Goal: Task Accomplishment & Management: Manage account settings

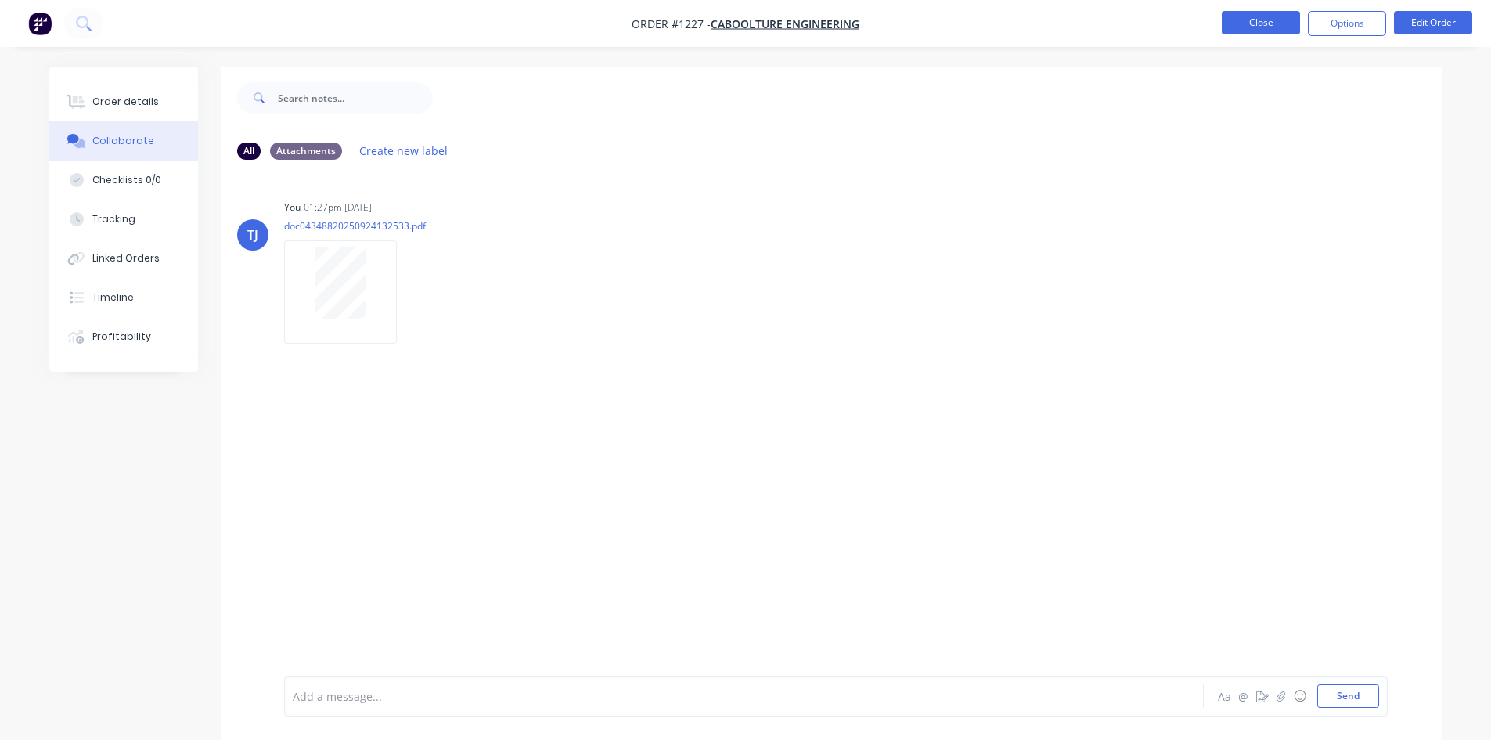
click at [1250, 26] on button "Close" at bounding box center [1261, 22] width 78 height 23
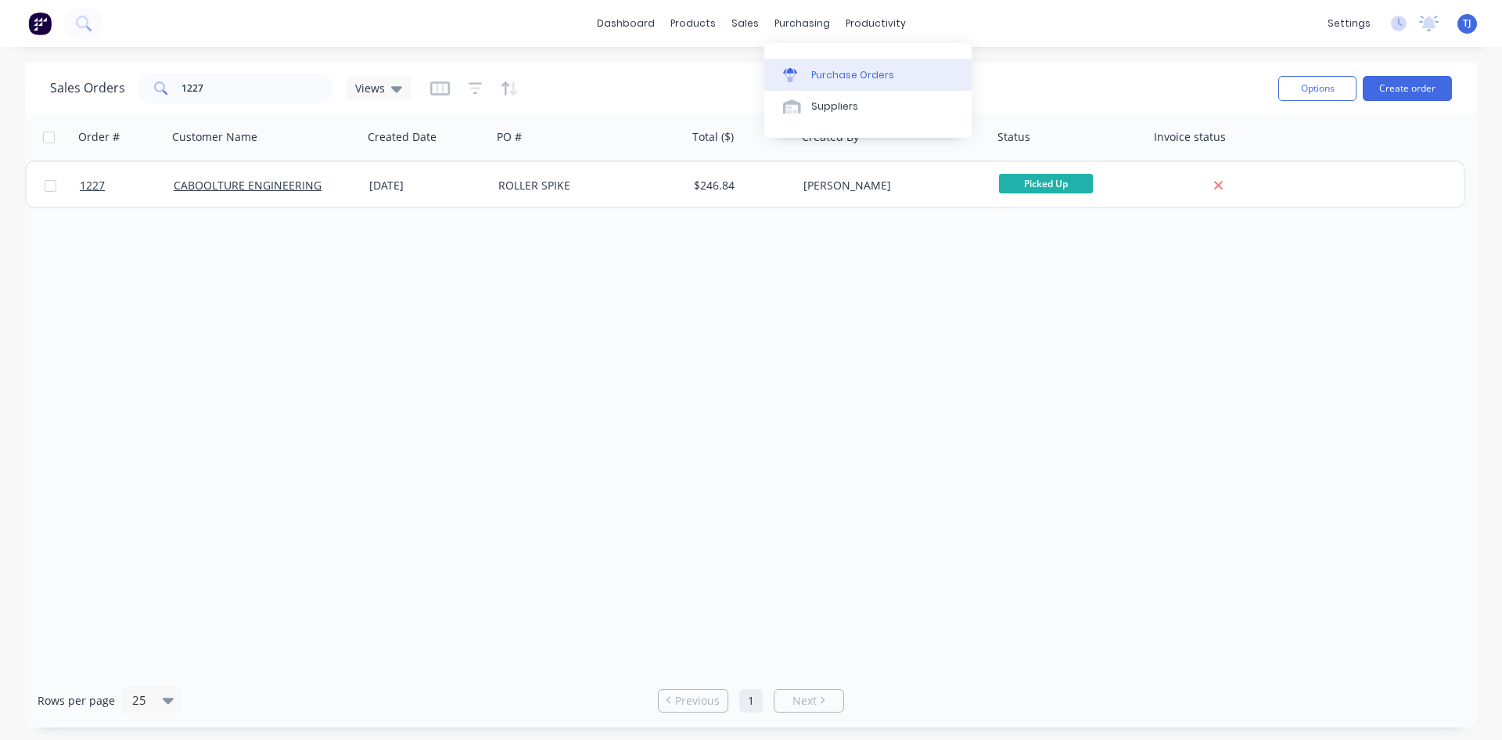
click at [846, 72] on div "Purchase Orders" at bounding box center [853, 75] width 83 height 14
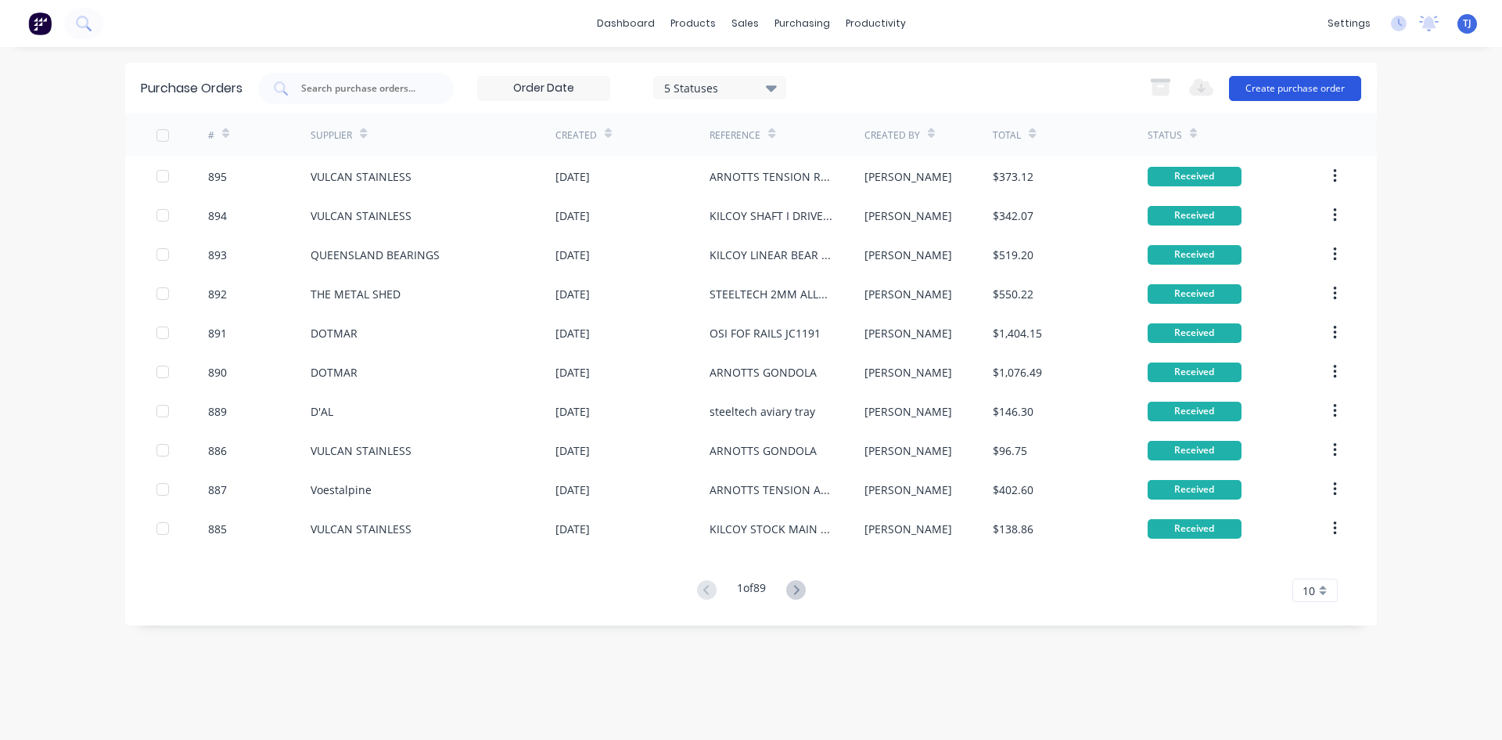
click at [1310, 88] on button "Create purchase order" at bounding box center [1295, 88] width 132 height 25
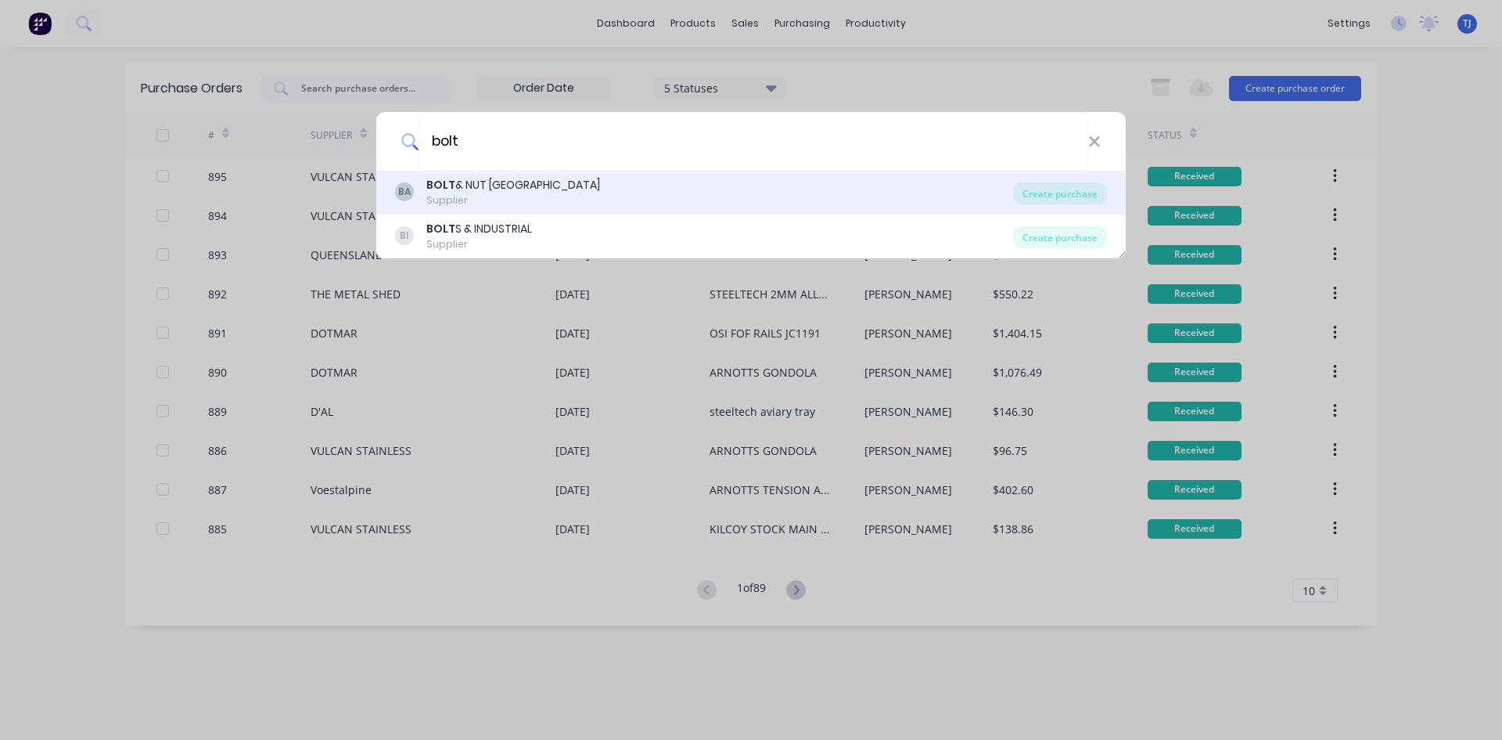
type input "bolt"
click at [527, 182] on div "BOLT & NUT AUSTRALIA" at bounding box center [513, 185] width 174 height 16
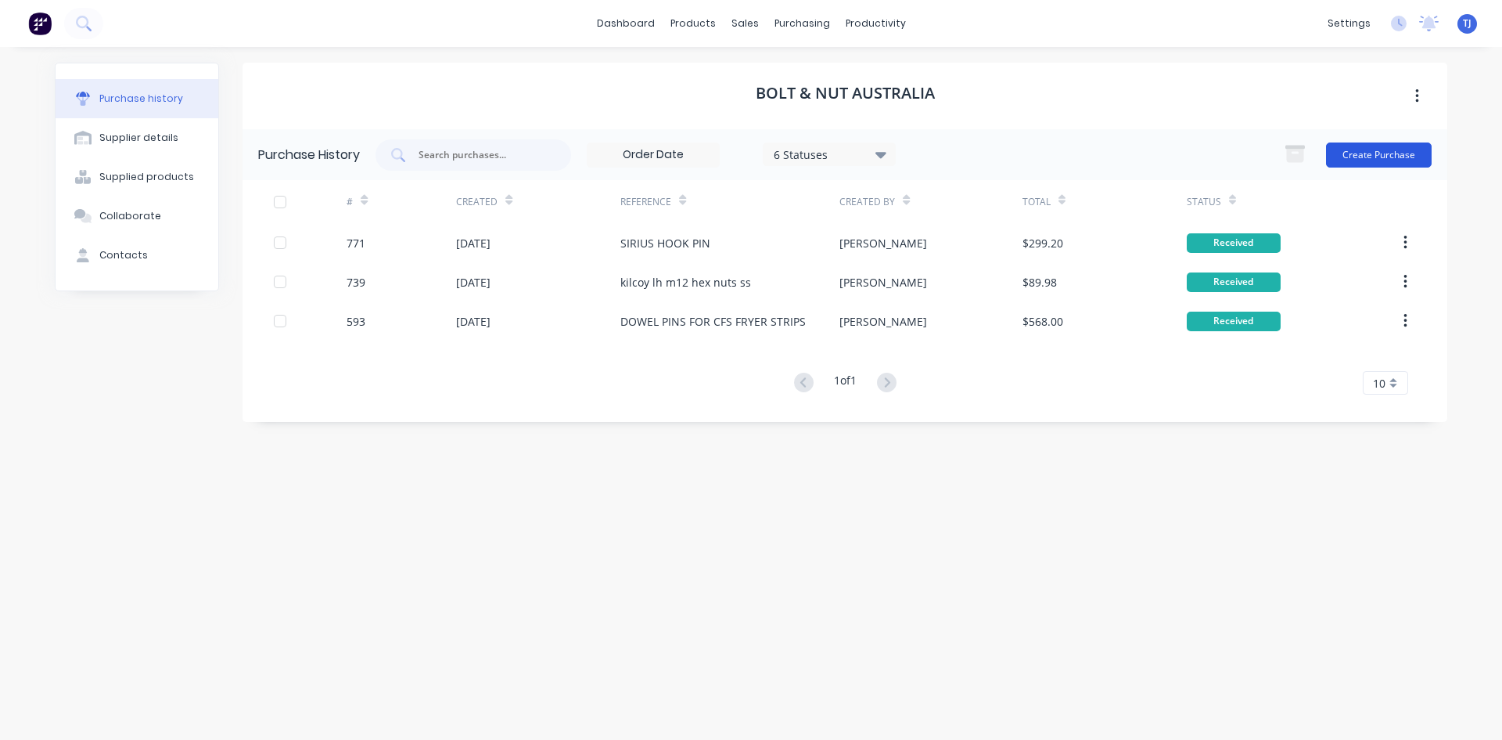
click at [1393, 159] on button "Create Purchase" at bounding box center [1379, 154] width 106 height 25
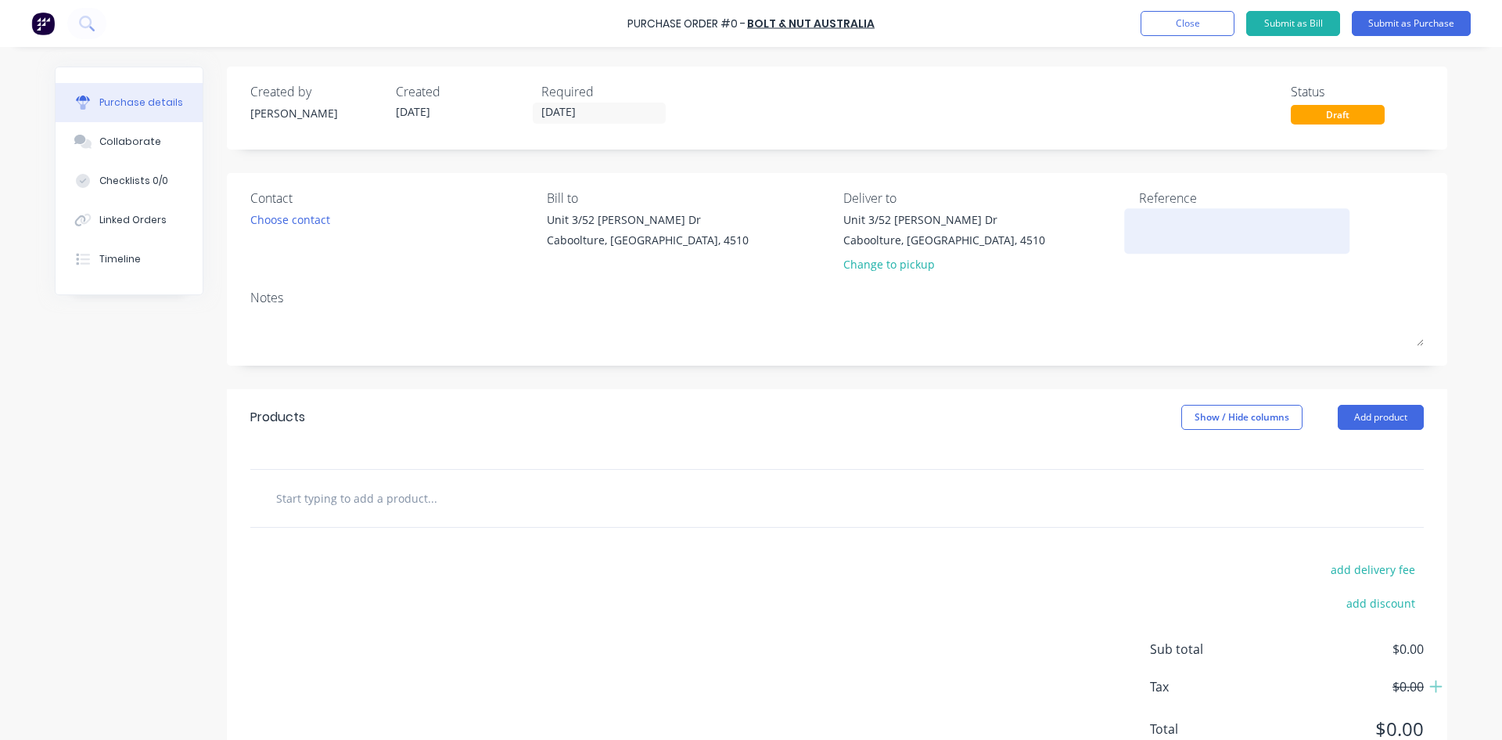
click at [1154, 215] on textarea at bounding box center [1237, 228] width 196 height 35
type textarea "k"
type textarea "KILCOY BLEED ROLLER"
type textarea "x"
type textarea "KILCOY BLEED ROLLER A"
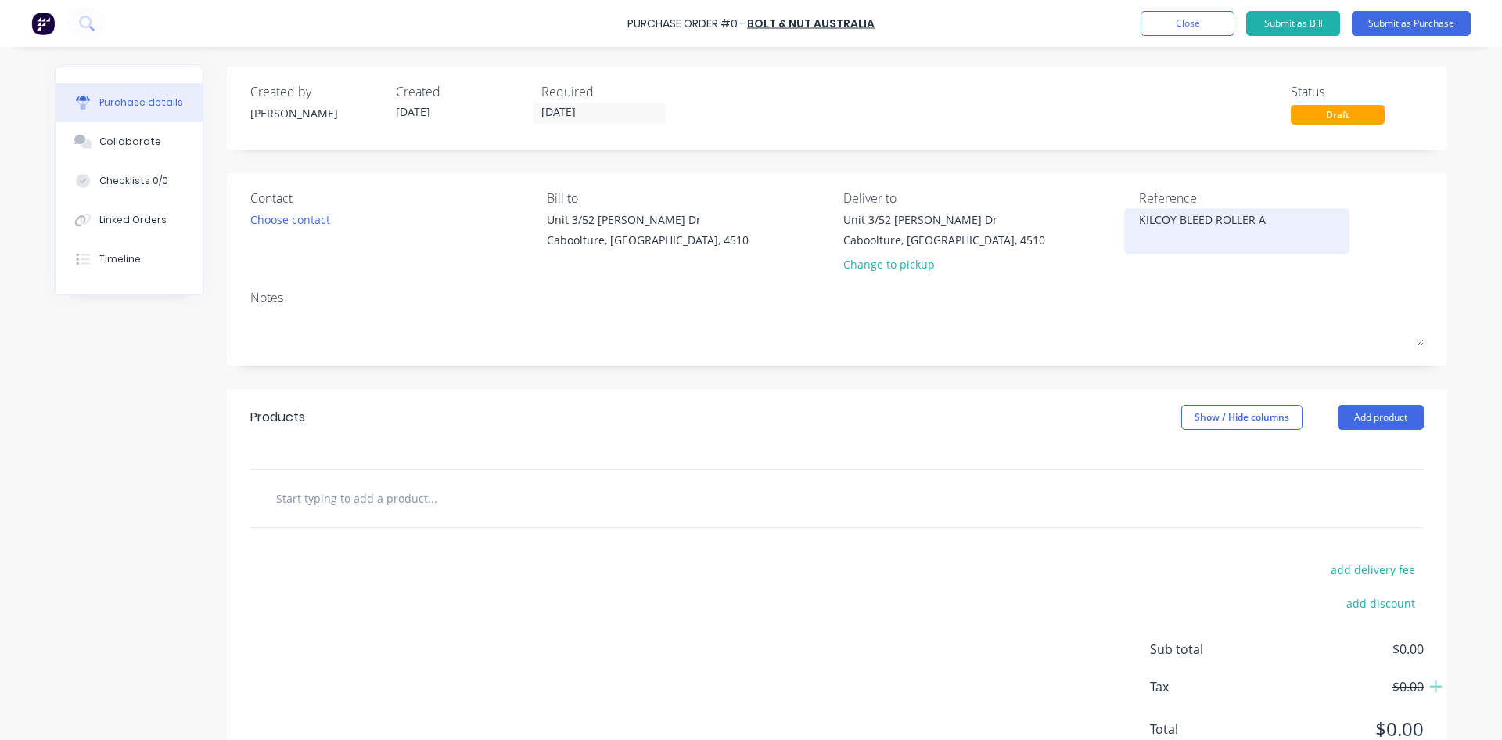
type textarea "x"
type textarea "KILCOY BLEED ROLLER AX"
type textarea "x"
type textarea "KILCOY BLEED ROLLER AXL"
type textarea "x"
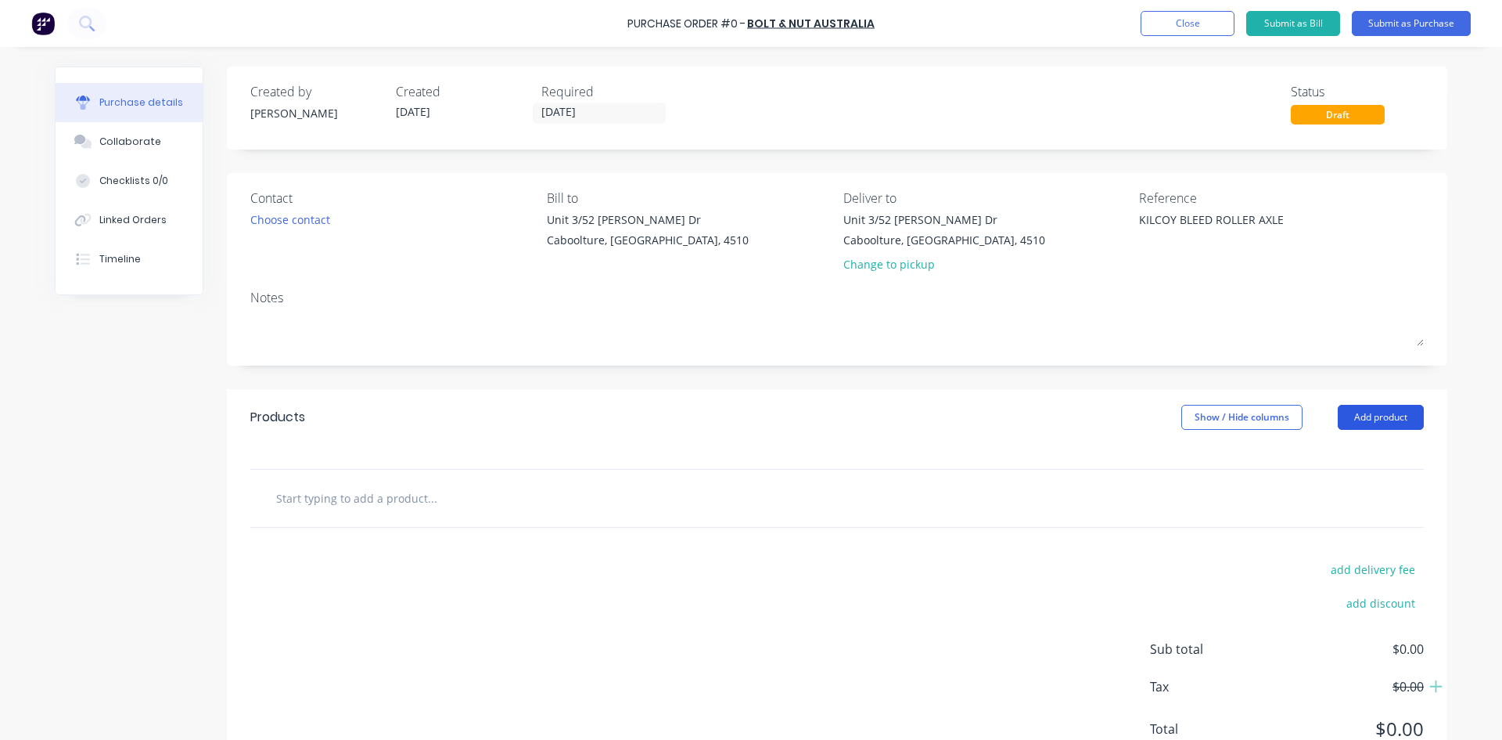
type textarea "KILCOY BLEED ROLLER AXLE"
type textarea "x"
type textarea "KILCOY BLEED ROLLER AXLE"
click at [1388, 418] on button "Add product" at bounding box center [1381, 417] width 86 height 25
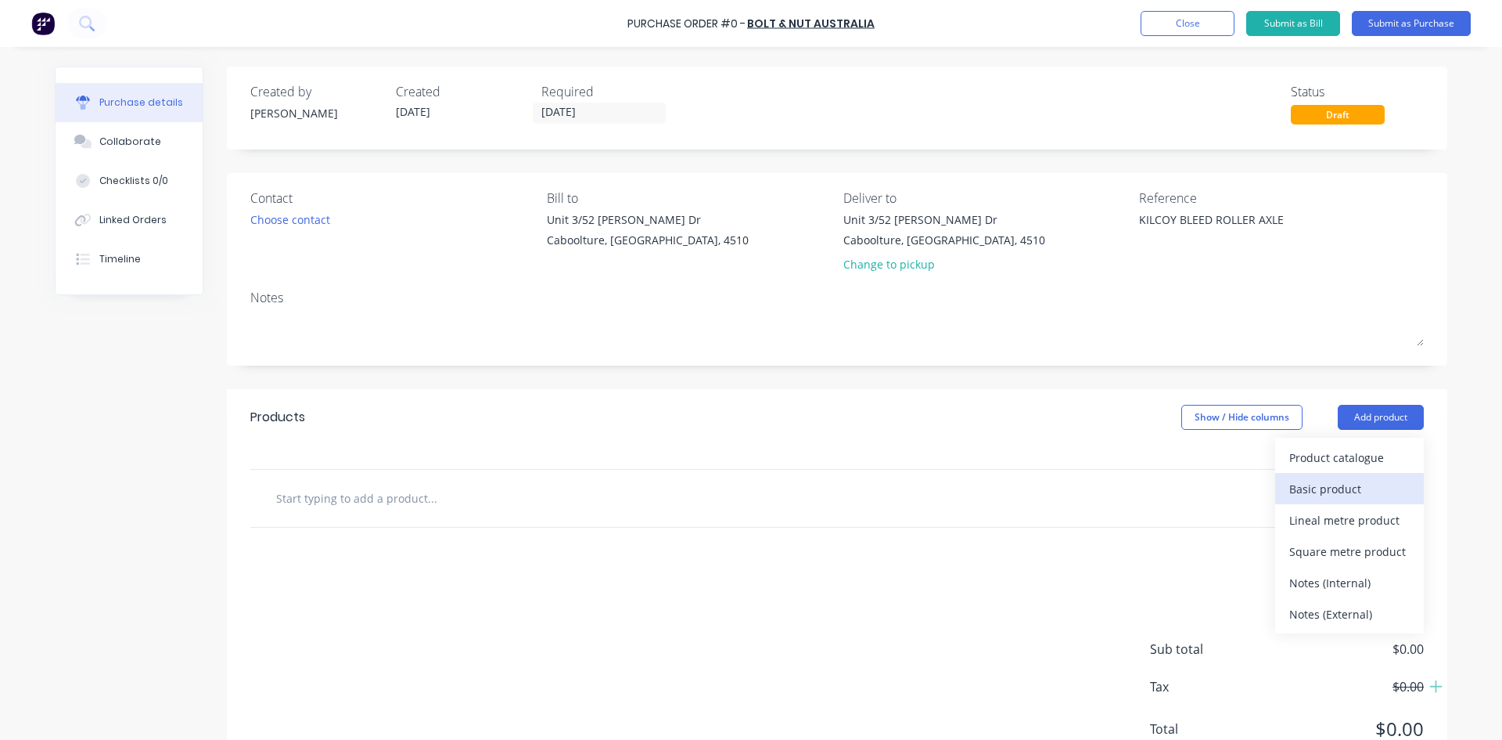
click at [1355, 494] on div "Basic product" at bounding box center [1350, 488] width 121 height 23
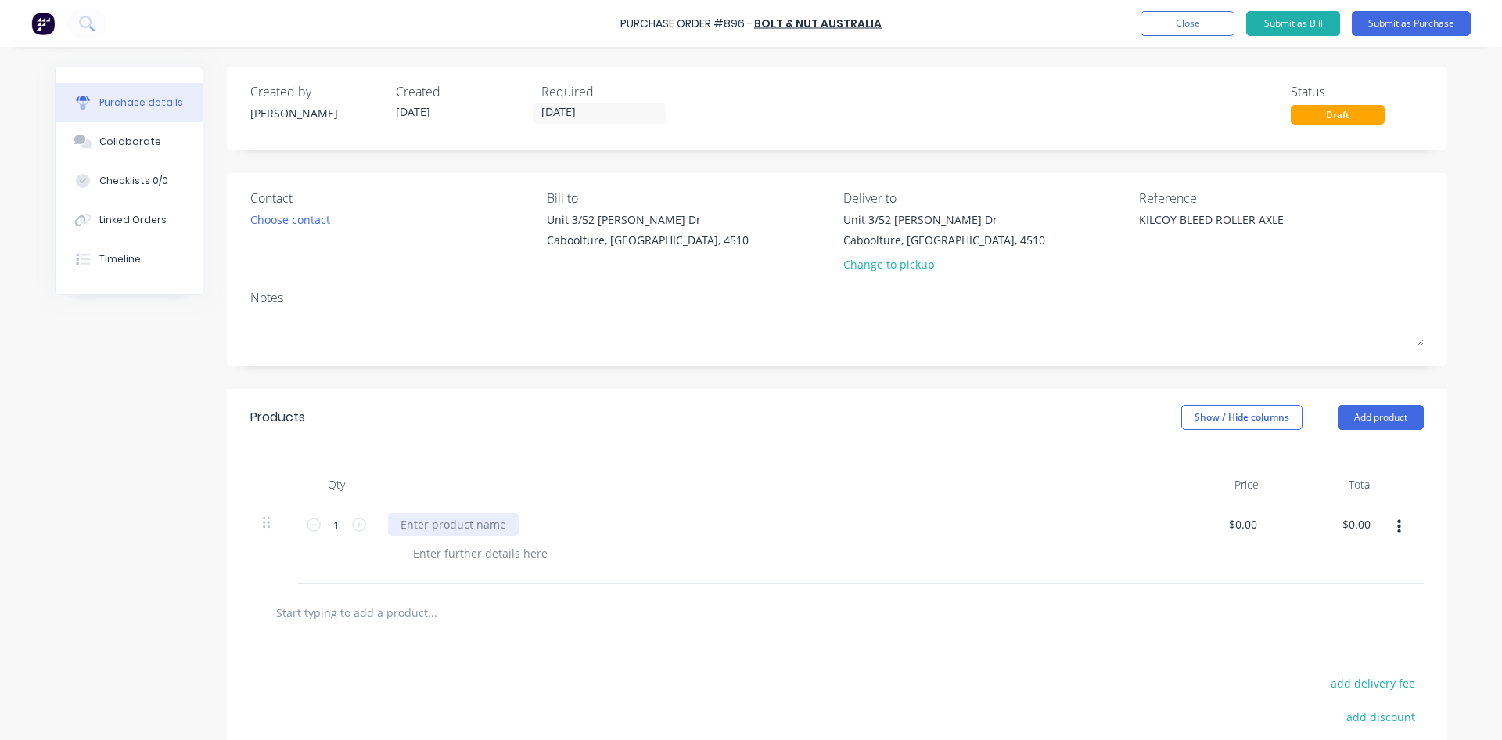
type textarea "x"
click at [479, 524] on div at bounding box center [453, 524] width 131 height 23
click at [613, 522] on div "3/4" X 16 TPI UNF FINE STAINLESS 316" at bounding box center [767, 524] width 758 height 23
click at [592, 527] on div "3/4" X 16 TPI UNF FINE STAINLESS 316" at bounding box center [499, 524] width 222 height 23
type textarea "x"
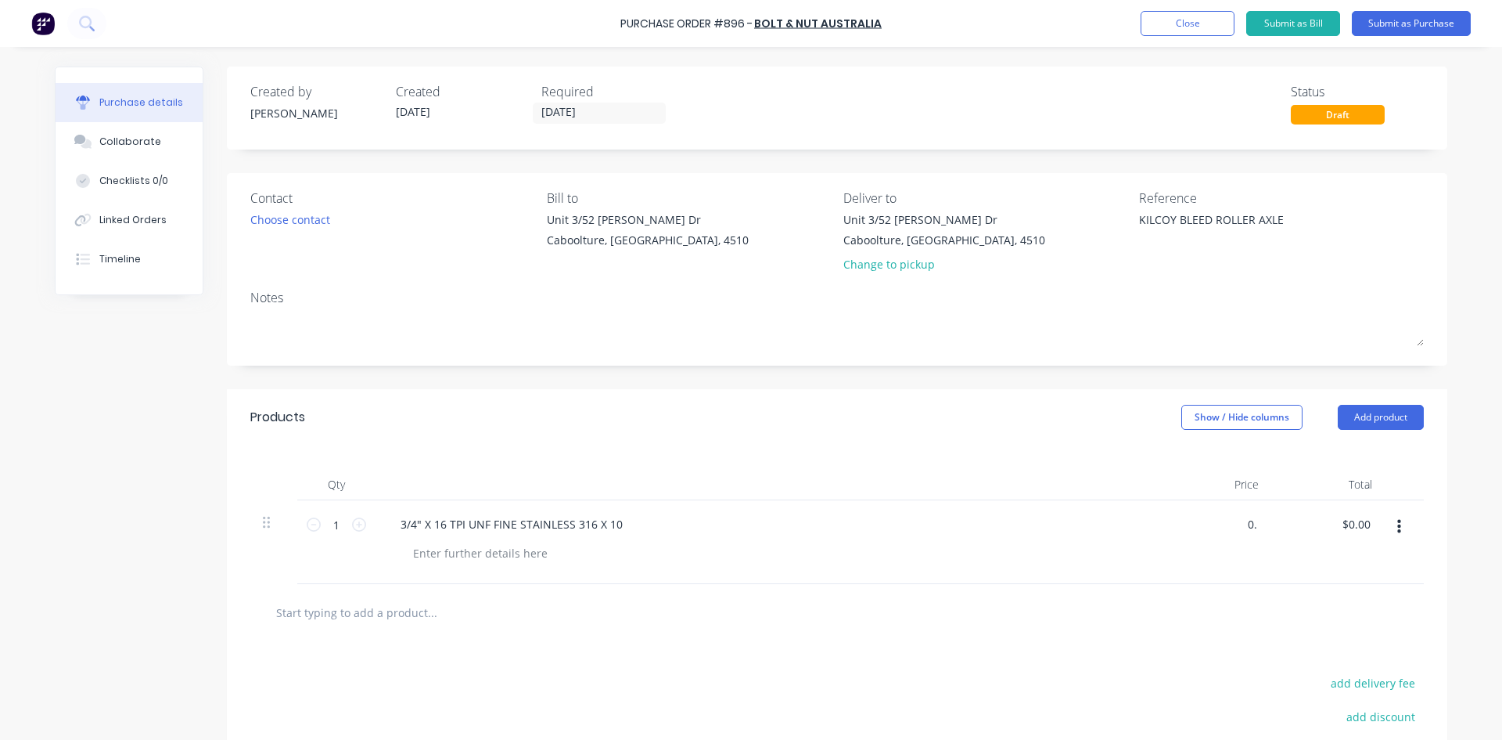
type input "0"
type input "36.10"
type textarea "x"
type input "$36.10"
type input "36.10"
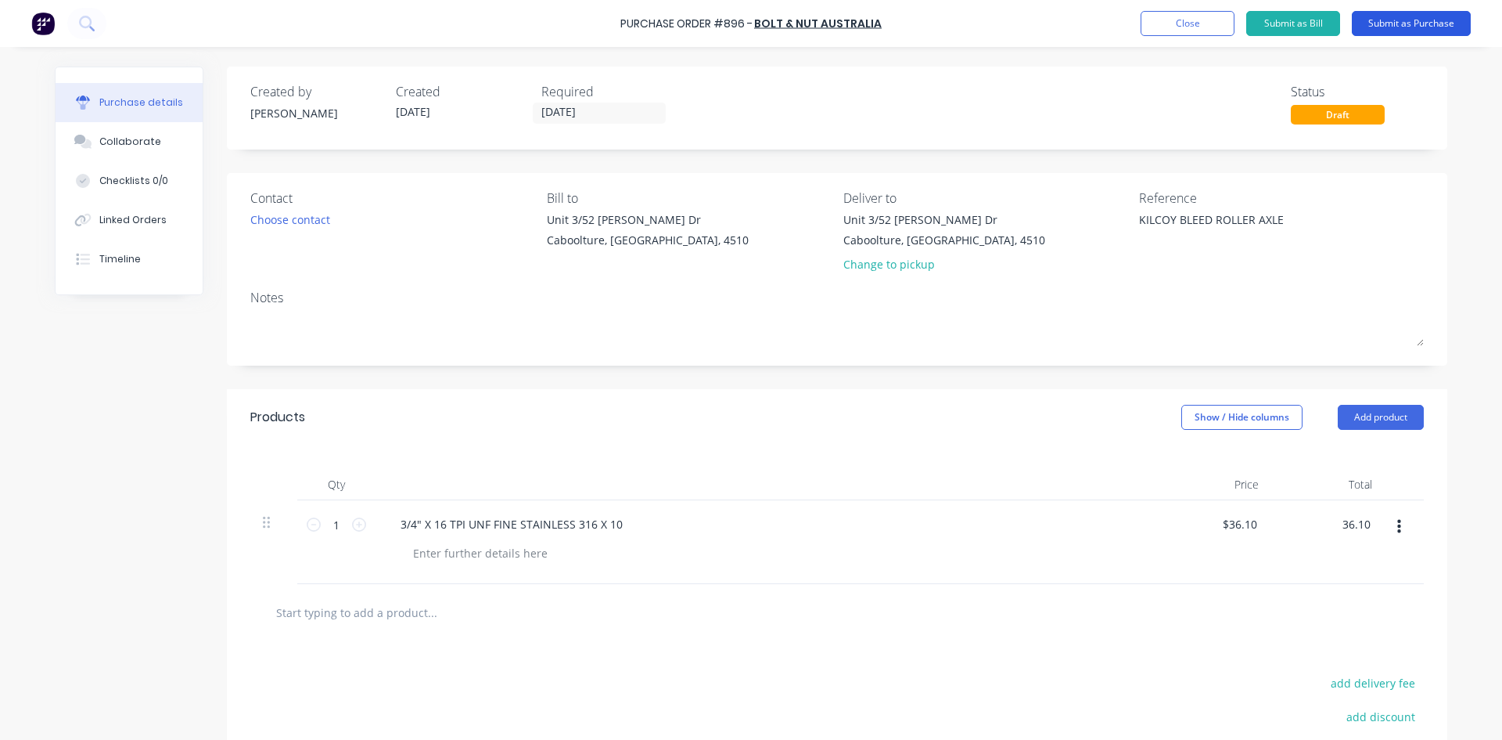
type textarea "x"
type input "$36.10"
click at [1434, 18] on button "Submit as Purchase" at bounding box center [1411, 23] width 119 height 25
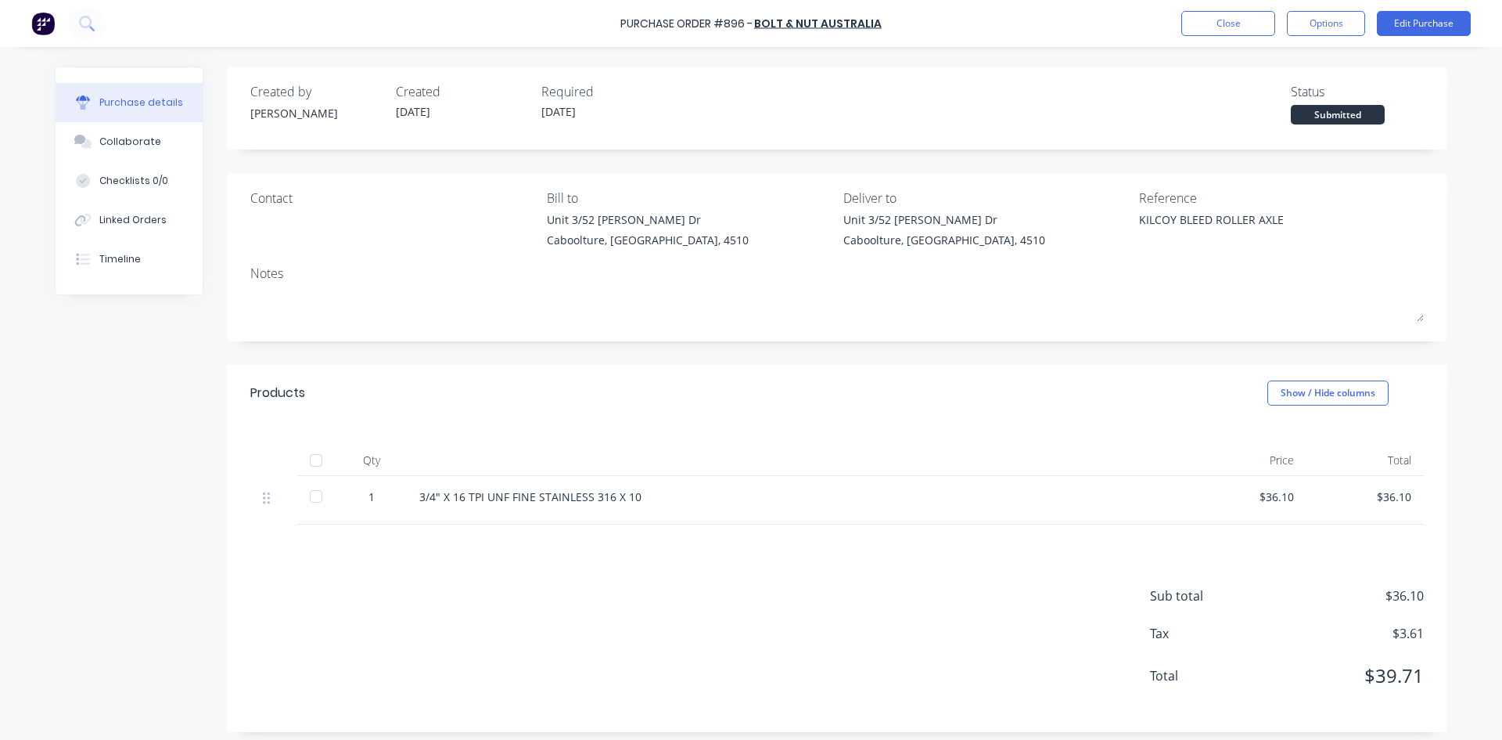
click at [311, 458] on div at bounding box center [315, 459] width 31 height 31
type textarea "x"
click at [167, 212] on button "Linked Orders" at bounding box center [129, 219] width 147 height 39
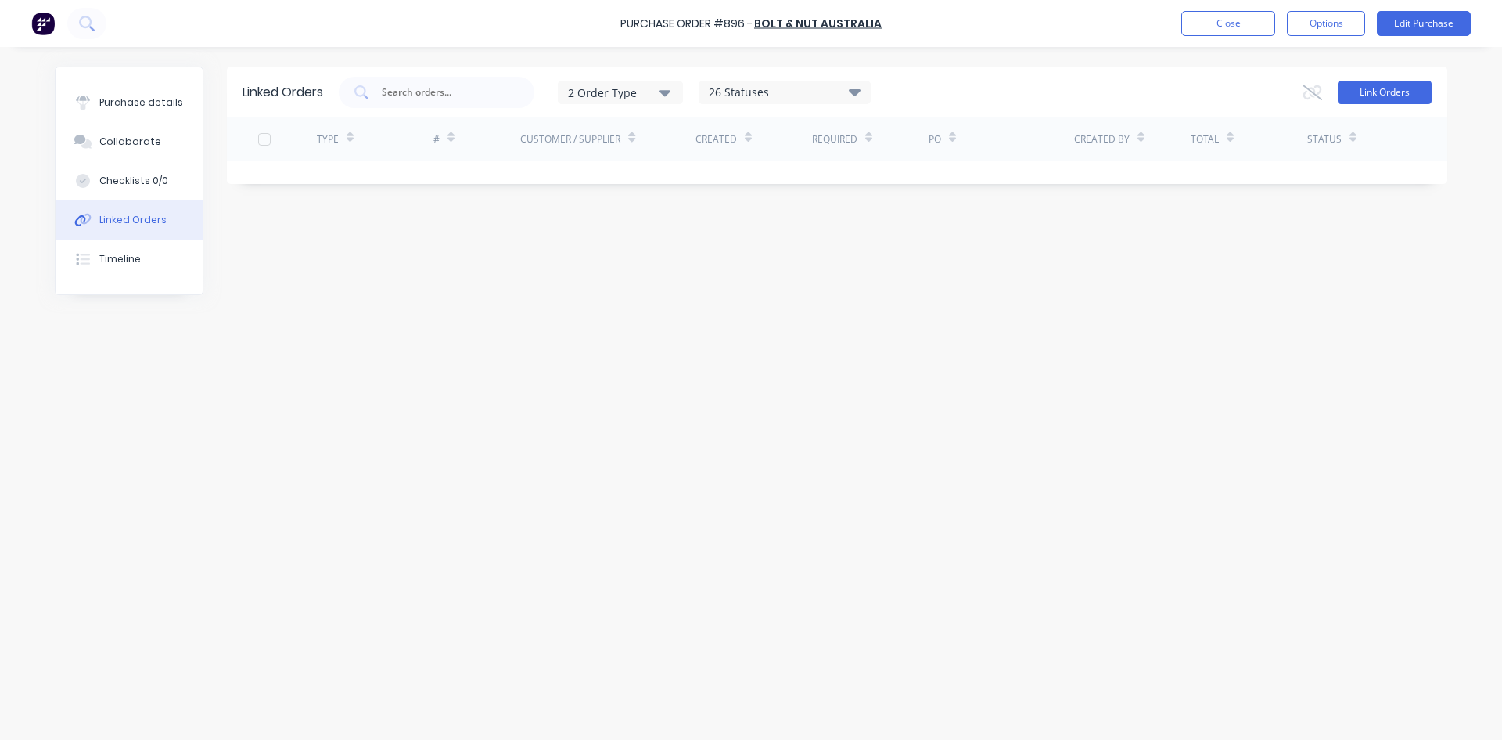
click at [1418, 88] on button "Link Orders" at bounding box center [1385, 92] width 94 height 23
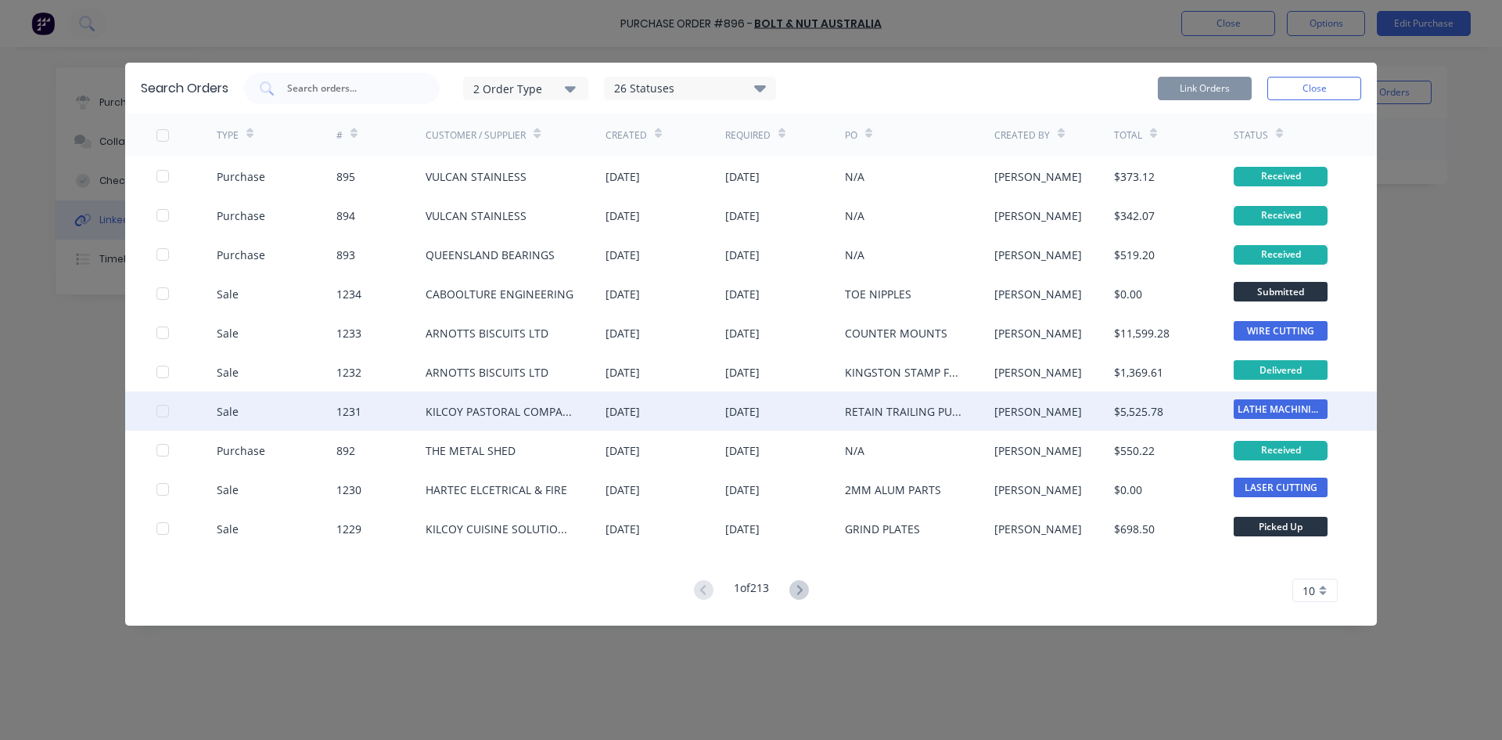
click at [160, 412] on div at bounding box center [162, 410] width 31 height 31
click at [1213, 84] on button "Link Orders" at bounding box center [1205, 88] width 94 height 23
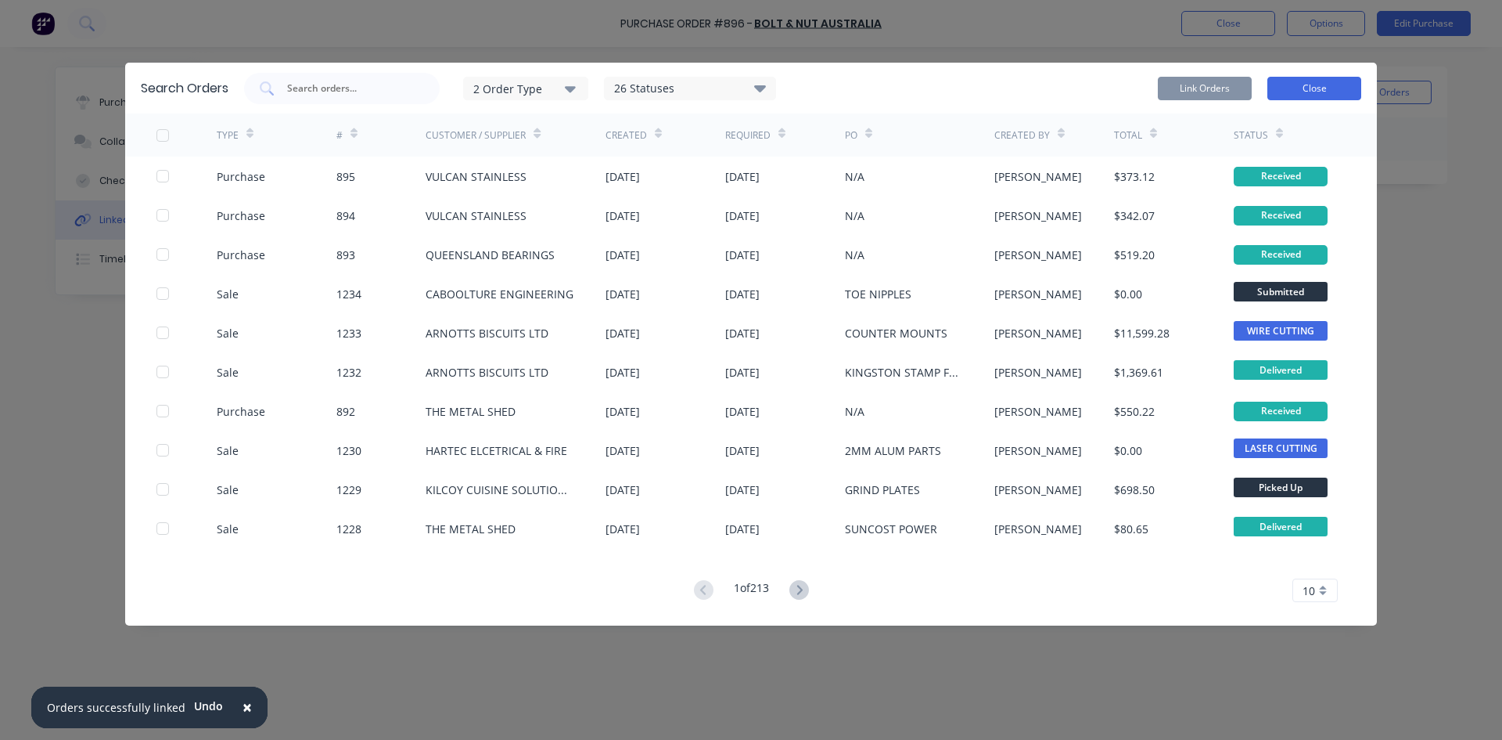
click at [1327, 91] on button "Close" at bounding box center [1315, 88] width 94 height 23
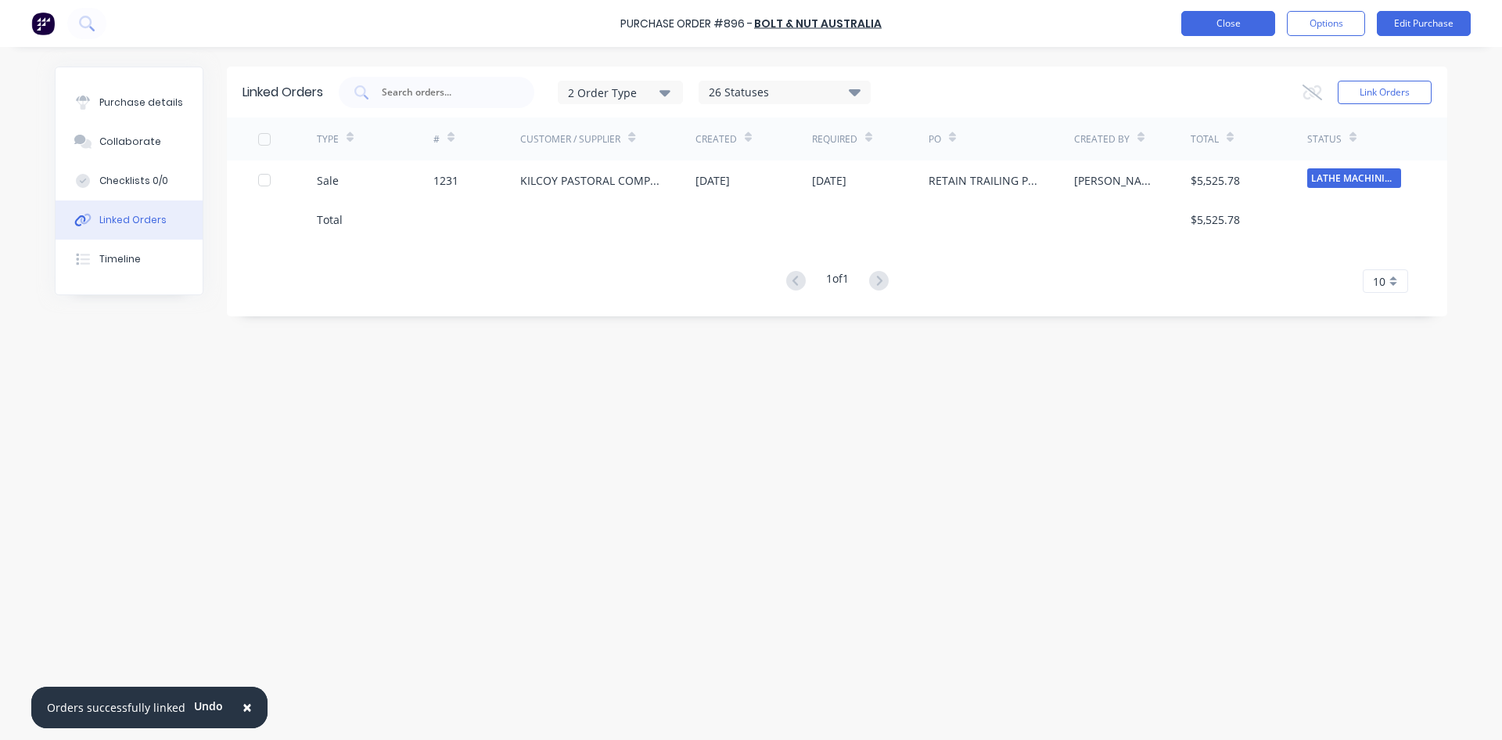
click at [1217, 22] on button "Close" at bounding box center [1229, 23] width 94 height 25
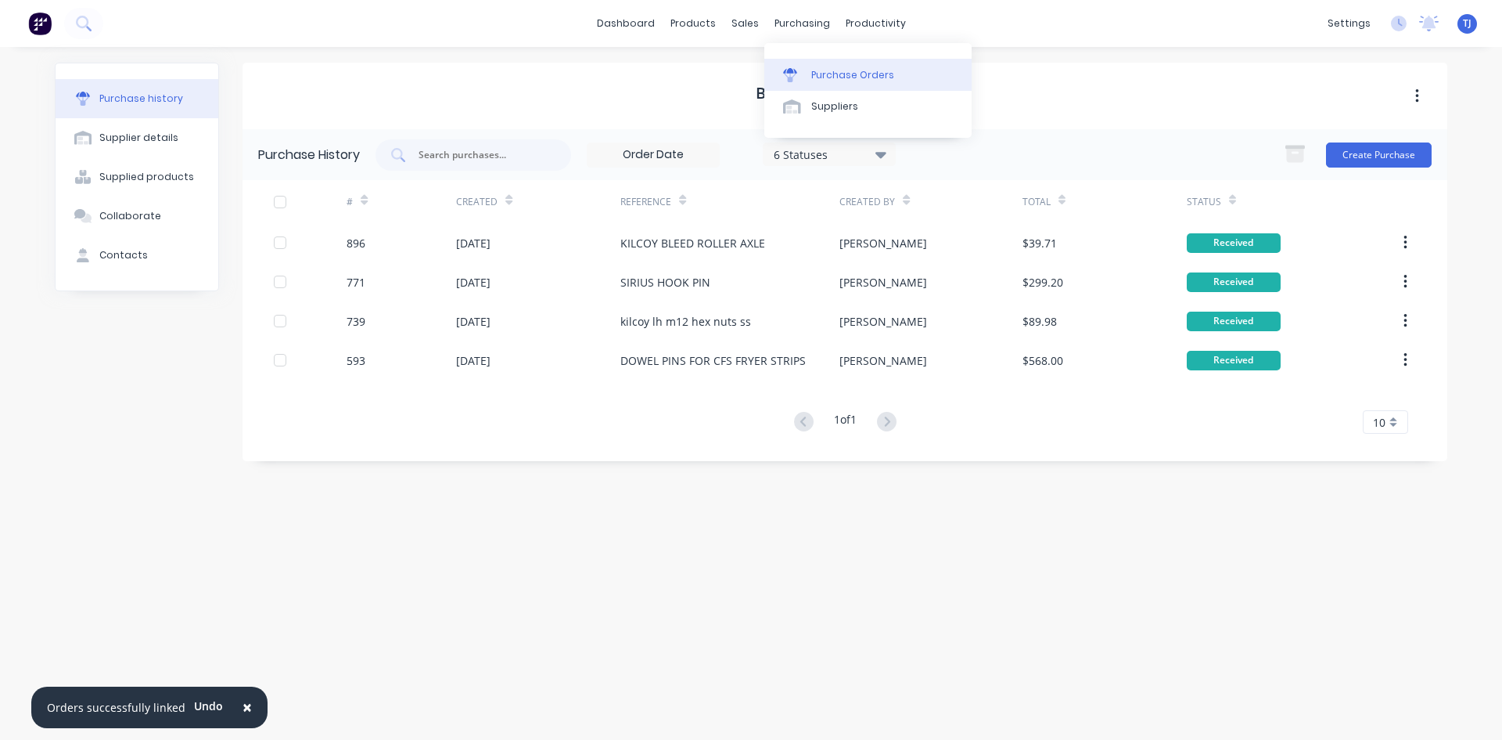
click at [850, 80] on div "Purchase Orders" at bounding box center [853, 75] width 83 height 14
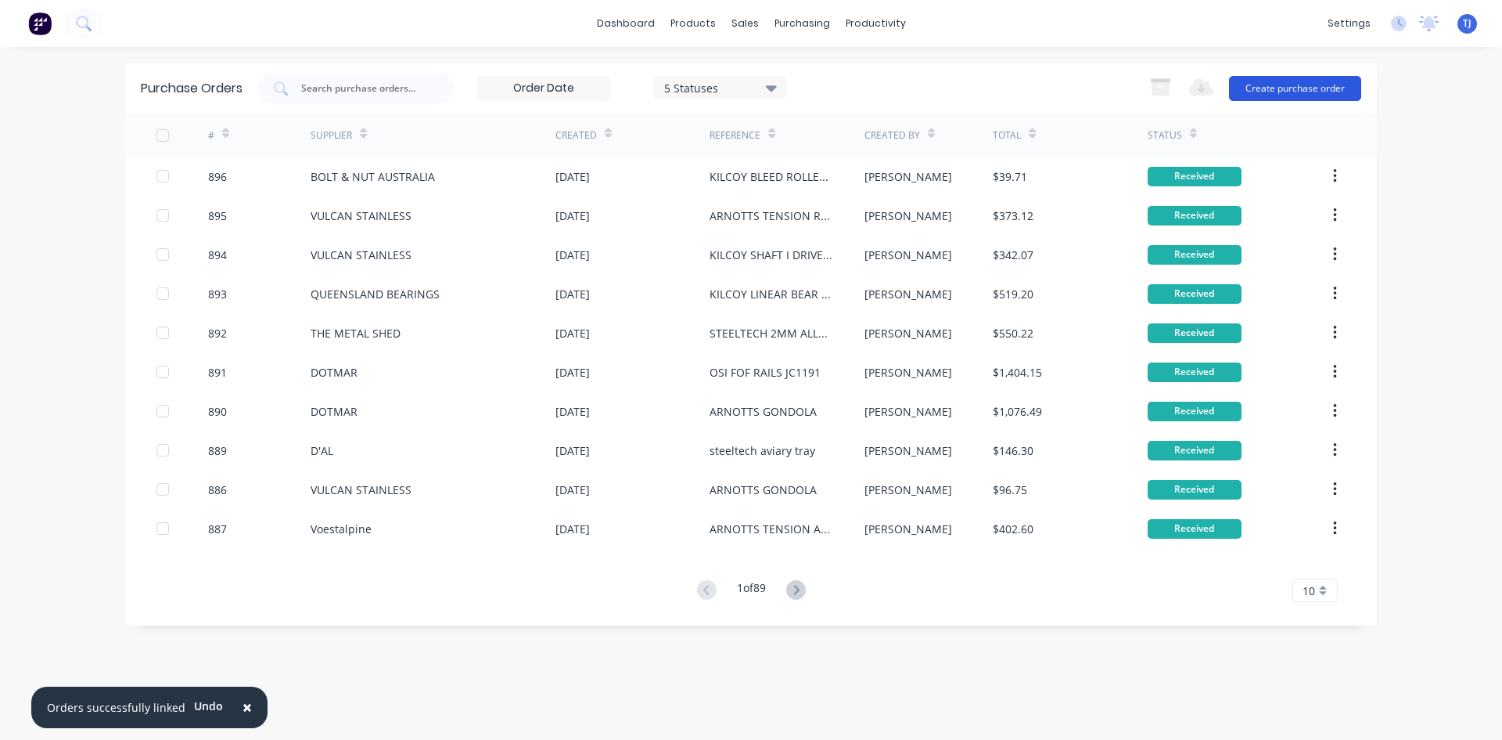
click at [1275, 93] on button "Create purchase order" at bounding box center [1295, 88] width 132 height 25
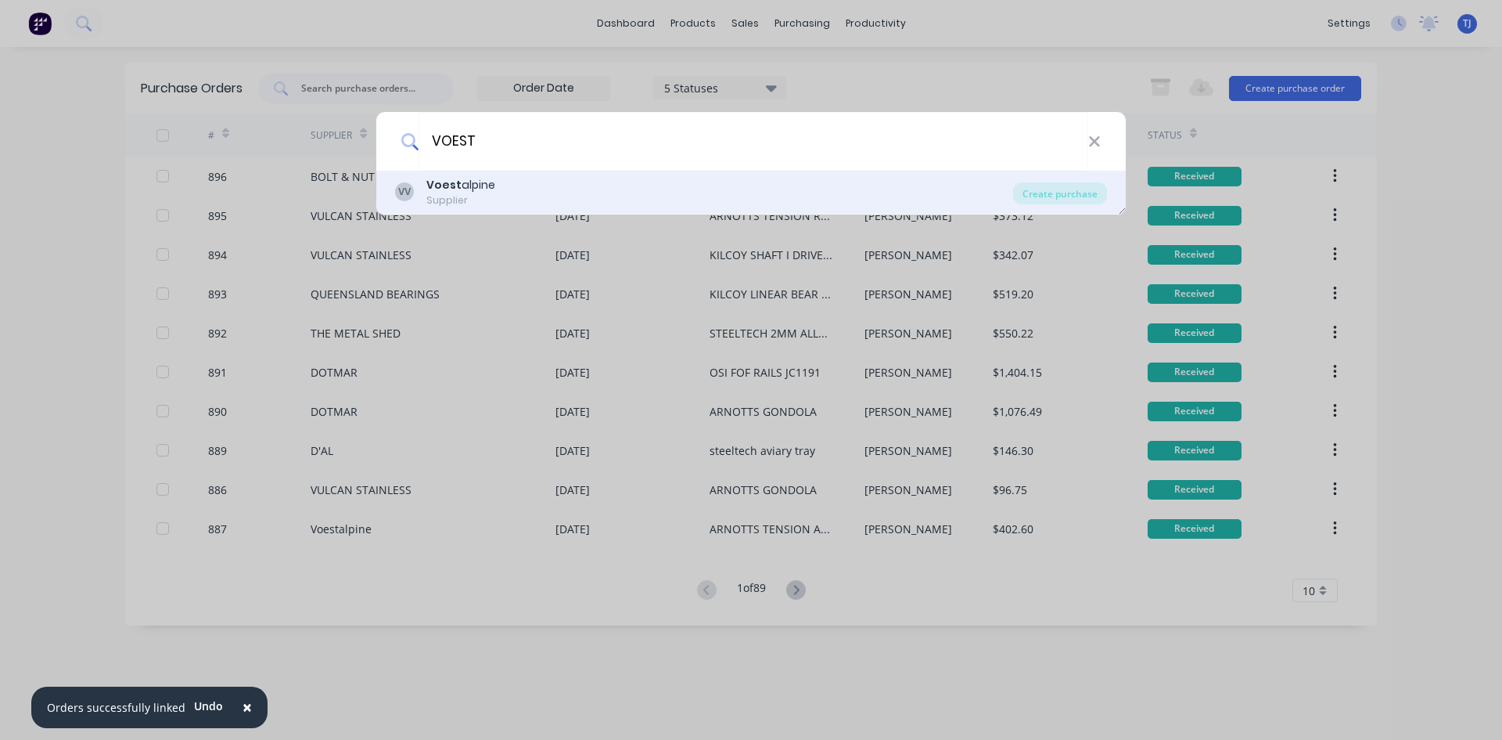
type input "VOEST"
click at [452, 185] on b "Voest" at bounding box center [443, 185] width 35 height 16
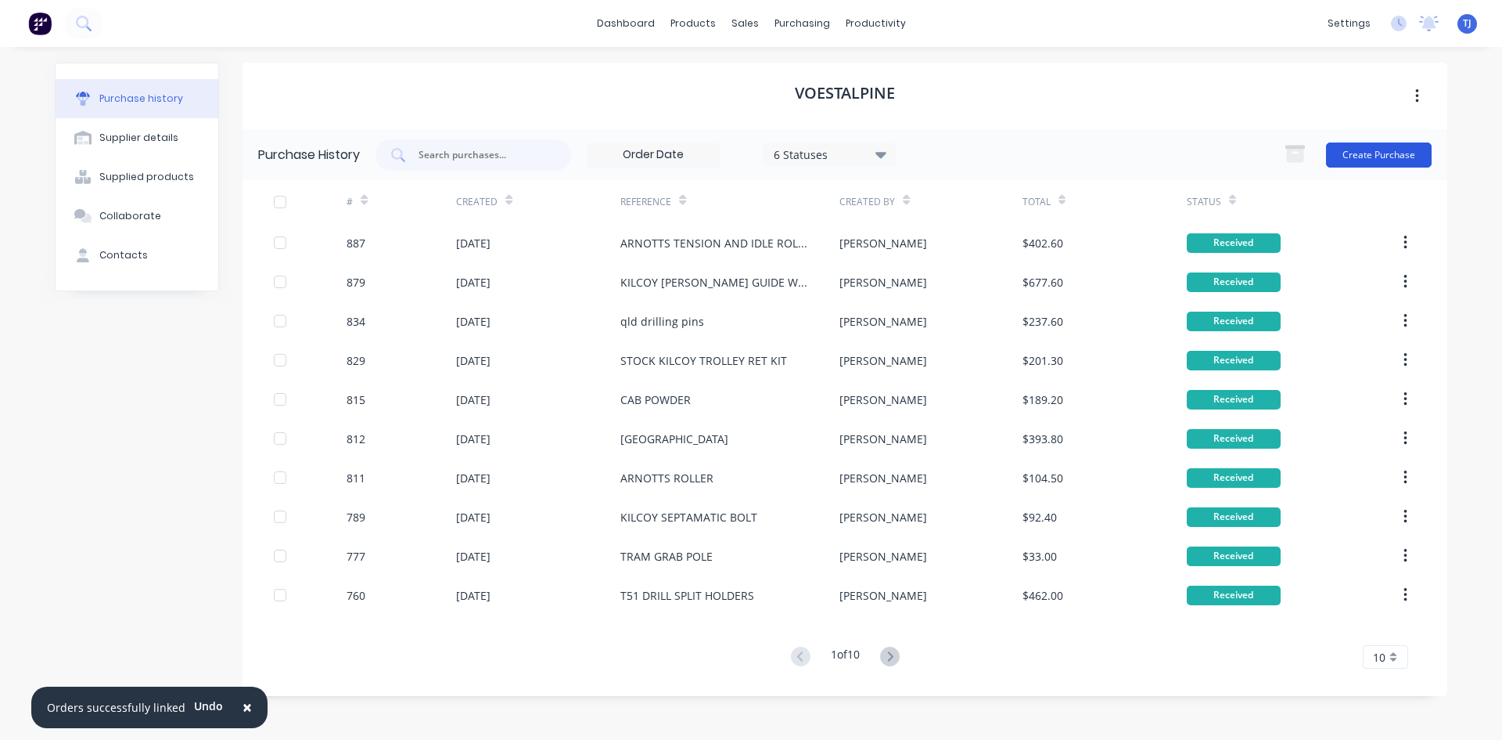
click at [1361, 155] on button "Create Purchase" at bounding box center [1379, 154] width 106 height 25
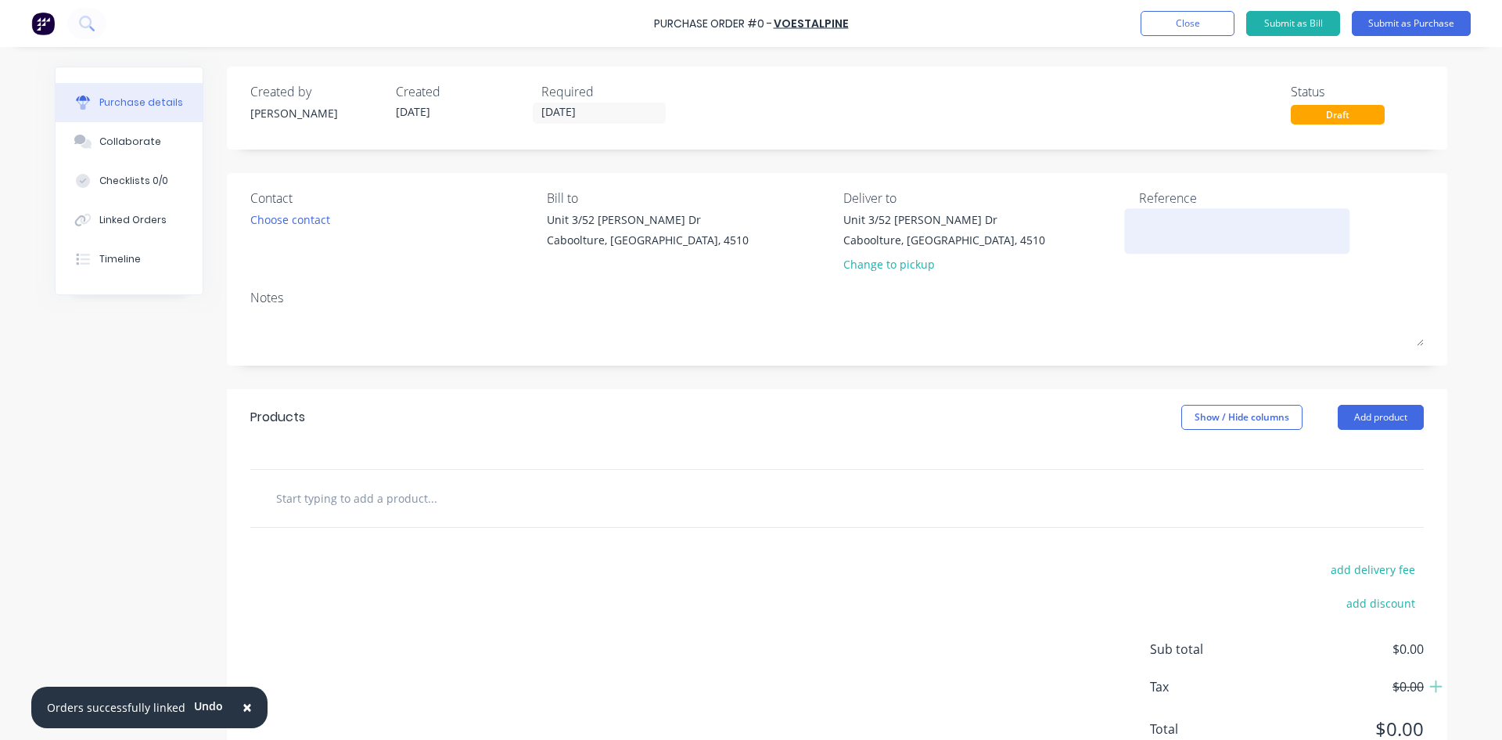
click at [1147, 229] on textarea at bounding box center [1237, 228] width 196 height 35
type textarea "KILCOY BLEED ROLLER AXLE JC1231"
type textarea "x"
type textarea "KILCOY BLEED ROLLER AXLE JC1231"
click at [1402, 417] on button "Add product" at bounding box center [1381, 417] width 86 height 25
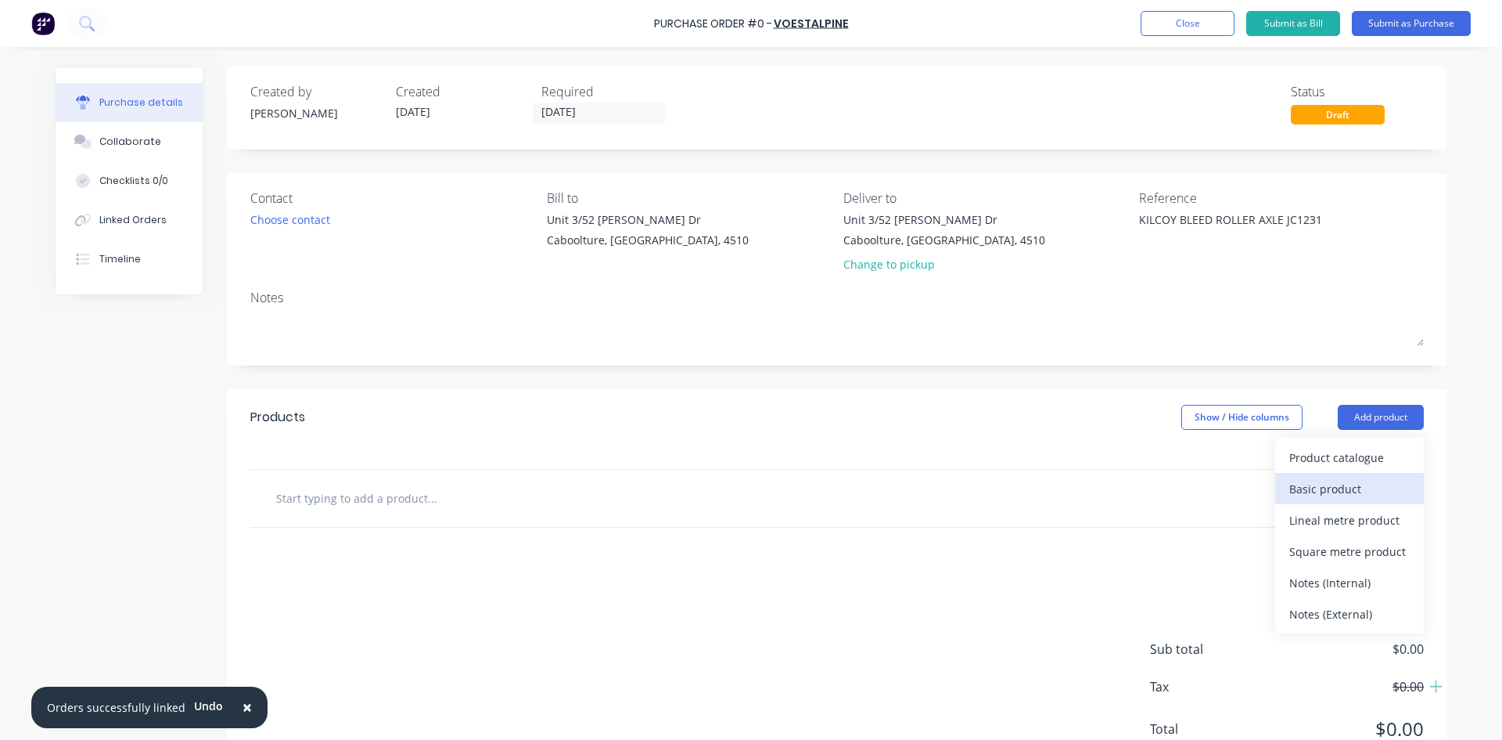
click at [1334, 486] on div "Basic product" at bounding box center [1350, 488] width 121 height 23
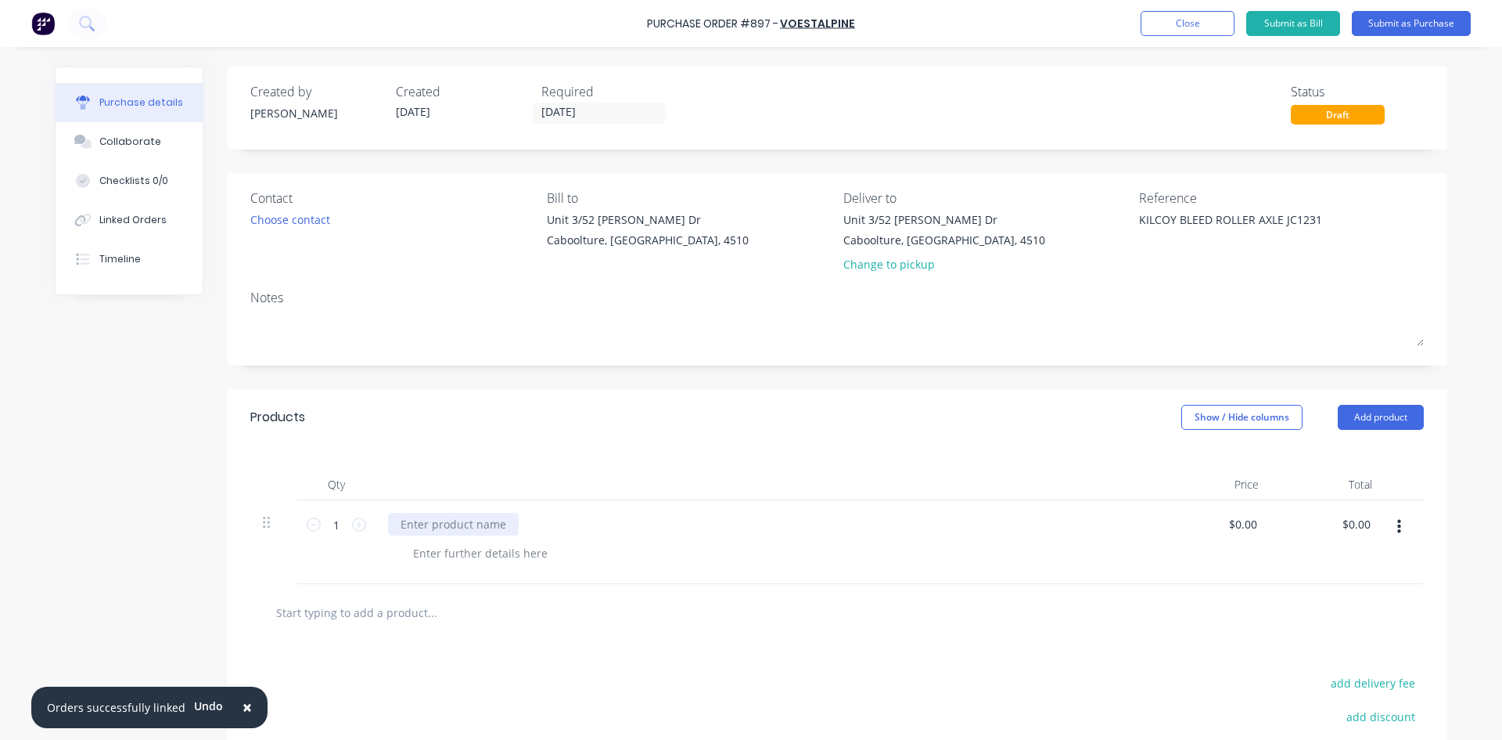
type textarea "x"
click at [395, 533] on div at bounding box center [453, 524] width 131 height 23
type textarea "x"
type input "0"
type input "54"
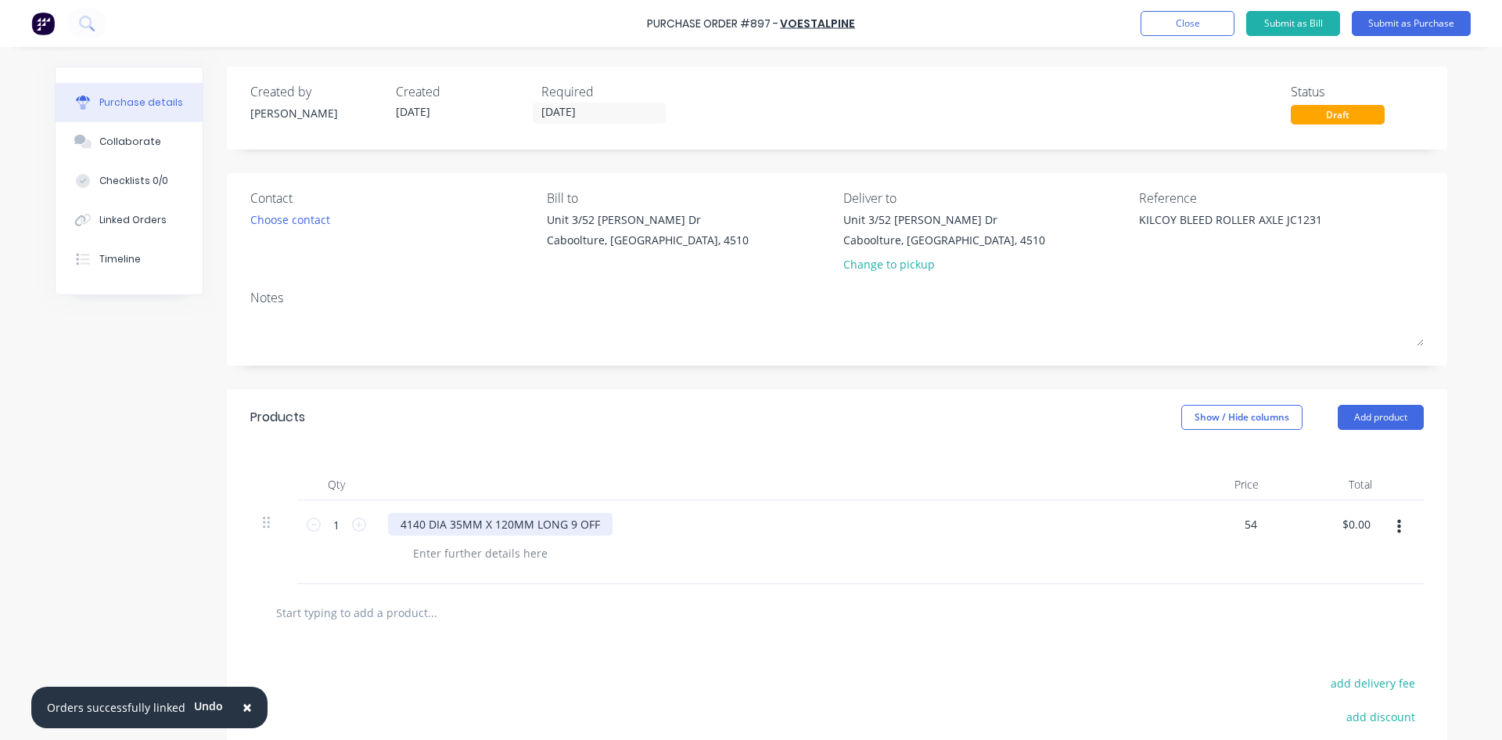
type textarea "x"
type input "$54.00"
type input "54.00"
type textarea "x"
type input "$54.00"
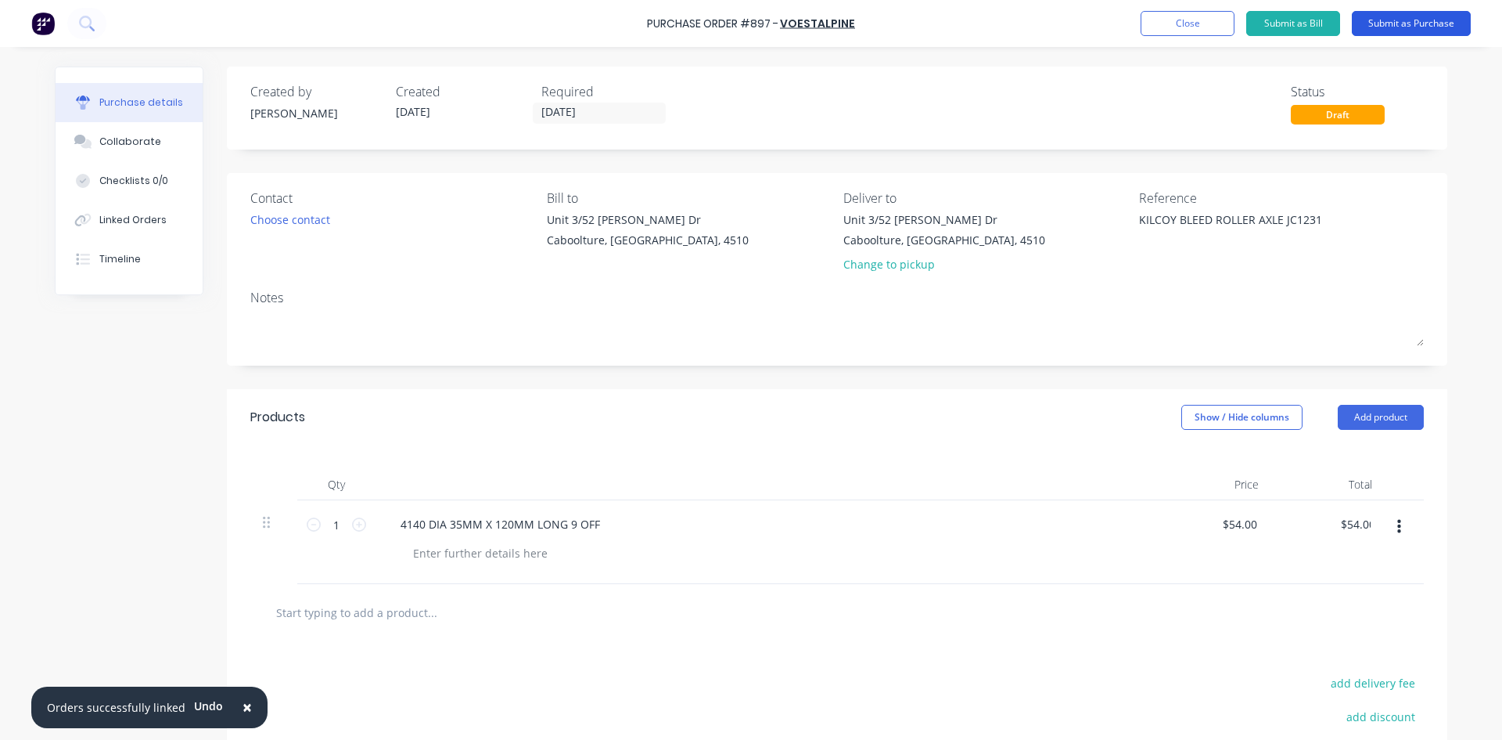
click at [1419, 26] on button "Submit as Purchase" at bounding box center [1411, 23] width 119 height 25
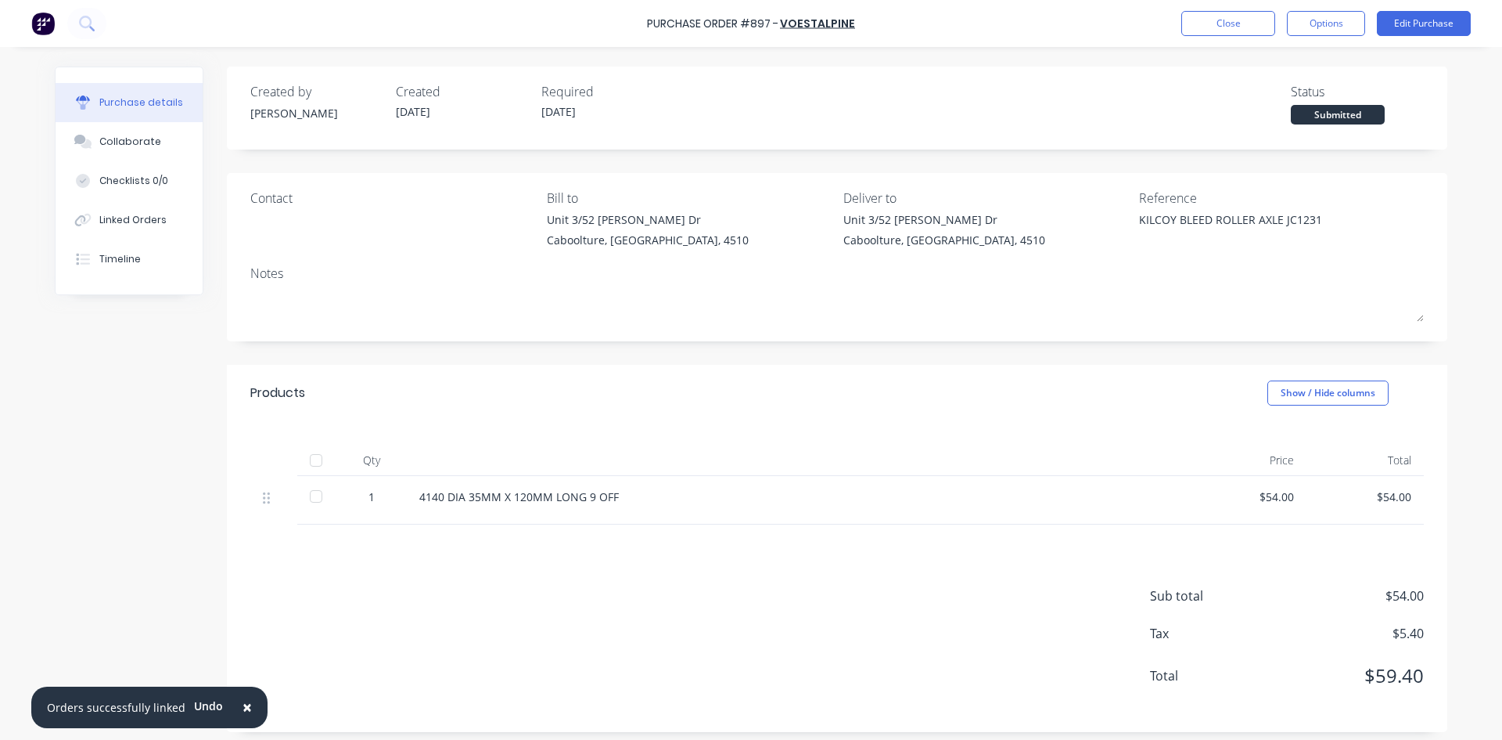
click at [311, 468] on div at bounding box center [315, 459] width 31 height 31
click at [156, 220] on div "Linked Orders" at bounding box center [132, 220] width 67 height 14
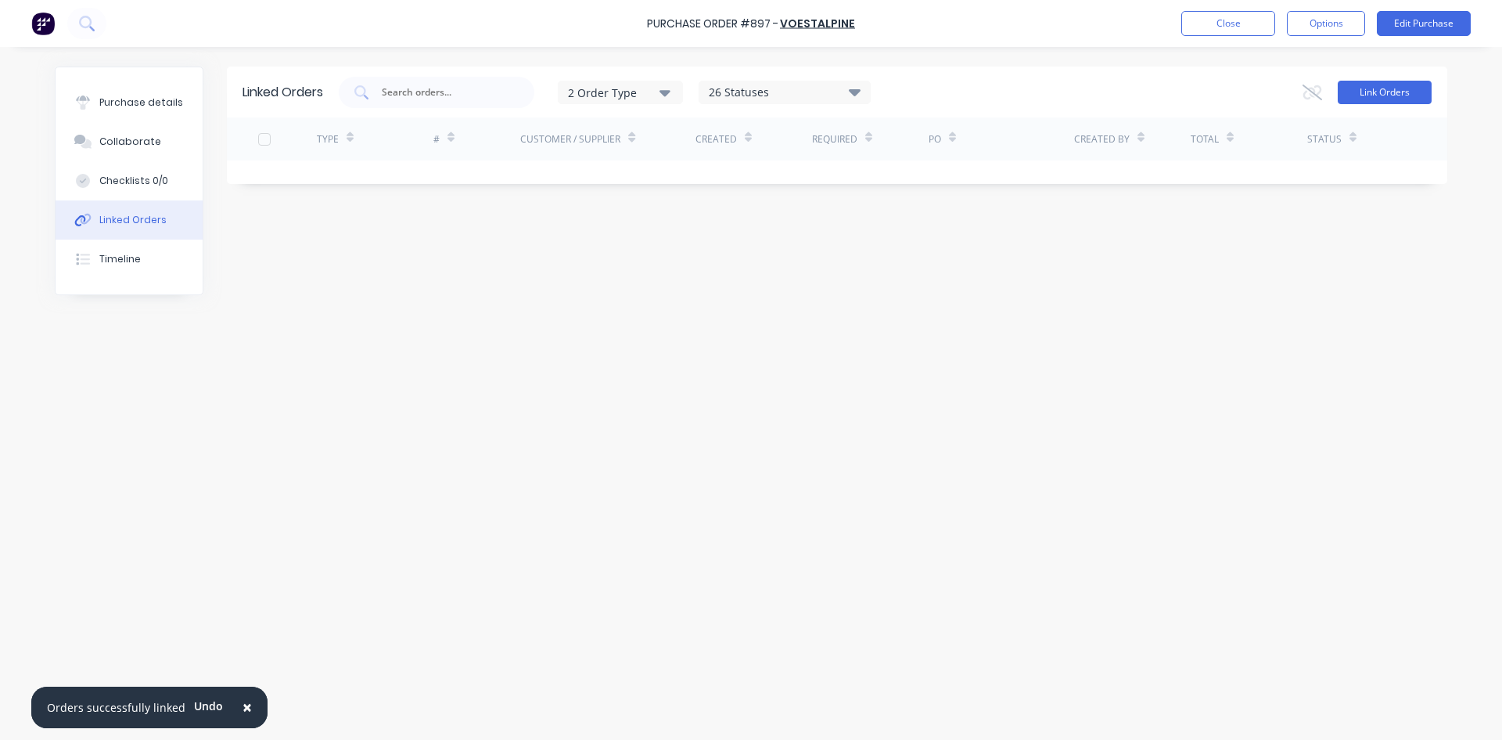
click at [1377, 88] on button "Link Orders" at bounding box center [1385, 92] width 94 height 23
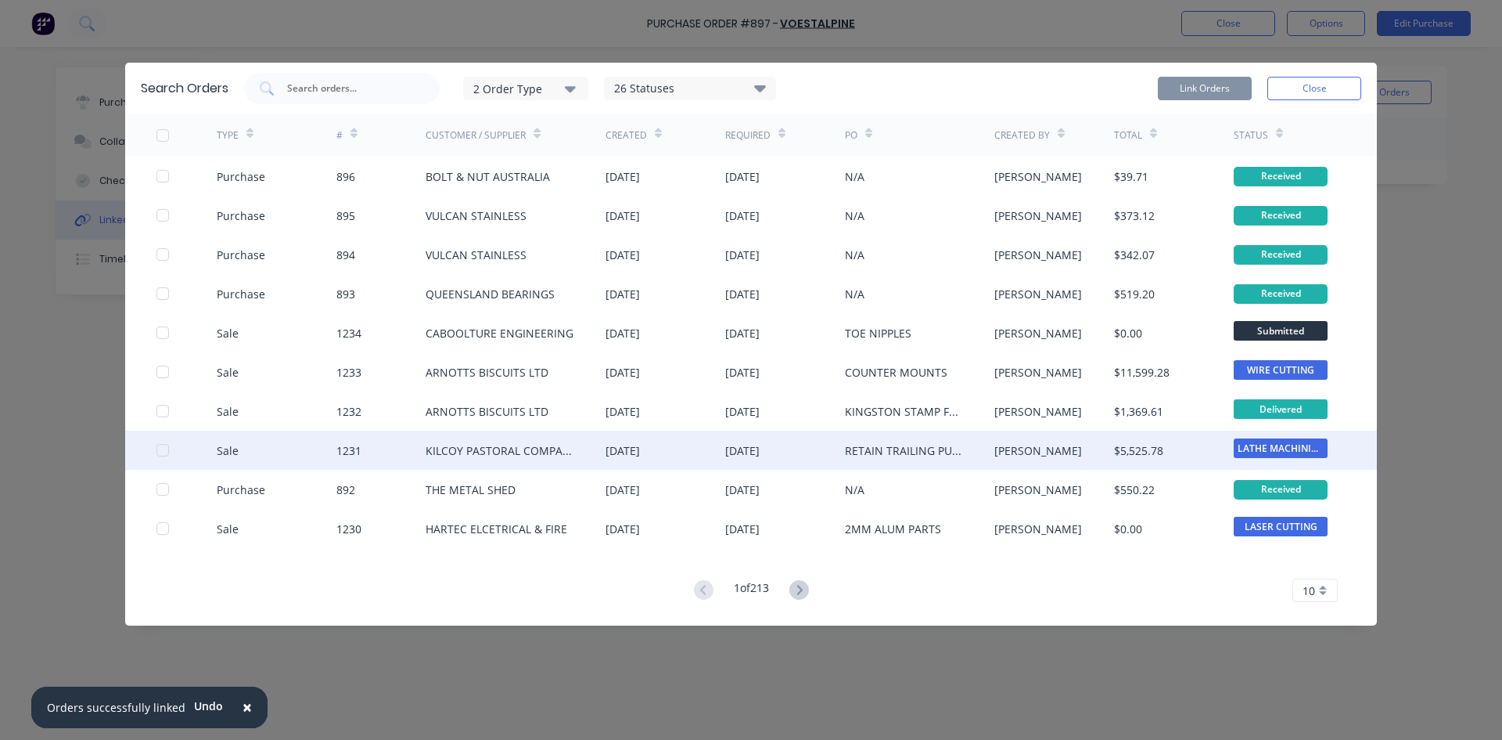
click at [172, 447] on div at bounding box center [187, 449] width 60 height 39
click at [170, 447] on div at bounding box center [187, 449] width 60 height 39
click at [164, 452] on div at bounding box center [162, 449] width 31 height 31
click at [1220, 88] on button "Link Orders" at bounding box center [1205, 88] width 94 height 23
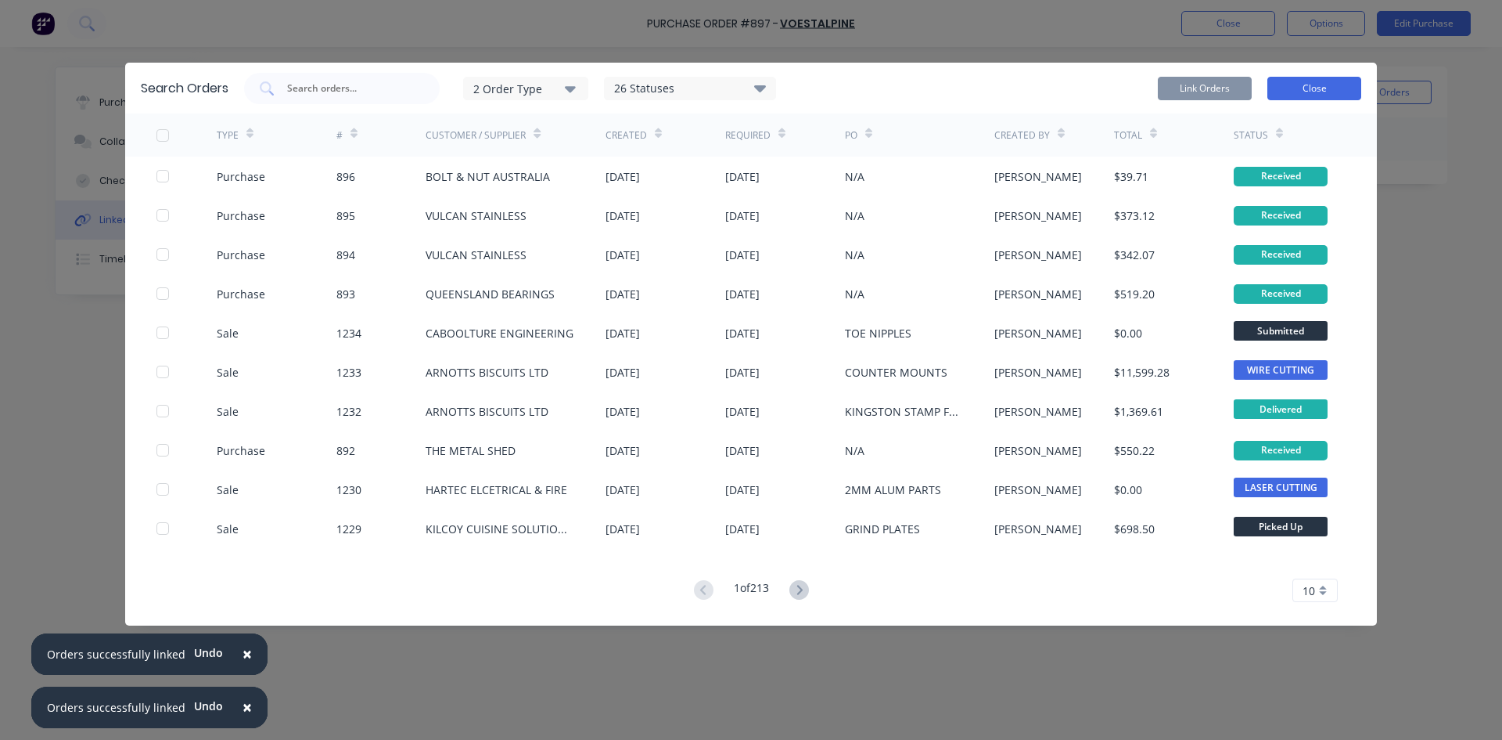
click at [1295, 95] on button "Close" at bounding box center [1315, 88] width 94 height 23
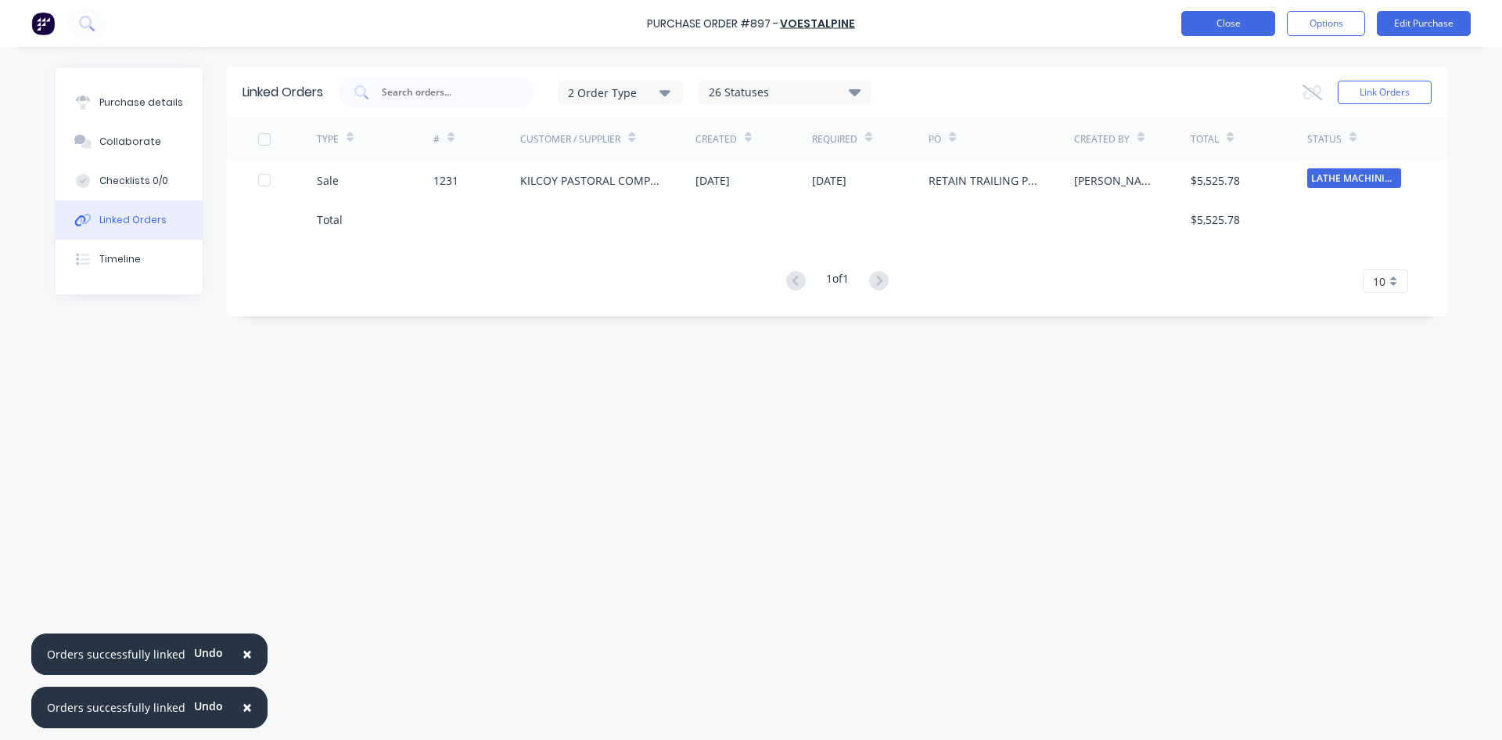
click at [1241, 27] on button "Close" at bounding box center [1229, 23] width 94 height 25
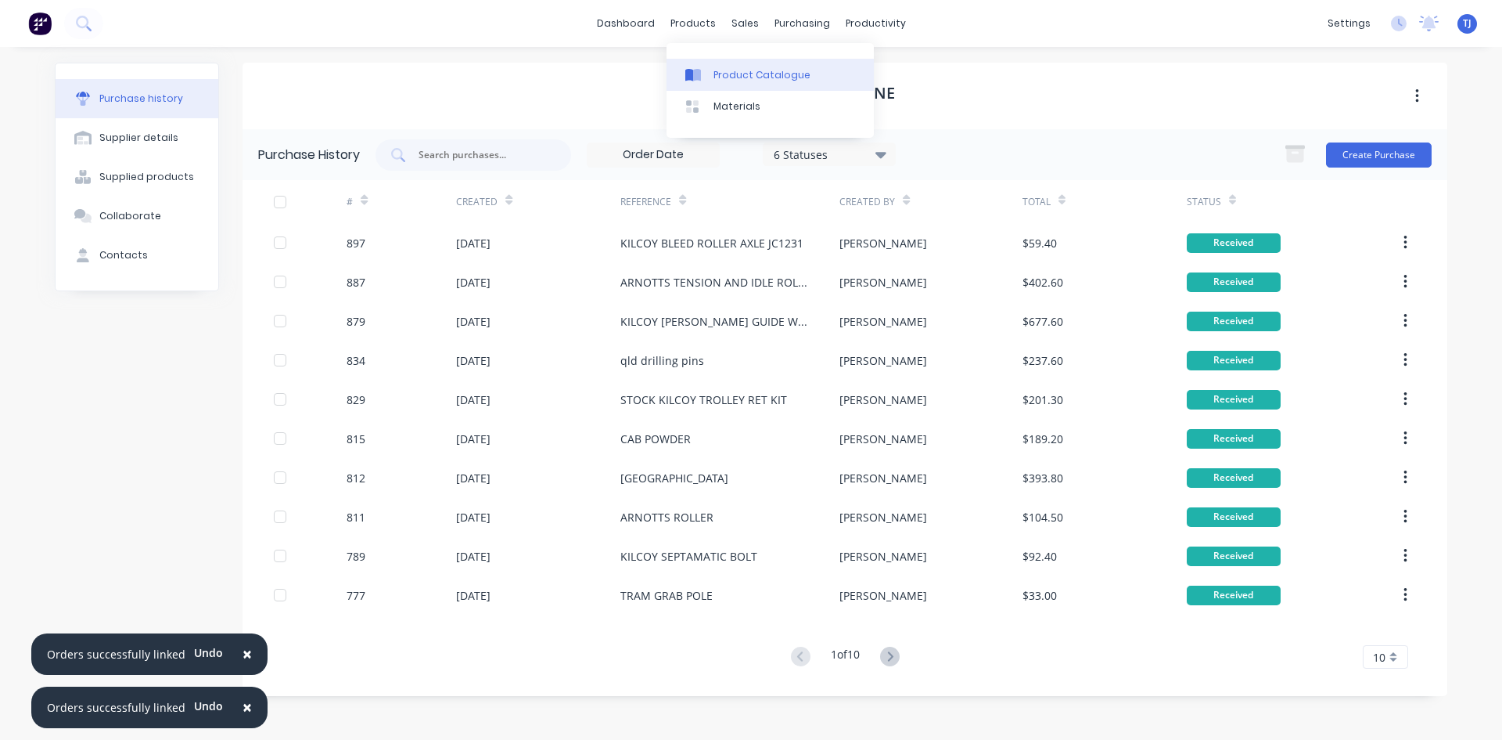
click at [729, 80] on div "Product Catalogue" at bounding box center [762, 75] width 97 height 14
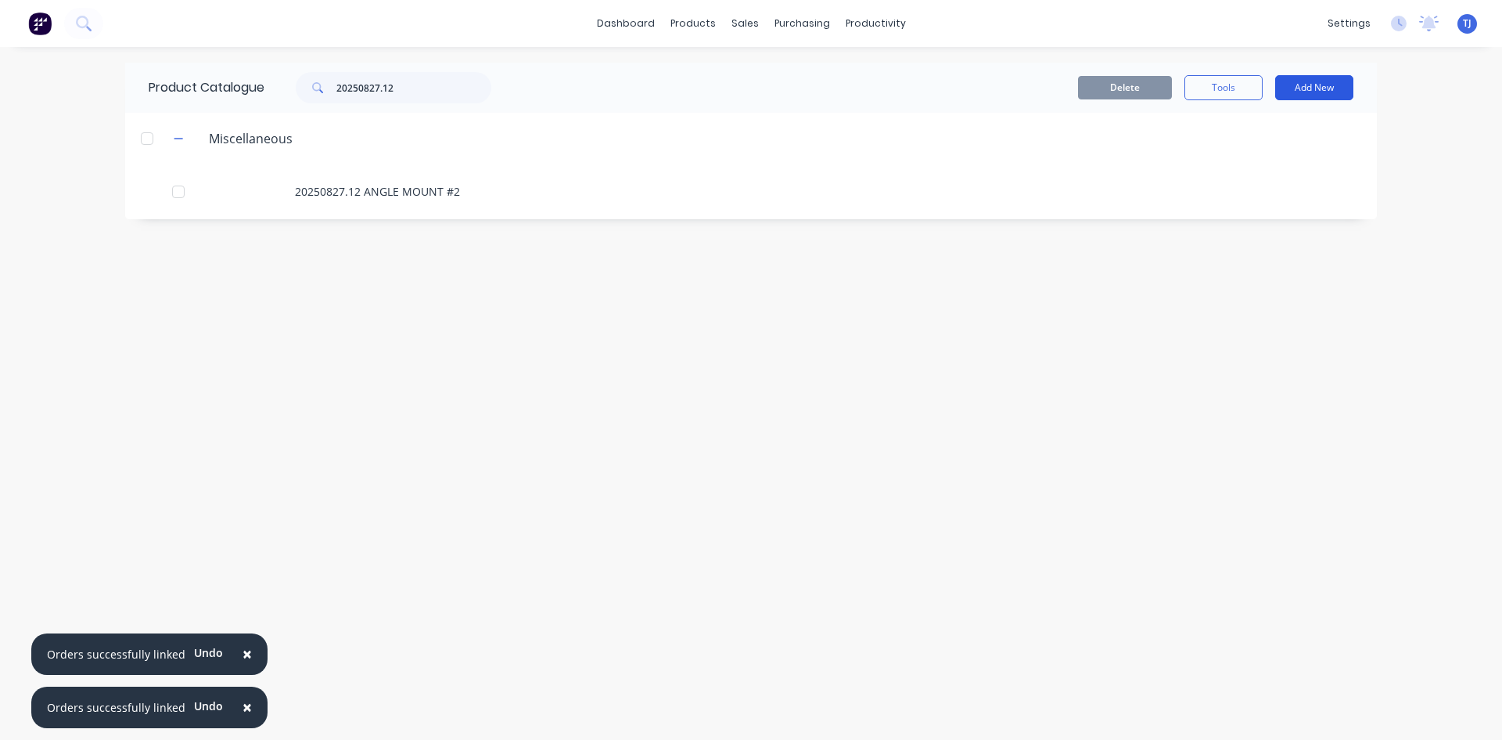
click at [1314, 92] on button "Add New" at bounding box center [1315, 87] width 78 height 25
click at [1256, 157] on div "Product" at bounding box center [1279, 159] width 121 height 23
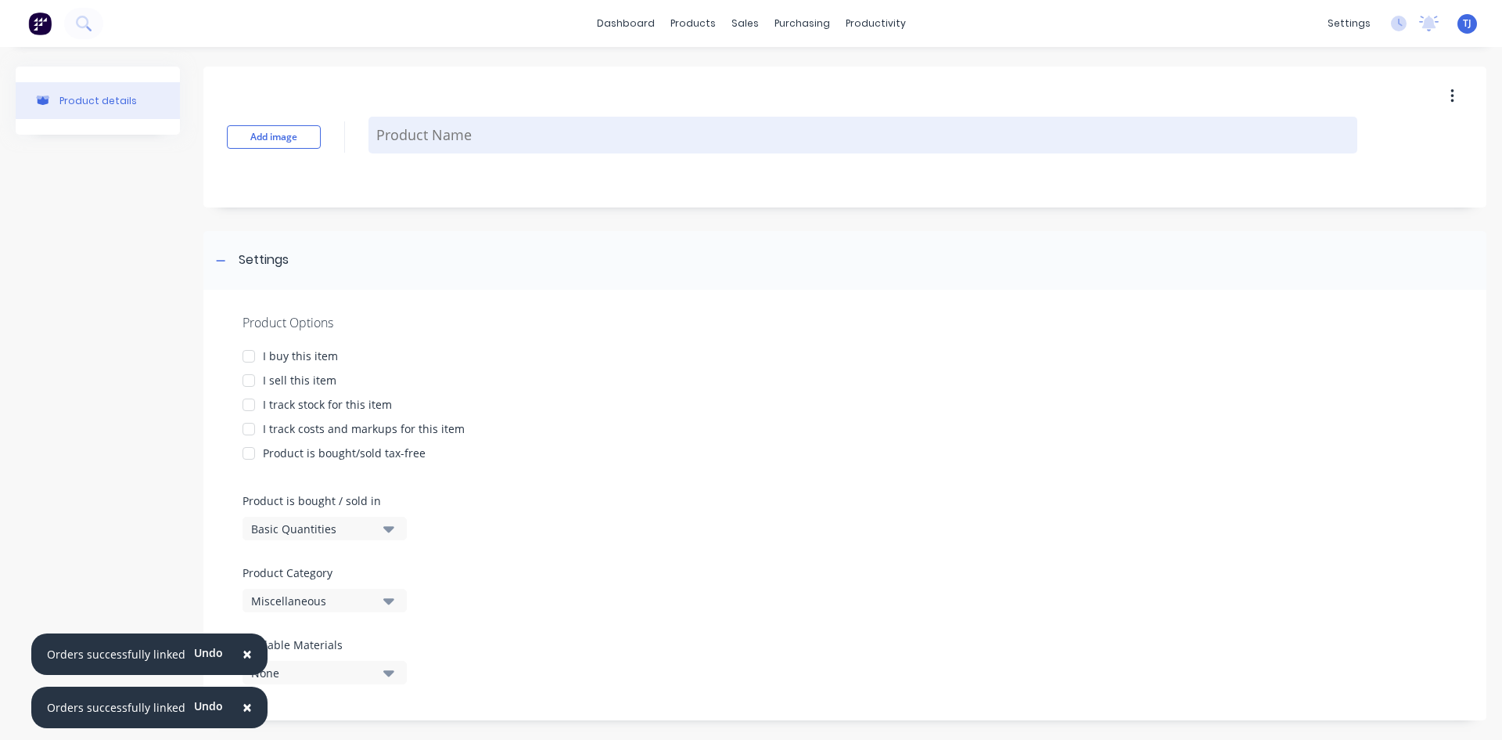
click at [378, 134] on textarea at bounding box center [863, 135] width 989 height 37
type textarea "x"
type textarea "h"
type textarea "x"
type textarea "hi"
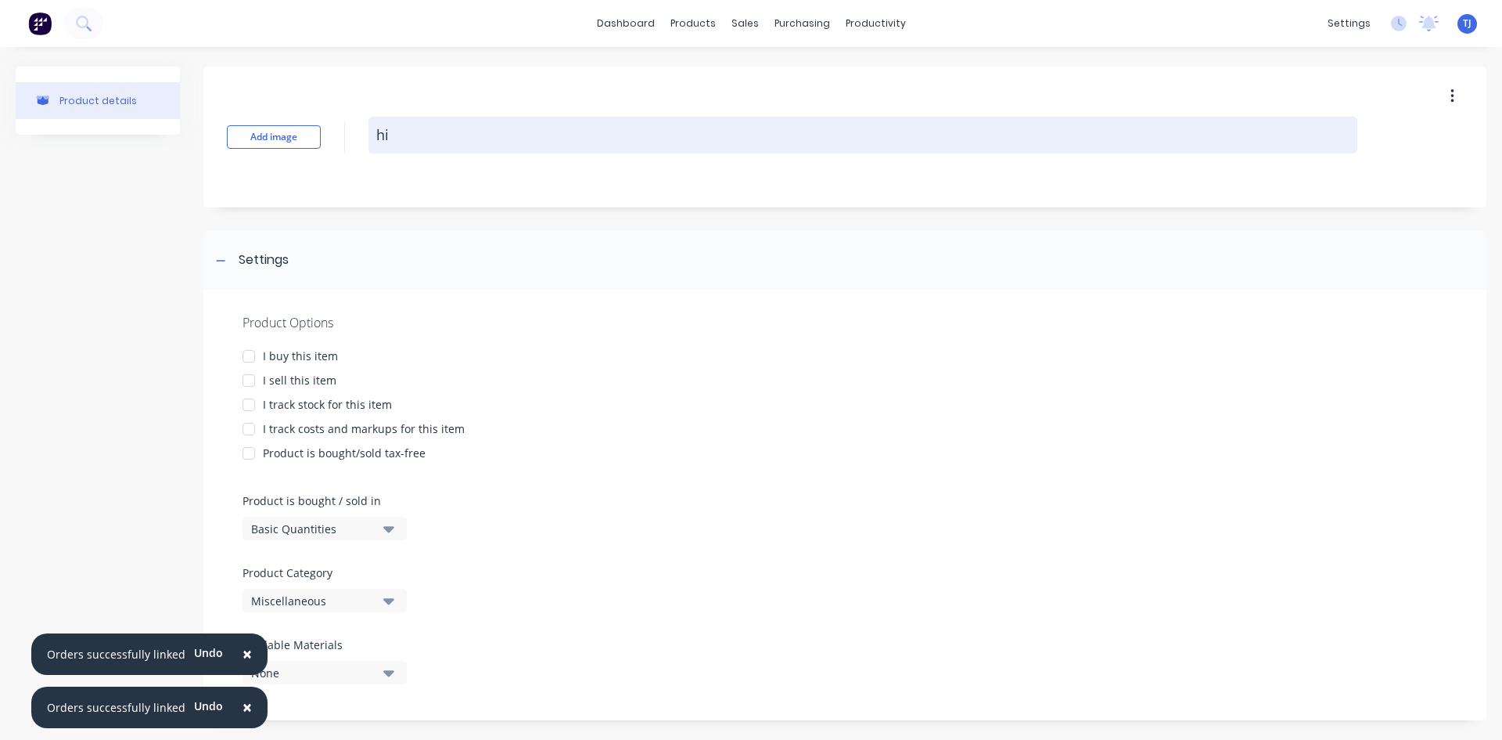
type textarea "x"
type textarea "hid"
type textarea "x"
type textarea "hide"
type textarea "x"
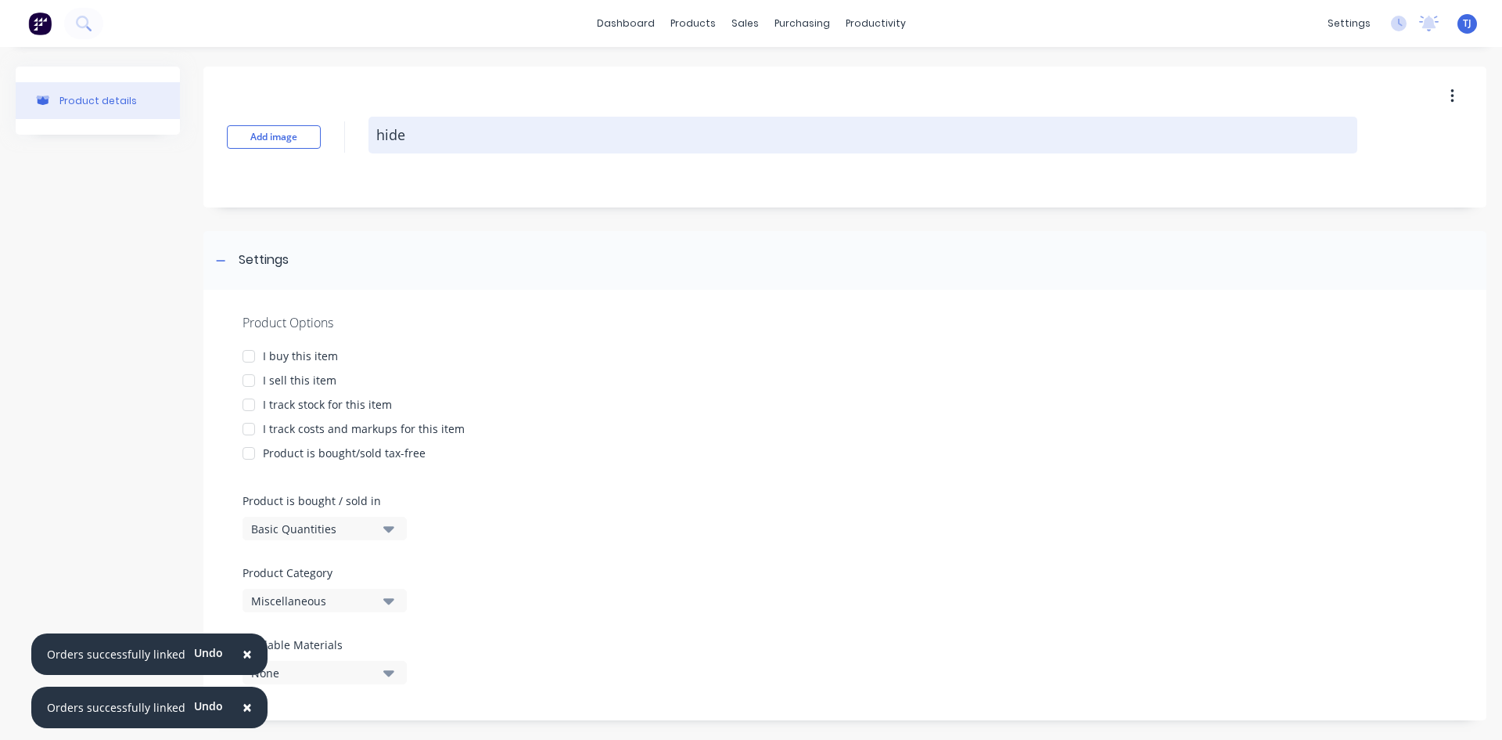
type textarea "hide"
type textarea "x"
type textarea "hide p"
type textarea "x"
type textarea "hide pu"
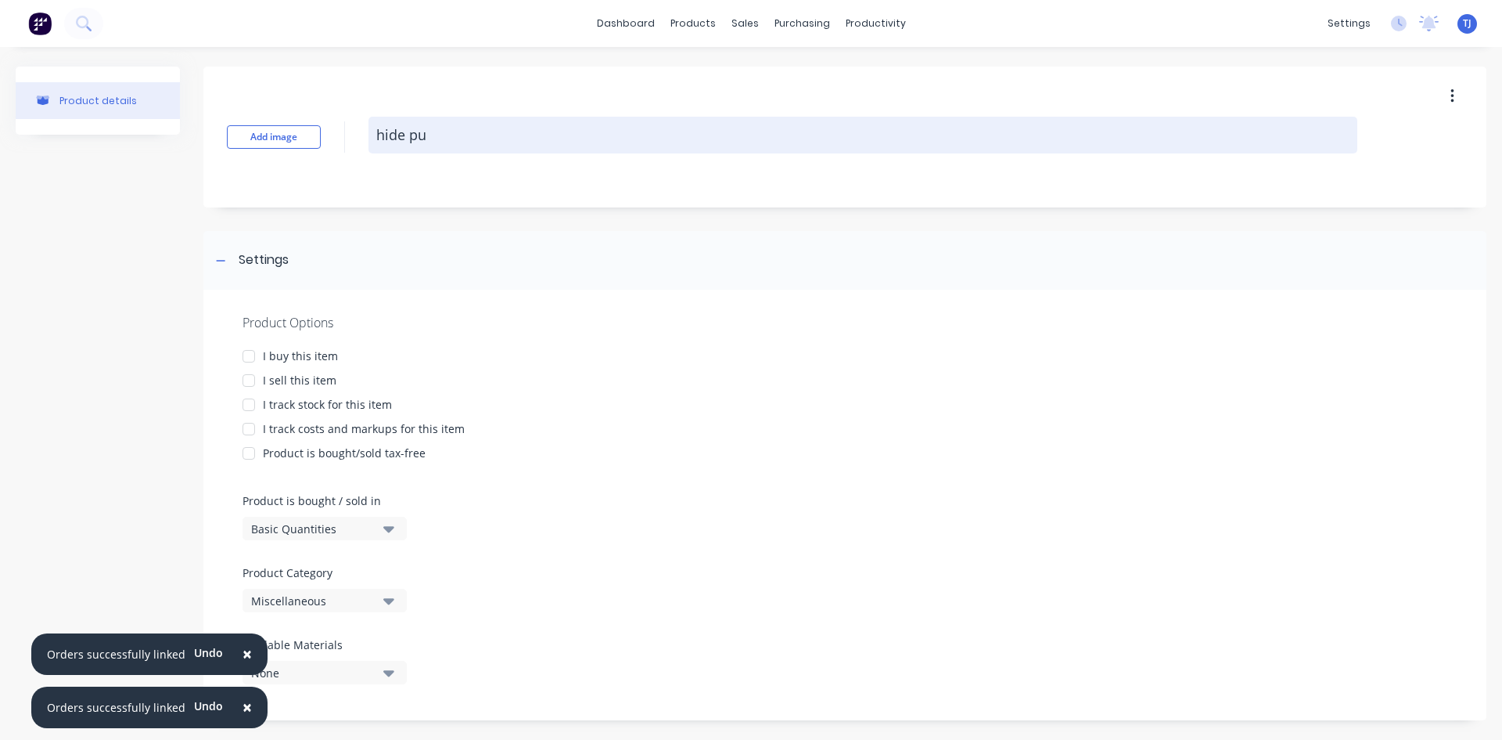
type textarea "x"
type textarea "hide pul"
type textarea "x"
type textarea "hide pull"
type textarea "x"
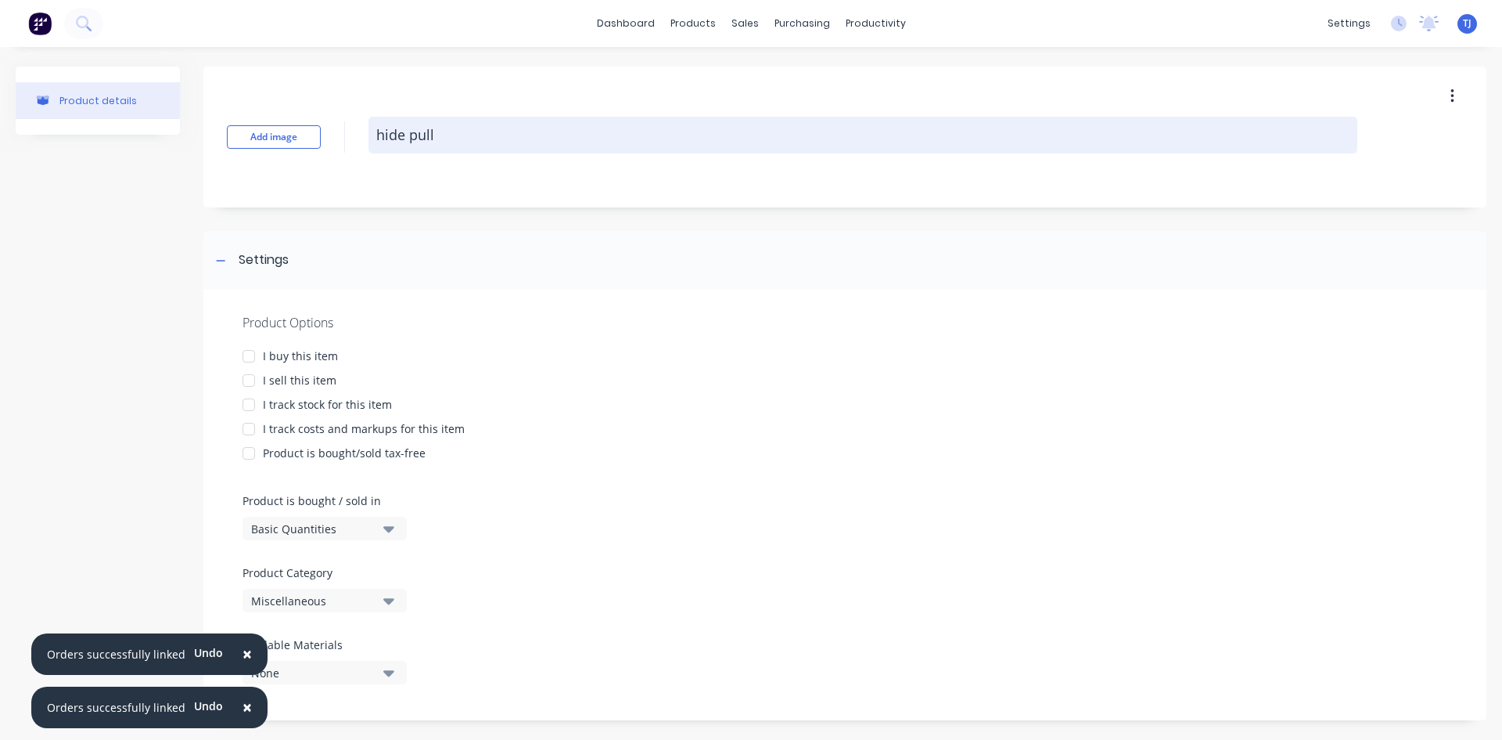
type textarea "hide pulle"
type textarea "x"
type textarea "hide puller"
type textarea "x"
type textarea "hide pulle"
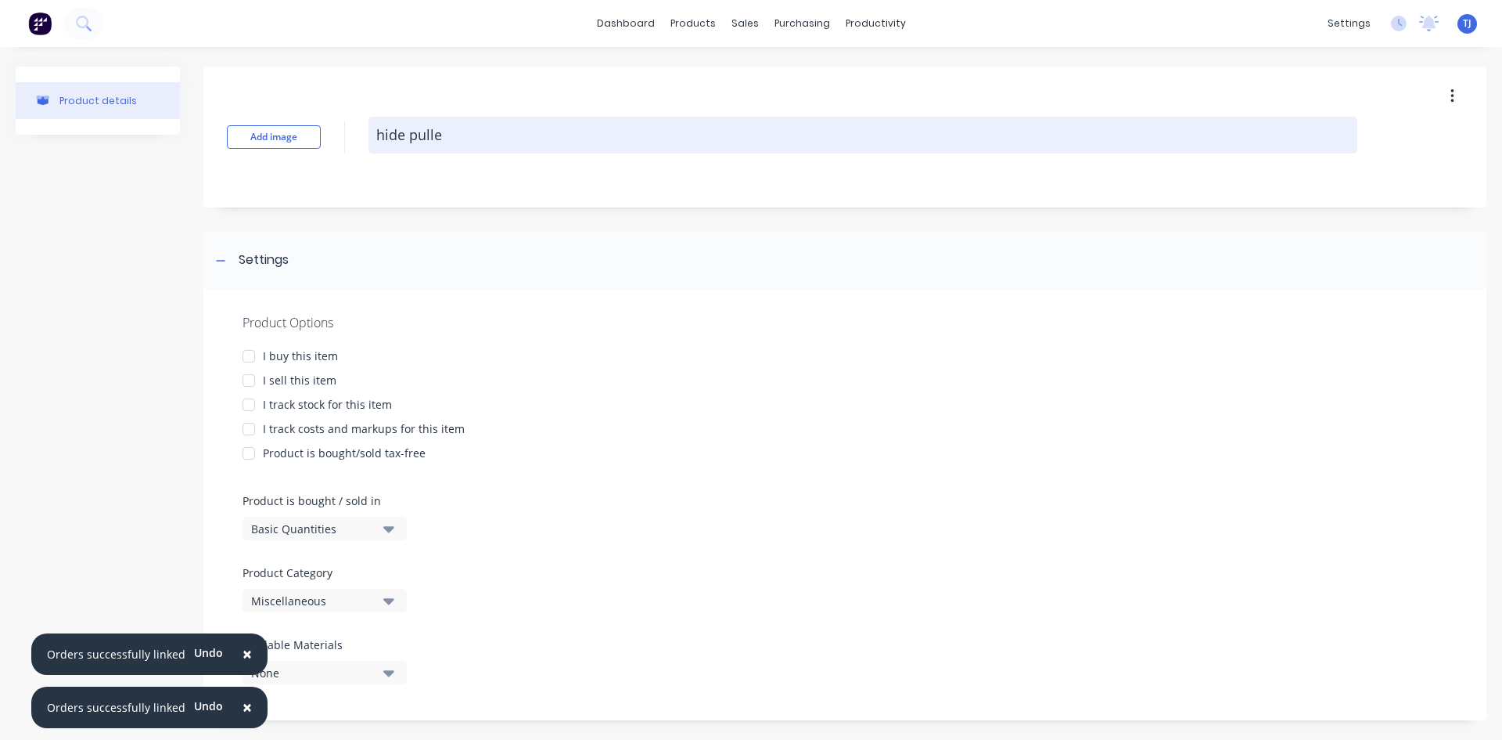
type textarea "x"
type textarea "hide pull"
type textarea "x"
type textarea "hide pul"
type textarea "x"
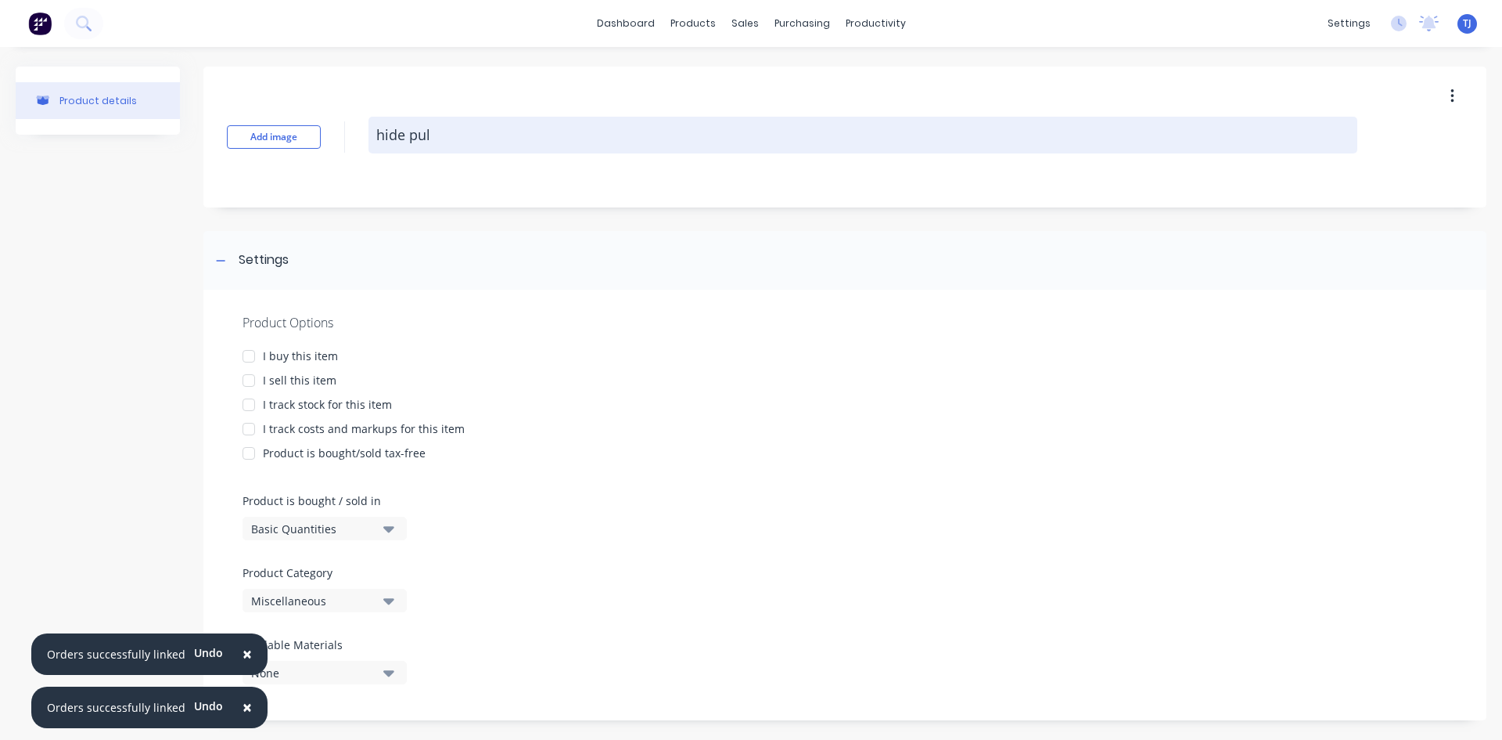
type textarea "hide pu"
type textarea "x"
type textarea "hide p"
type textarea "x"
type textarea "hide"
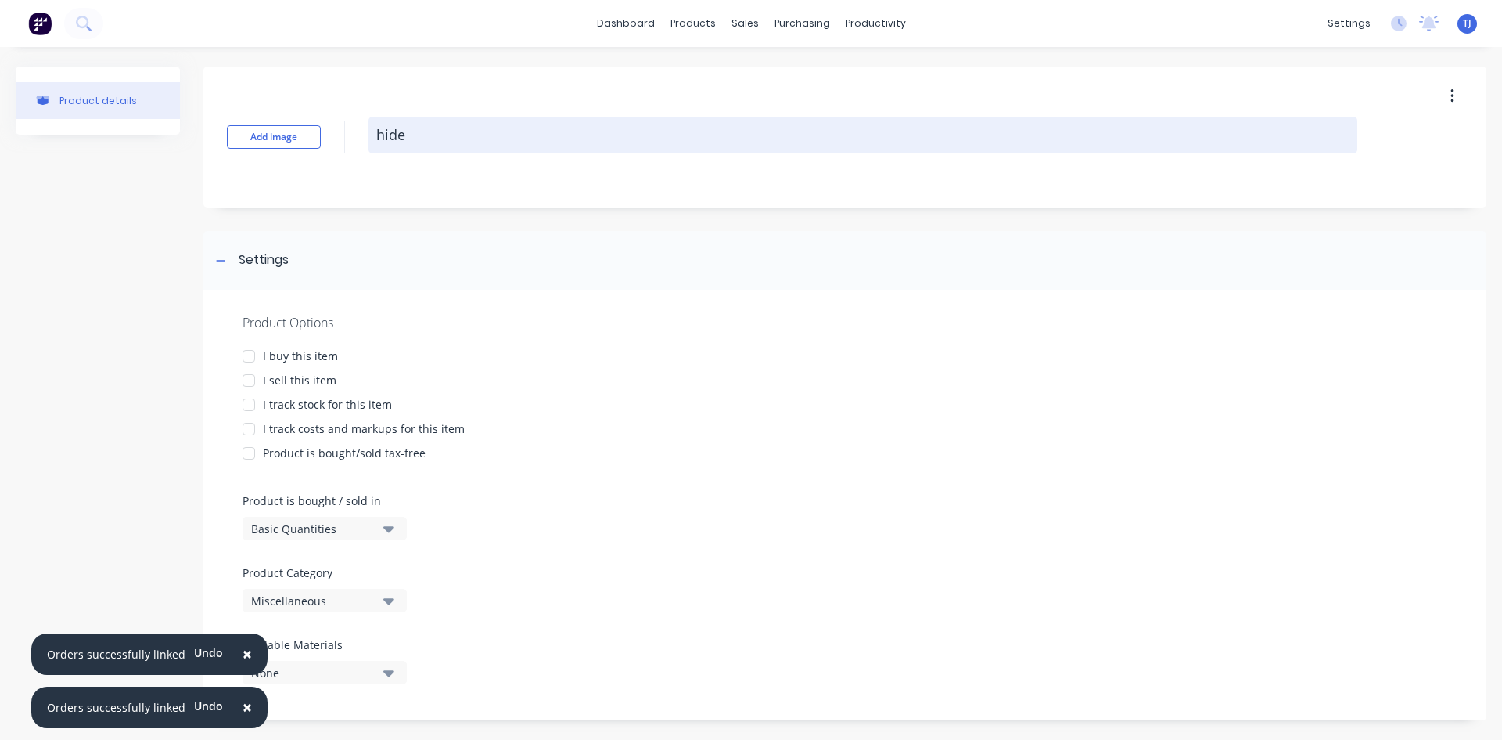
type textarea "x"
type textarea "hide"
type textarea "x"
type textarea "hid"
type textarea "x"
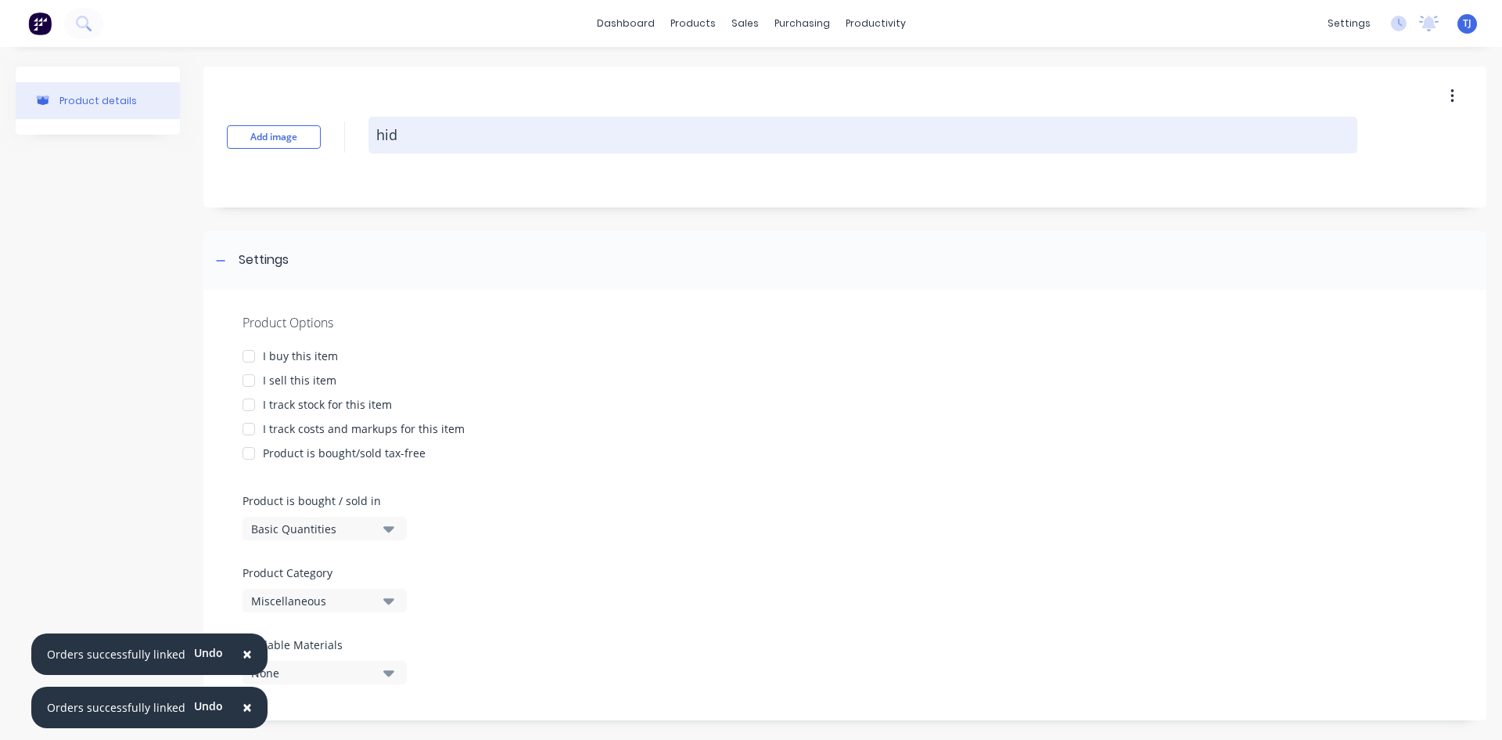
type textarea "hi"
type textarea "x"
type textarea "h"
type textarea "x"
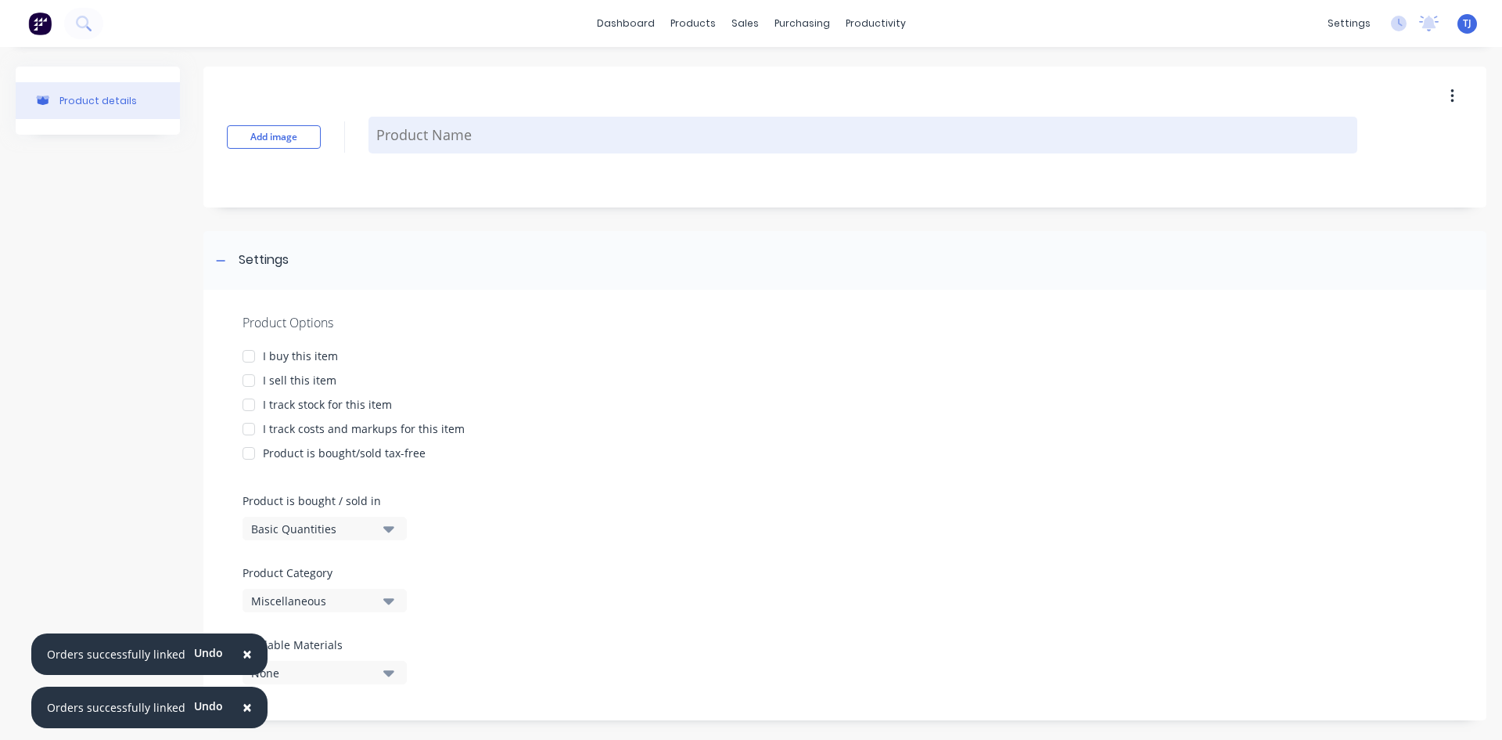
type textarea "H"
type textarea "x"
type textarea "HI"
type textarea "x"
type textarea "HID"
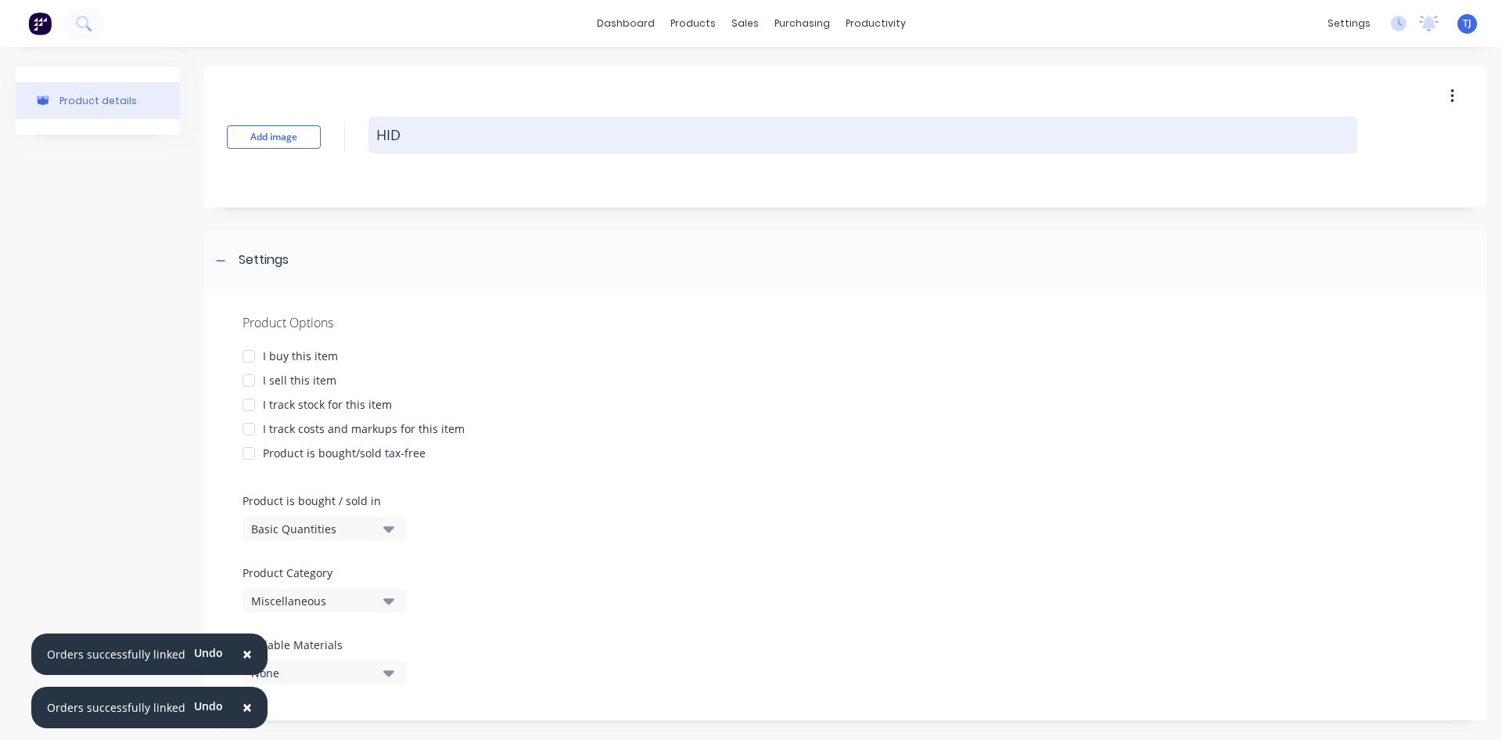
type textarea "x"
type textarea "HIDE"
type textarea "x"
type textarea "HIDE"
type textarea "x"
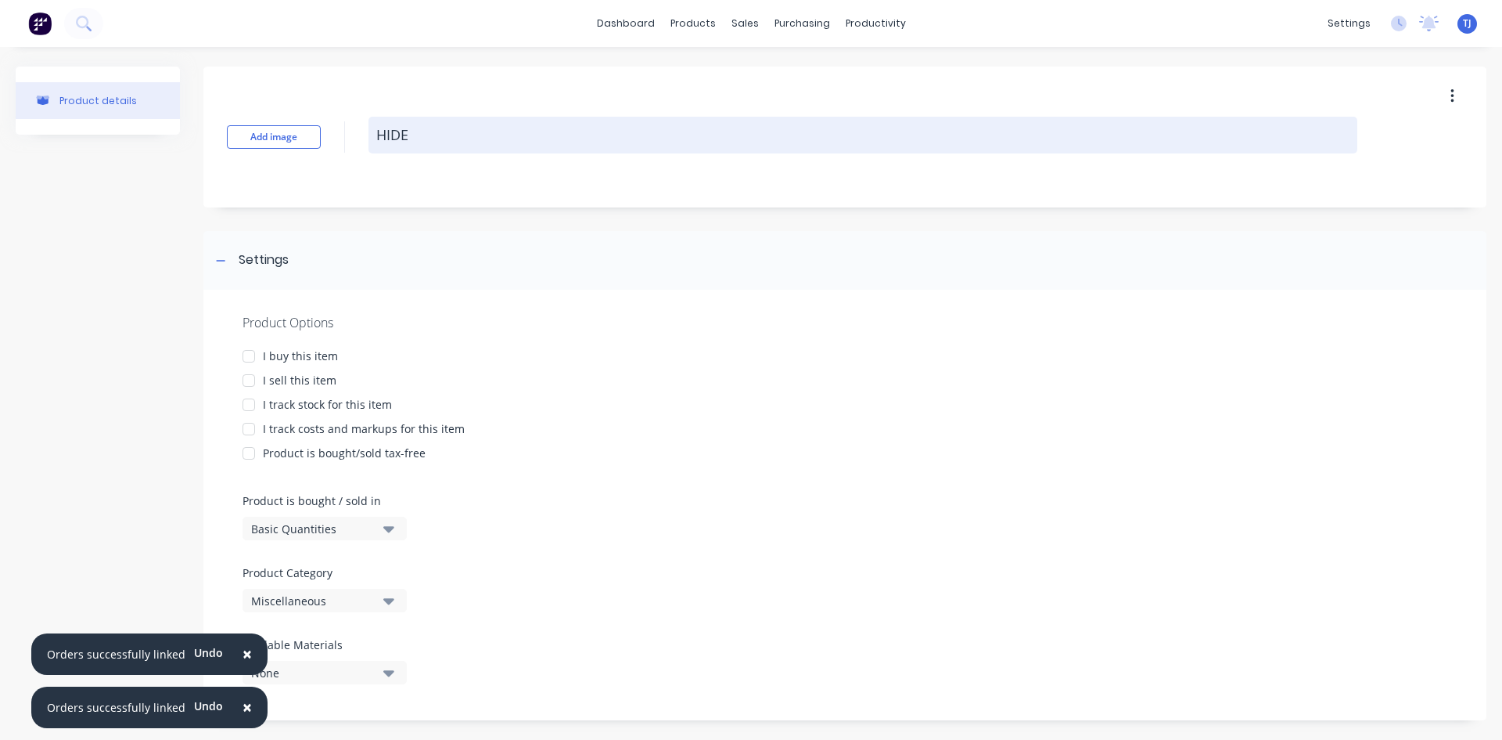
type textarea "HIDE P"
type textarea "x"
type textarea "HIDE PU"
type textarea "x"
type textarea "HIDE PUL"
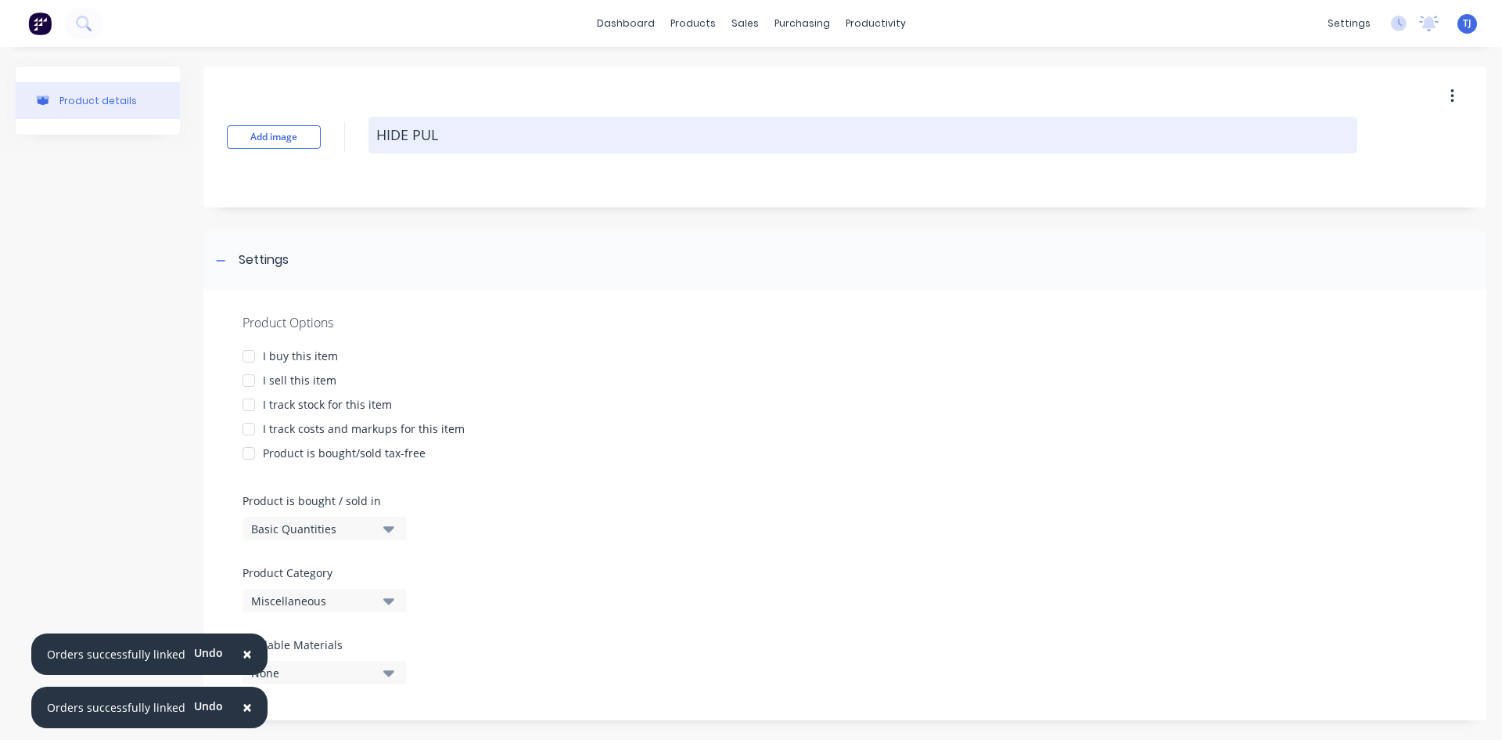
type textarea "x"
type textarea "HIDE PULL"
type textarea "x"
type textarea "HIDE PULLE"
type textarea "x"
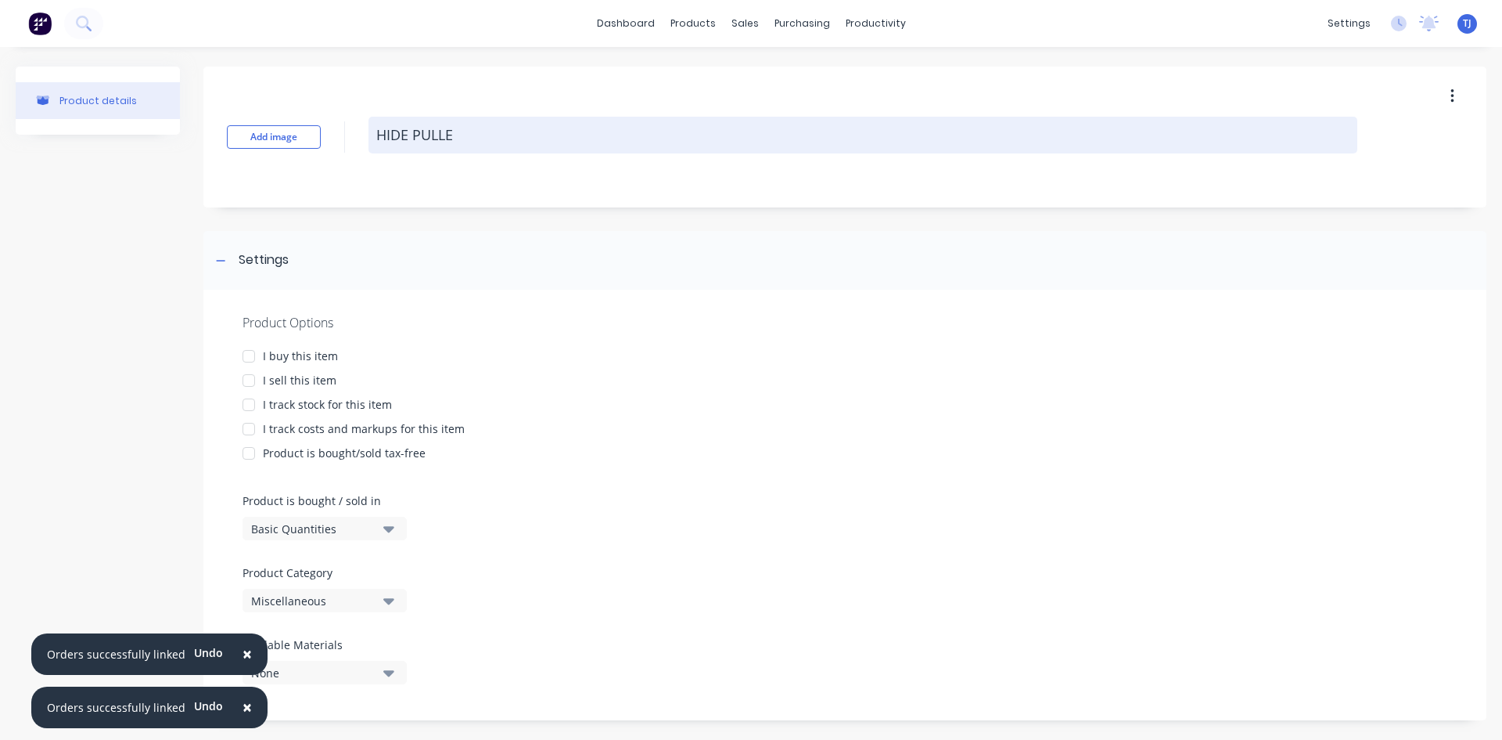
type textarea "HIDE PULLER"
type textarea "x"
type textarea "HIDE PULLER"
type textarea "x"
type textarea "HIDE PULLER C"
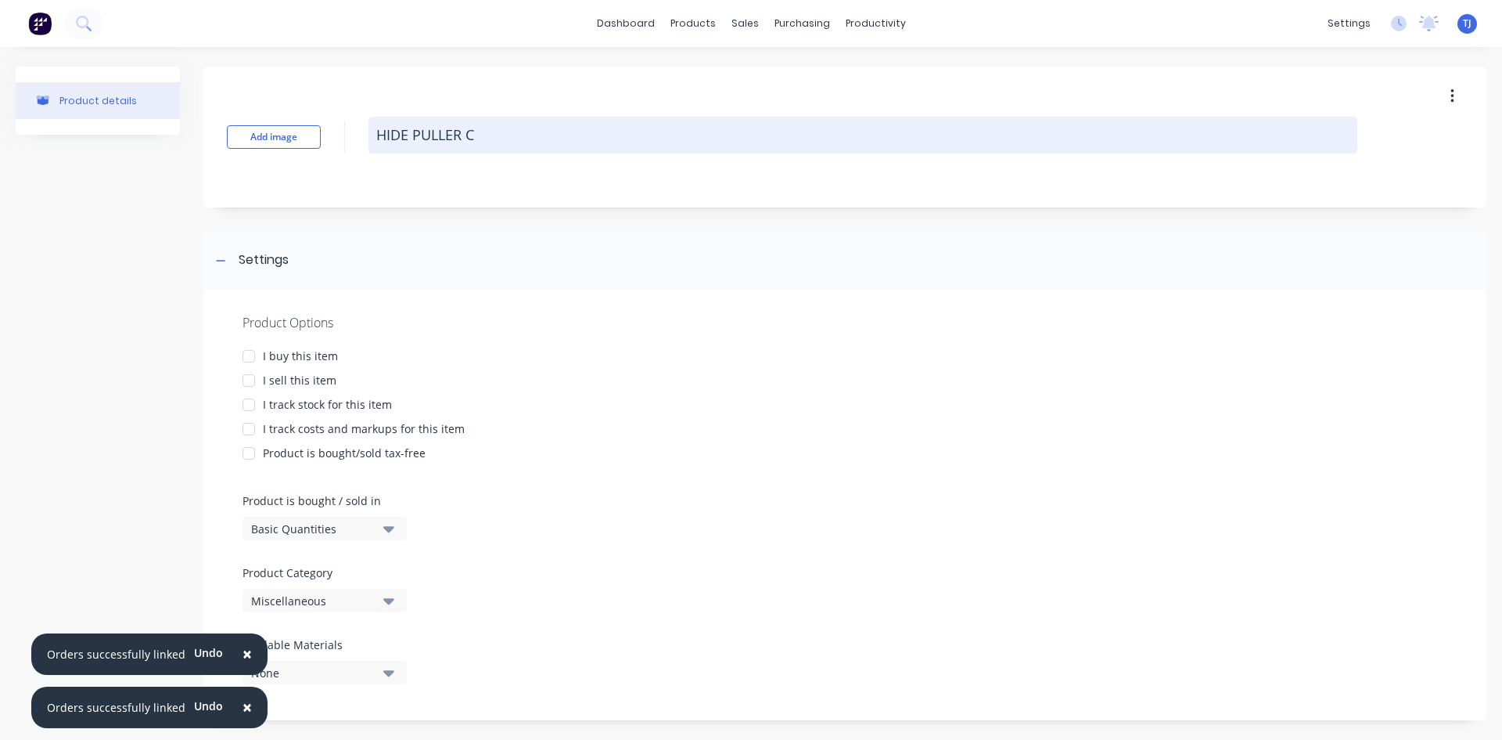
type textarea "x"
type textarea "HIDE PULLER CH"
type textarea "x"
type textarea "HIDE PULLER CHA"
type textarea "x"
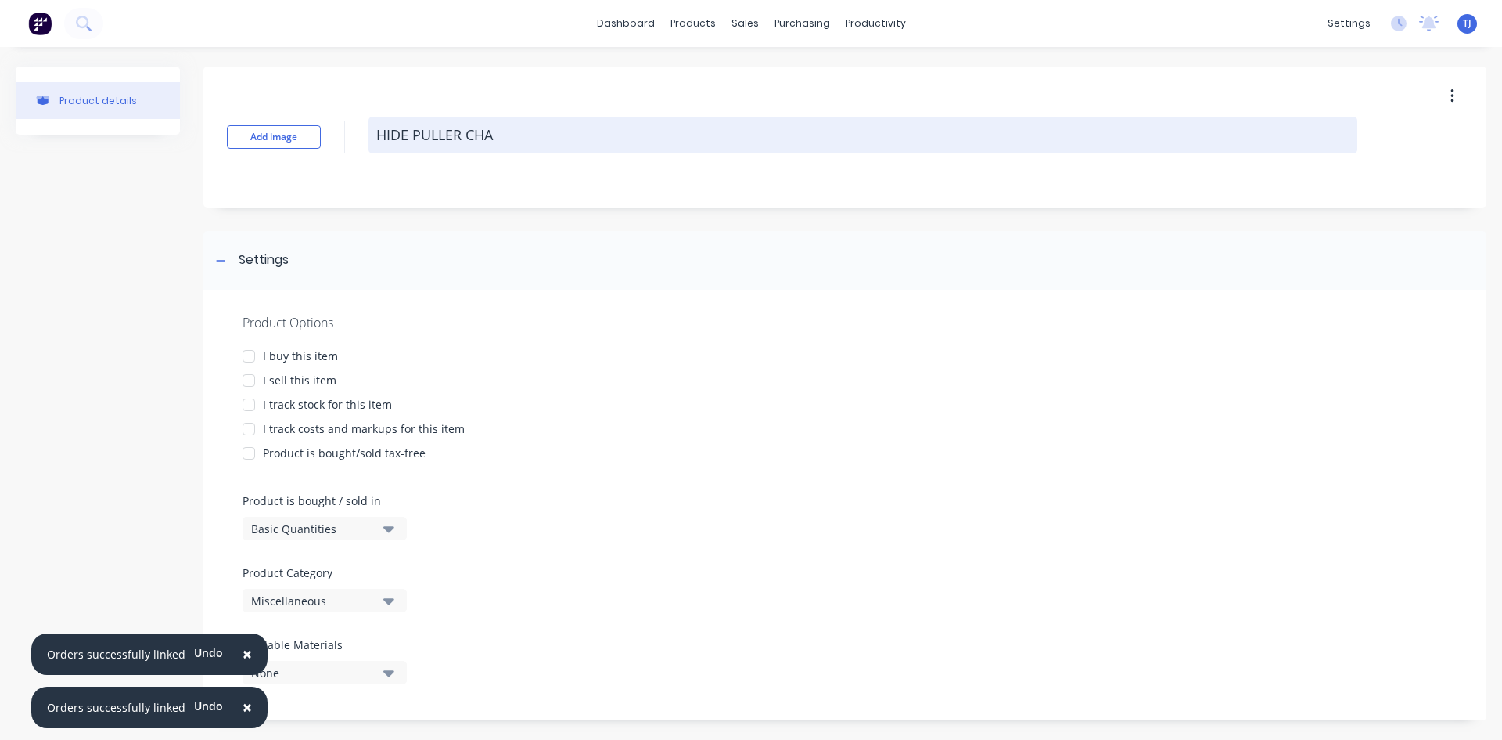
type textarea "HIDE PULLER CHAI"
type textarea "x"
type textarea "HIDE PULLER CHAIN"
type textarea "x"
type textarea "HIDE PULLER CHAIN"
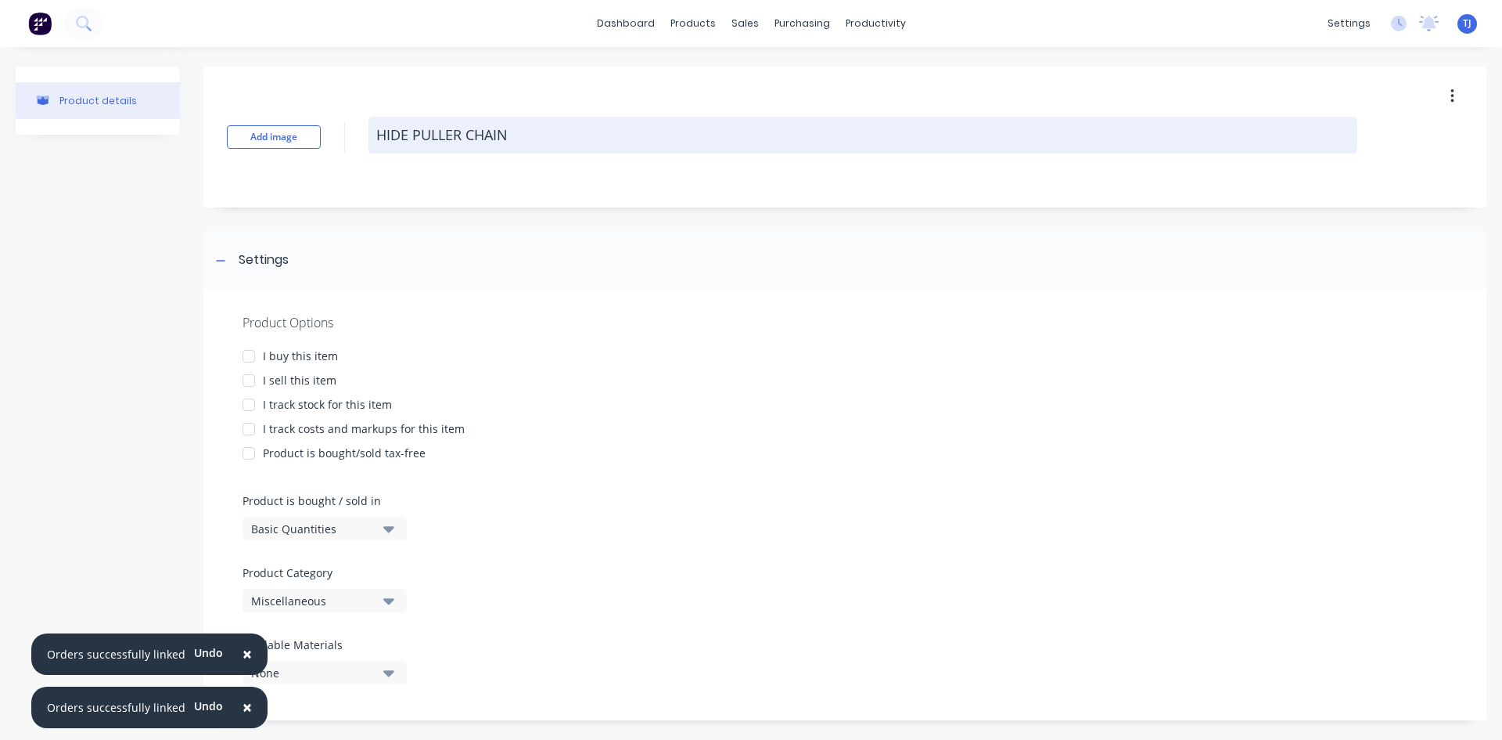
type textarea "x"
type textarea "HIDE PULLER CHAIN A"
type textarea "x"
type textarea "HIDE PULLER CHAIN AT"
type textarea "x"
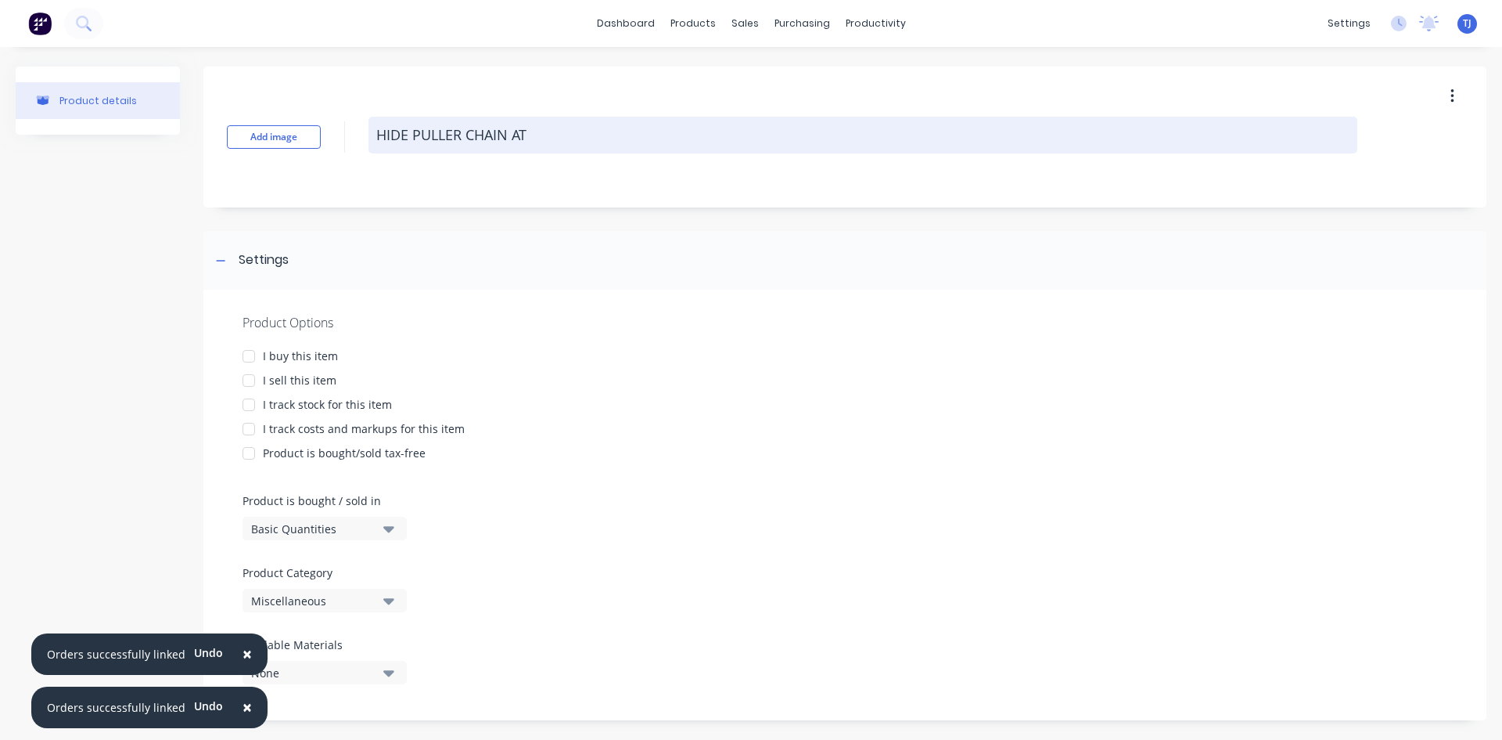
type textarea "HIDE PULLER CHAIN ATT"
type textarea "x"
type textarea "HIDE PULLER CHAIN ATTA"
type textarea "x"
type textarea "HIDE PULLER CHAIN ATTAC"
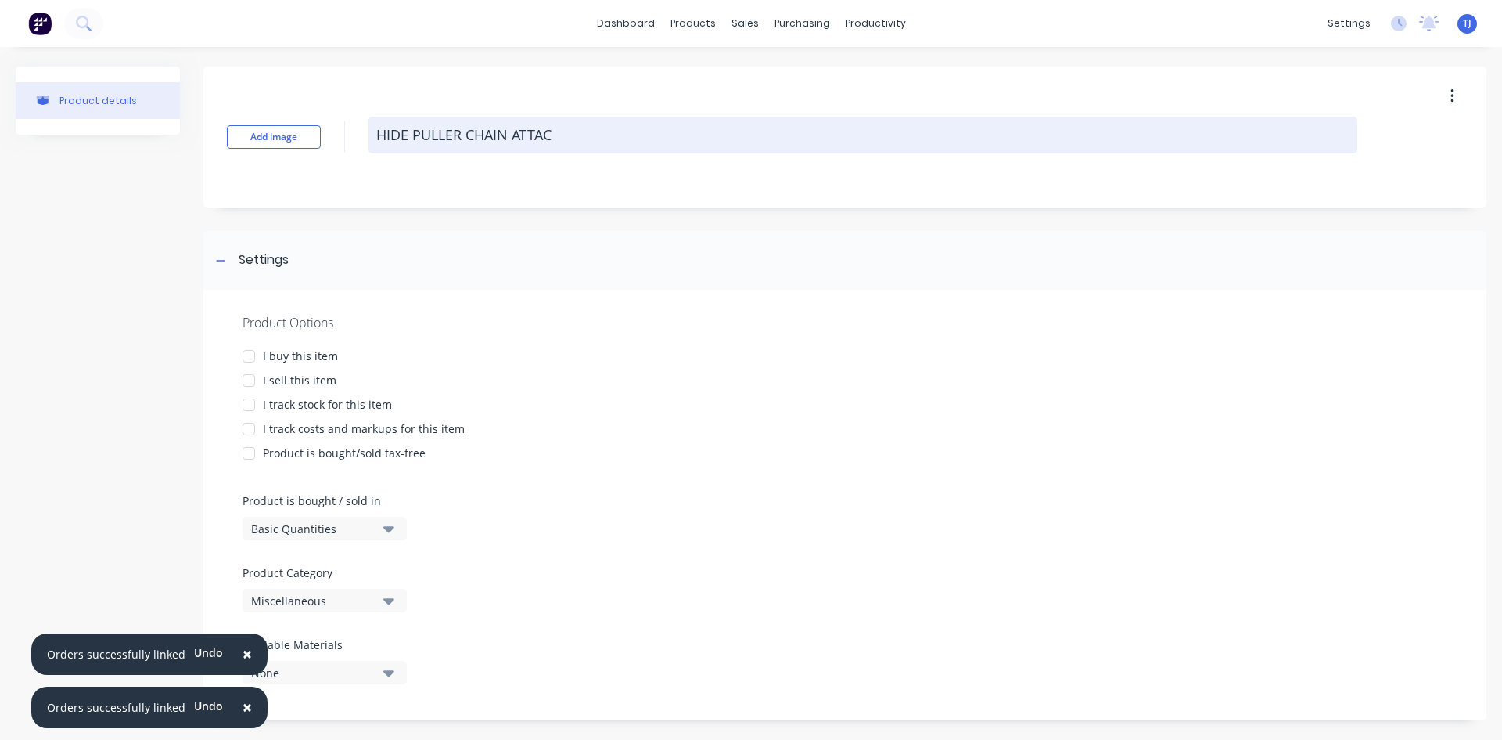
type textarea "x"
type textarea "HIDE PULLER CHAIN ATTACH"
type textarea "x"
type textarea "HIDE PULLER CHAIN ATTACHM"
type textarea "x"
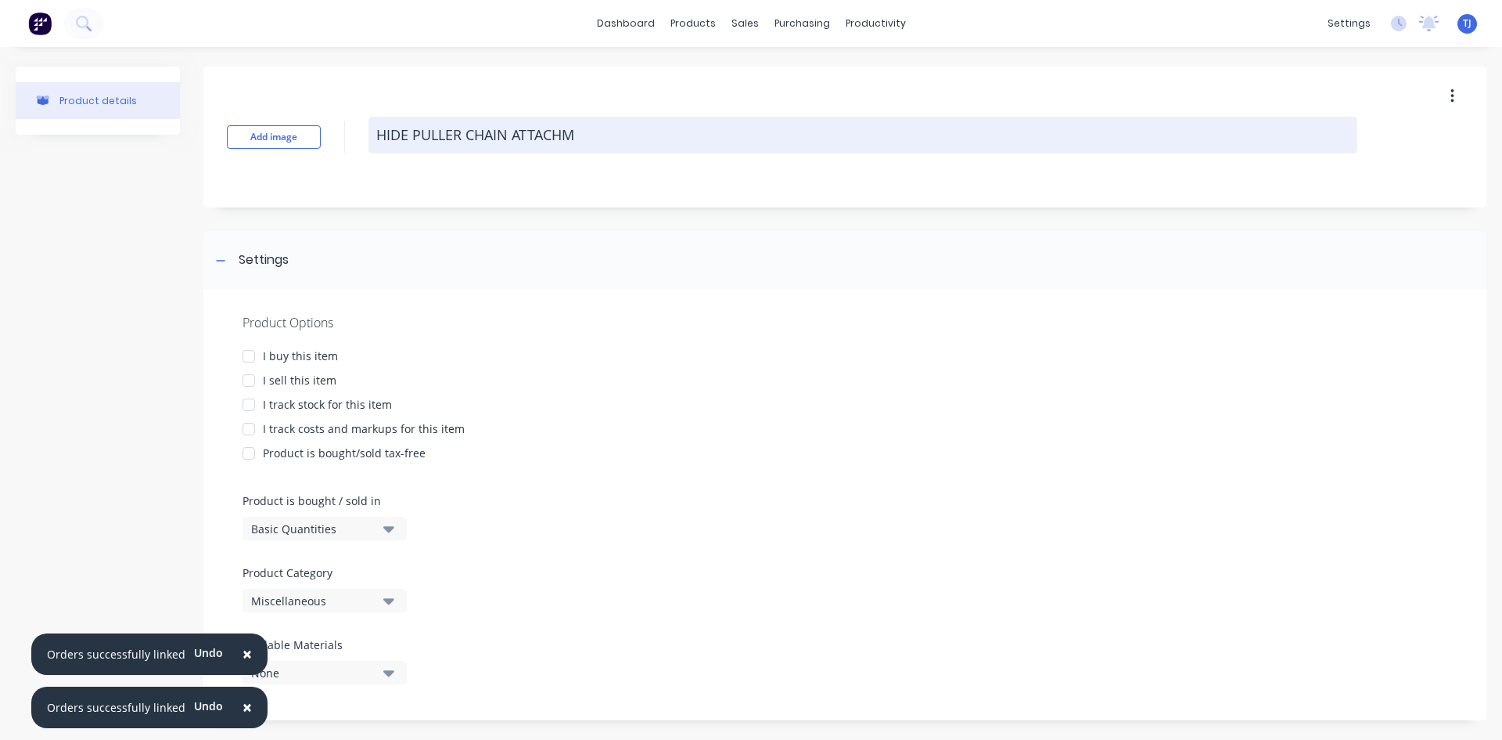
type textarea "HIDE PULLER CHAIN ATTACHME"
type textarea "x"
type textarea "HIDE PULLER CHAIN ATTACHMEN"
type textarea "x"
type textarea "HIDE PULLER CHAIN ATTACHMENT"
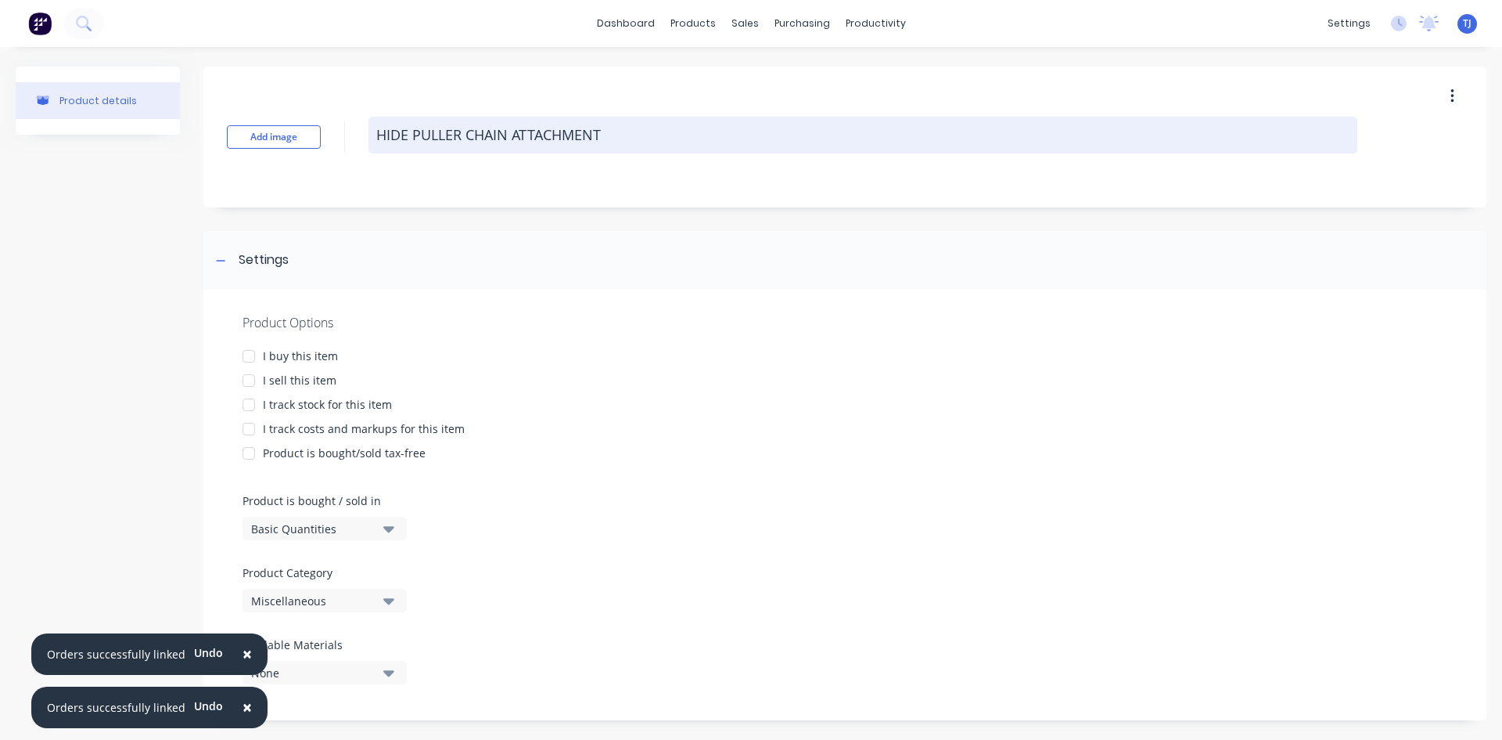
type textarea "x"
type textarea "HIDE PULLER CHAIN ATTACHMENT"
type textarea "x"
type textarea "HIDE PULLER CHAIN ATTACHMENT P"
type textarea "x"
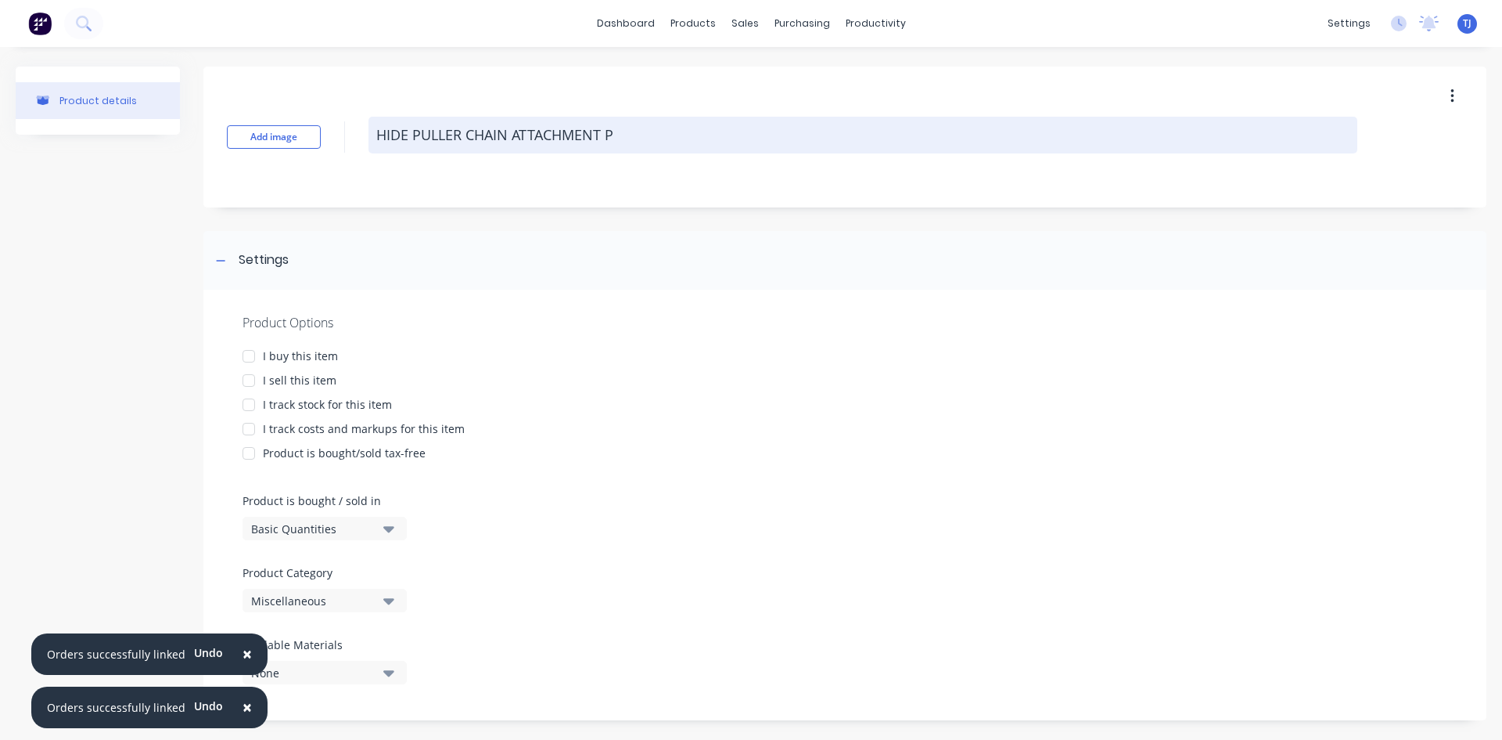
type textarea "HIDE PULLER CHAIN ATTACHMENT PI"
type textarea "x"
type textarea "HIDE PULLER CHAIN ATTACHMENT PIN"
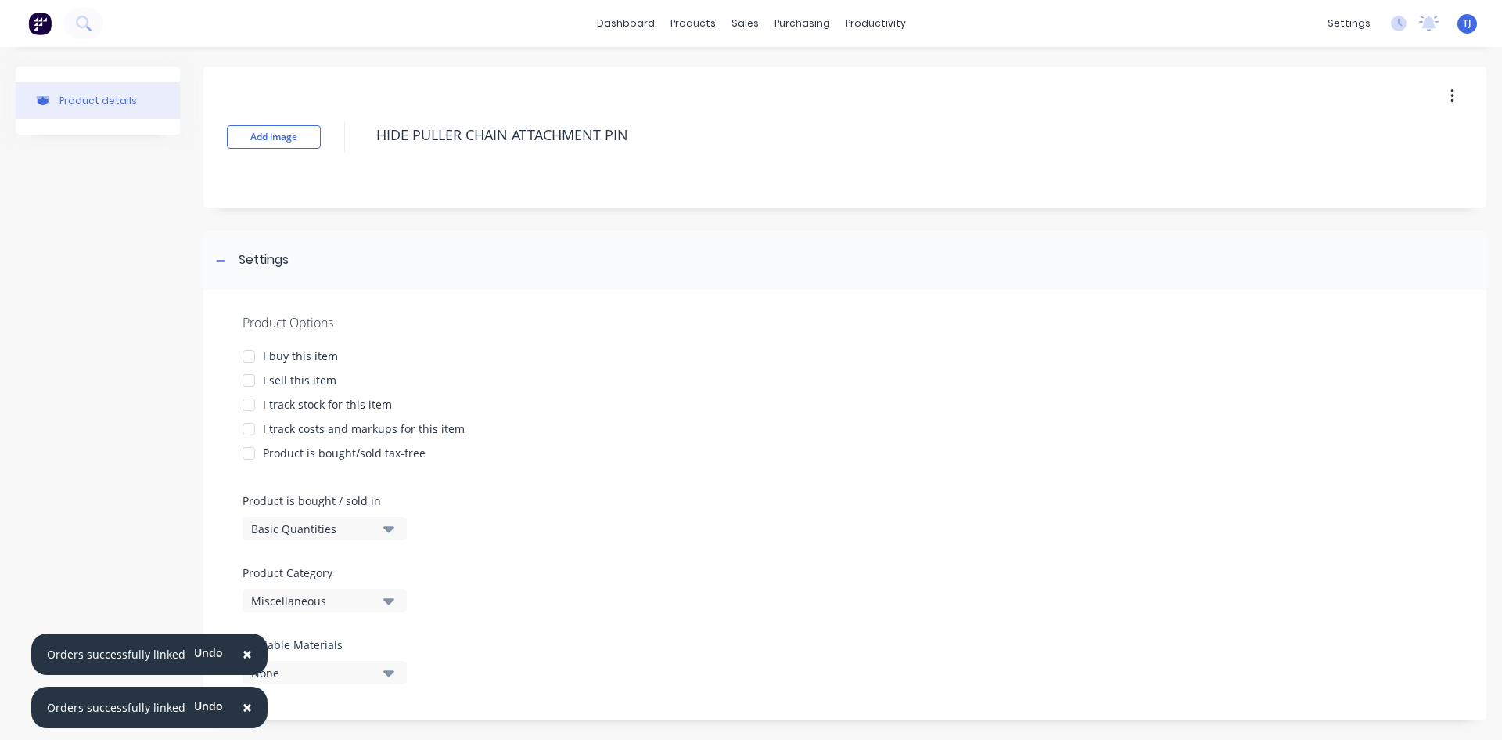
click at [247, 380] on div at bounding box center [248, 380] width 31 height 31
type textarea "x"
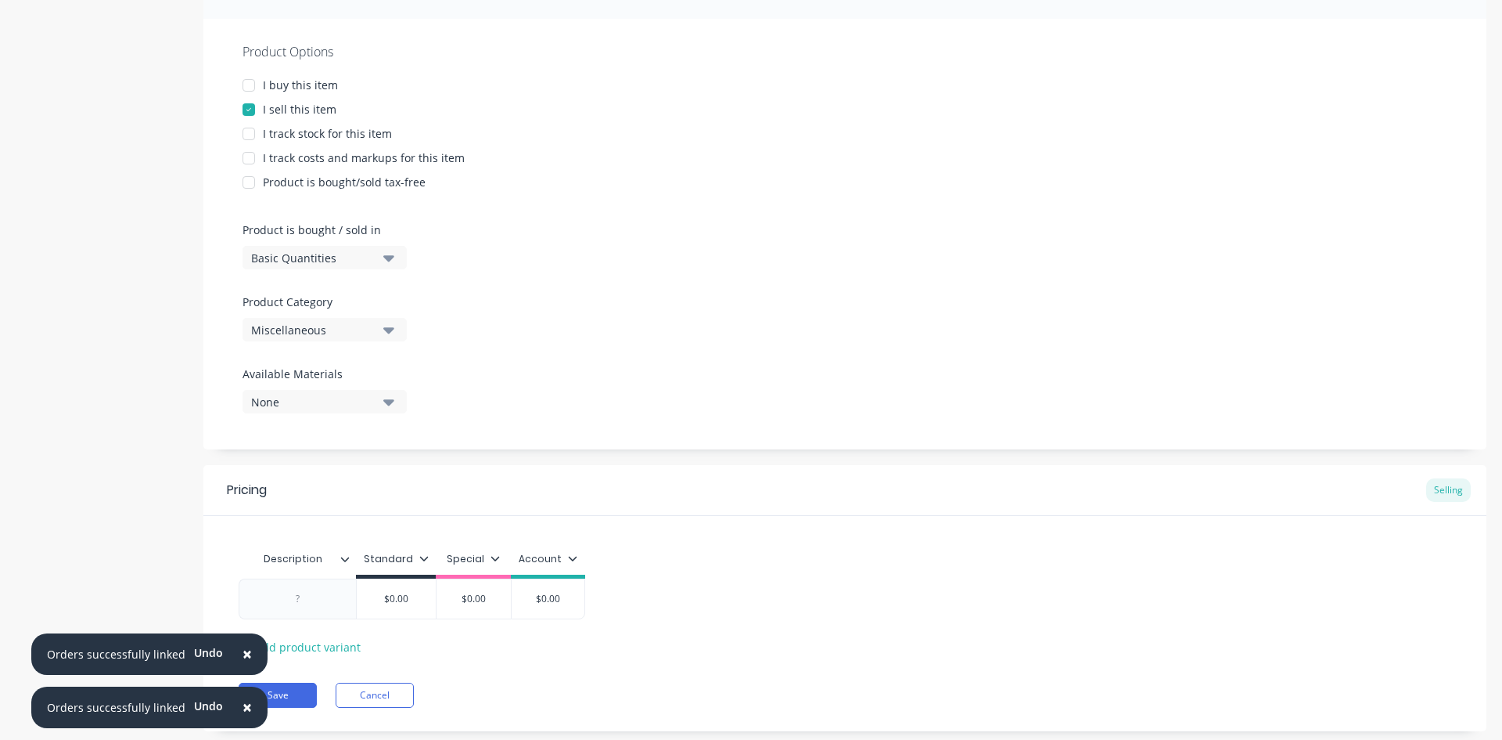
scroll to position [305, 0]
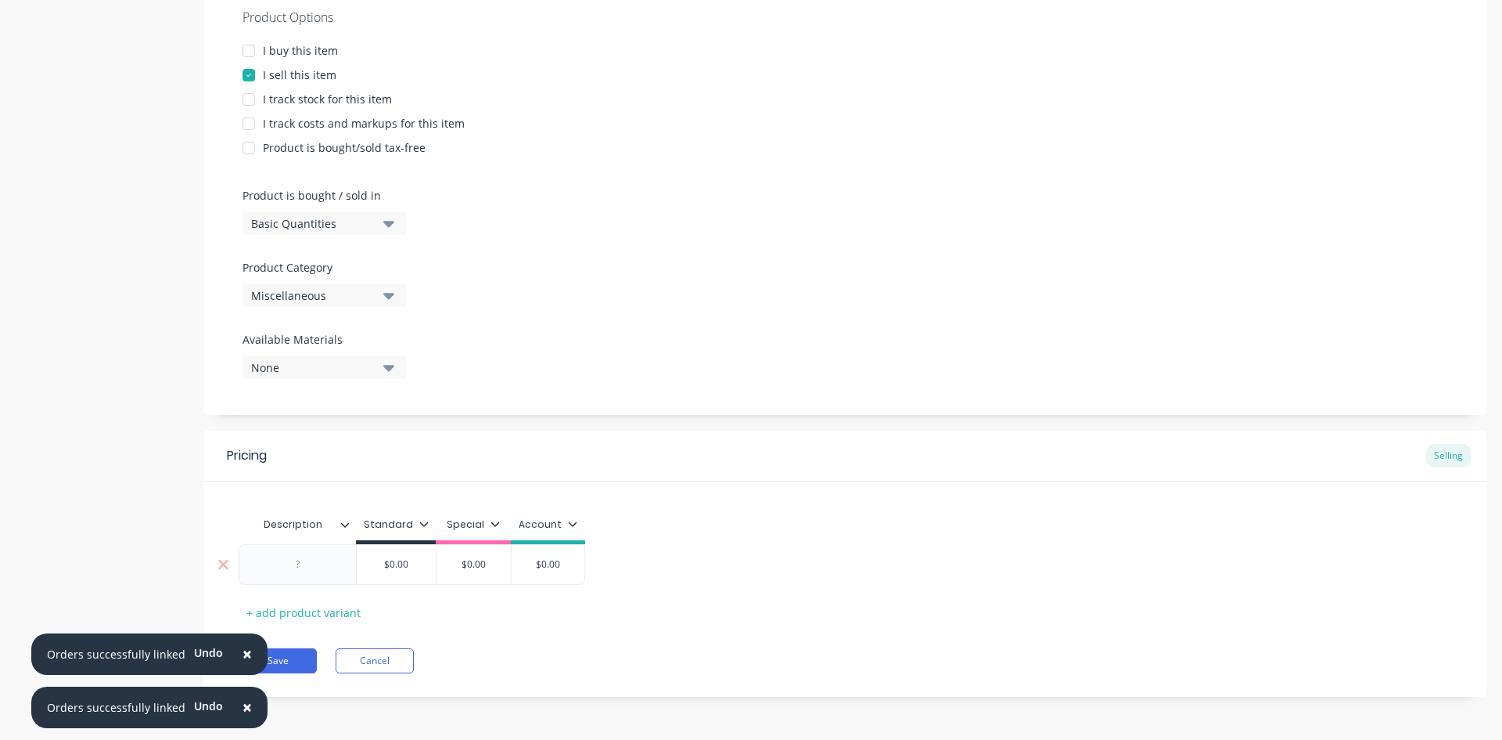
type textarea "HIDE PULLER CHAIN ATTACHMENT PIN"
type textarea "x"
type textarea "HIDE PULLER CHAIN ATTACHMENT PIN"
click at [308, 567] on div at bounding box center [298, 564] width 78 height 20
type textarea "x"
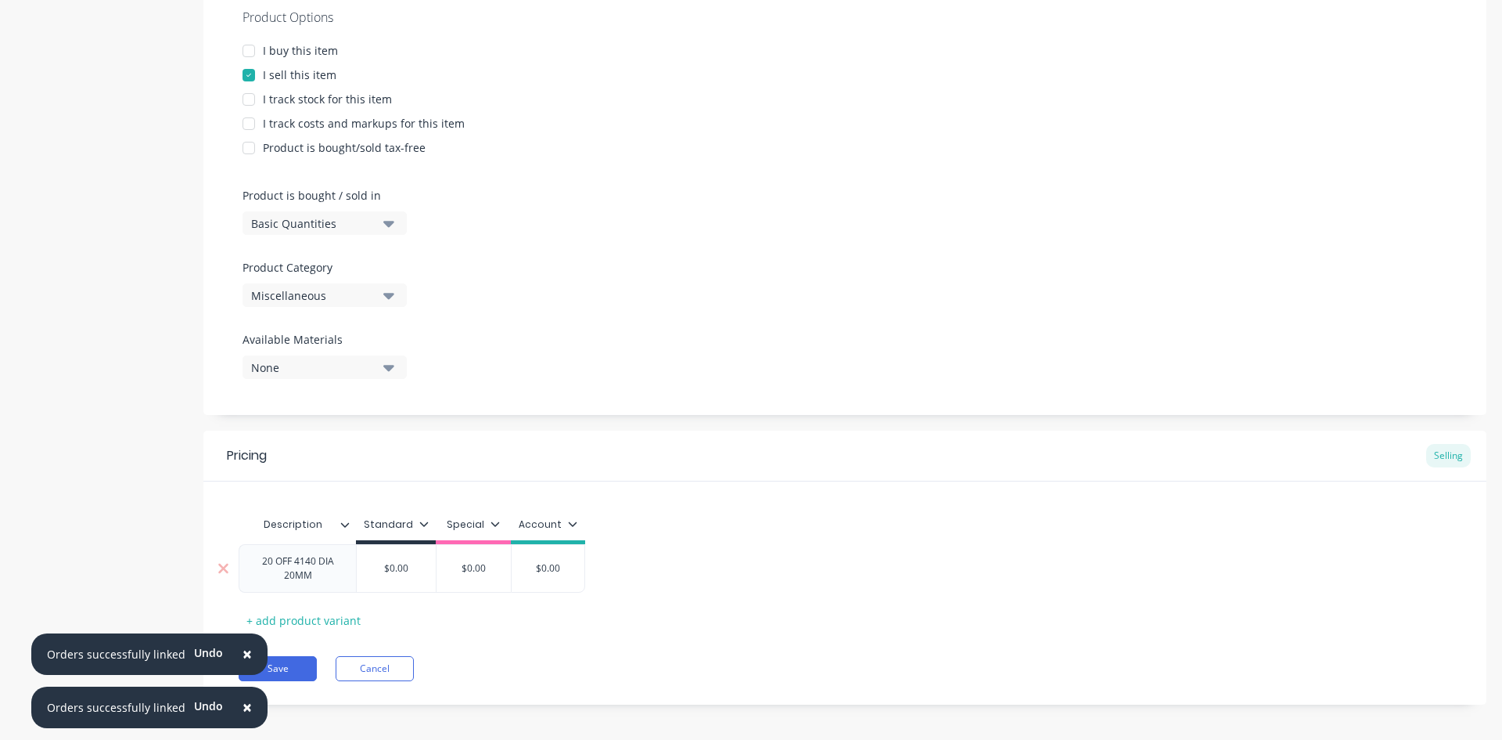
type input "$0.00"
type textarea "x"
type input "$0.0"
type textarea "x"
type input "$0."
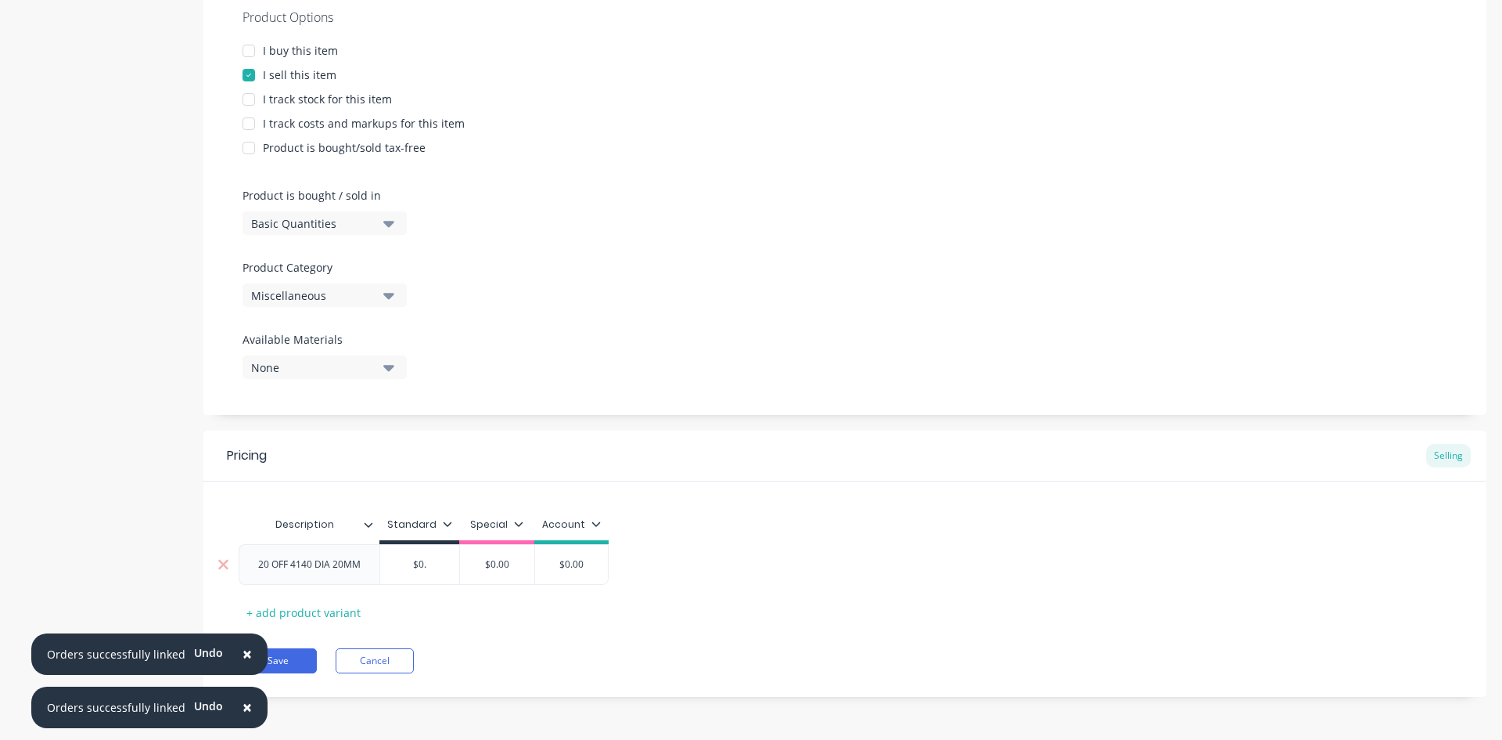
type textarea "x"
type input "$0"
type textarea "x"
type input "$"
type textarea "x"
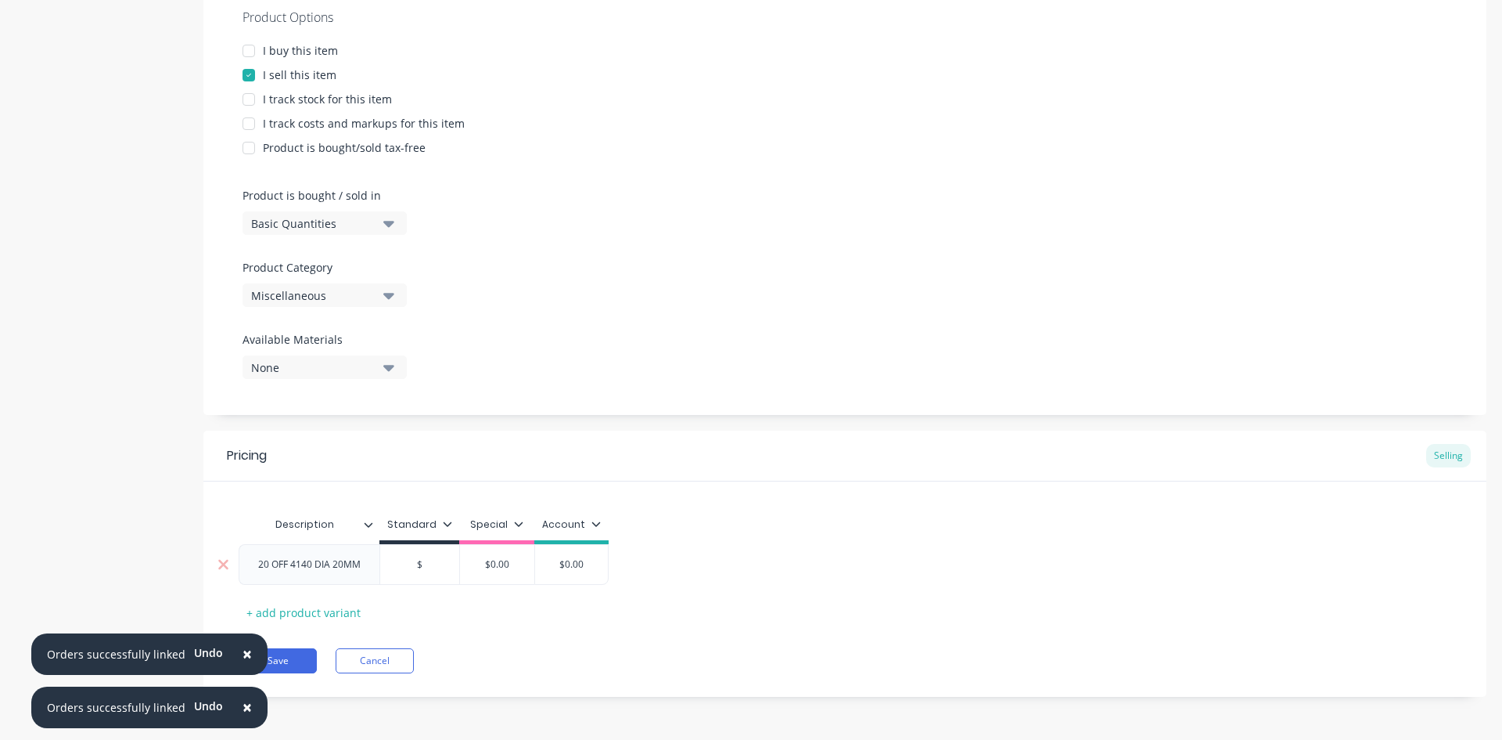
type input "$9"
type textarea "x"
type input "$96"
click at [298, 664] on button "Save" at bounding box center [278, 660] width 78 height 25
type textarea "x"
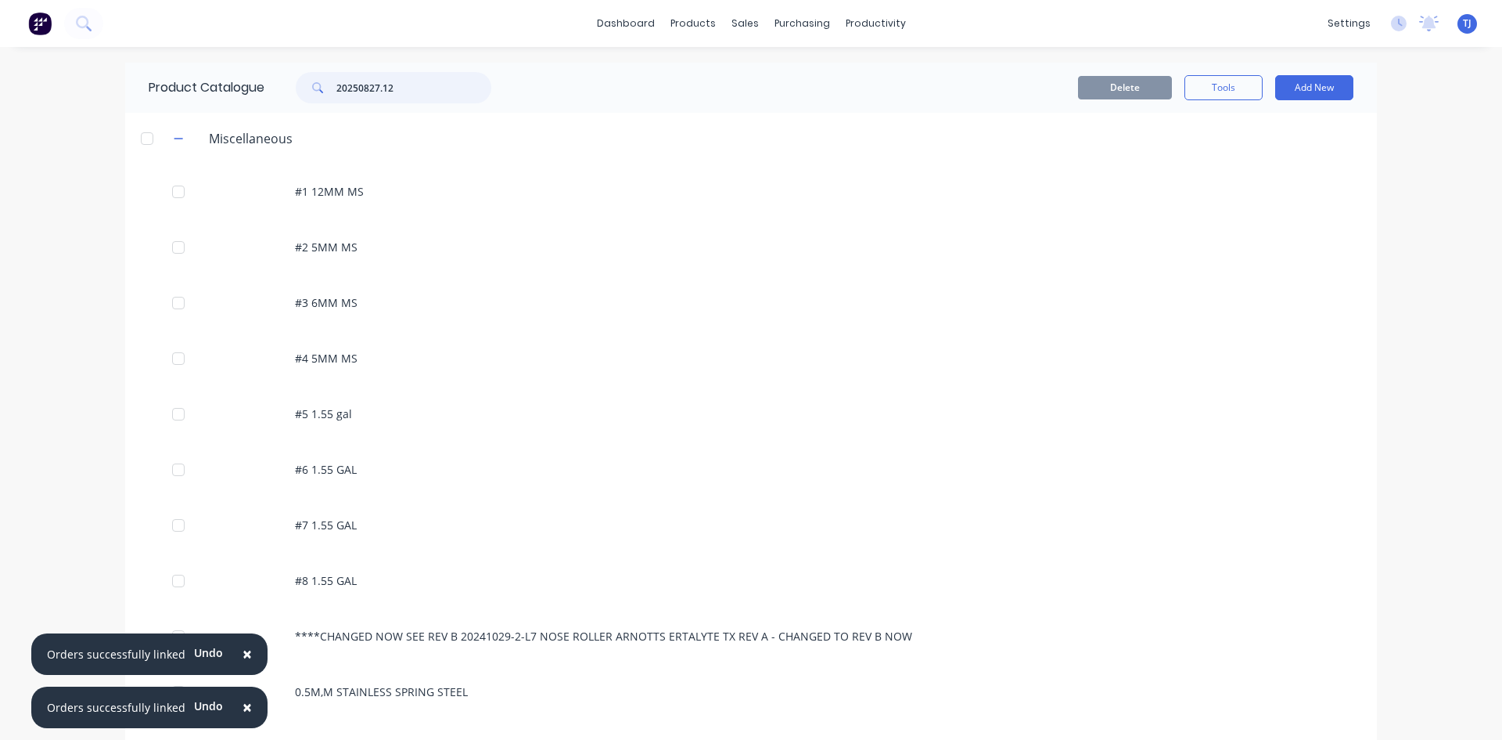
click at [383, 86] on input "20250827.12" at bounding box center [413, 87] width 155 height 31
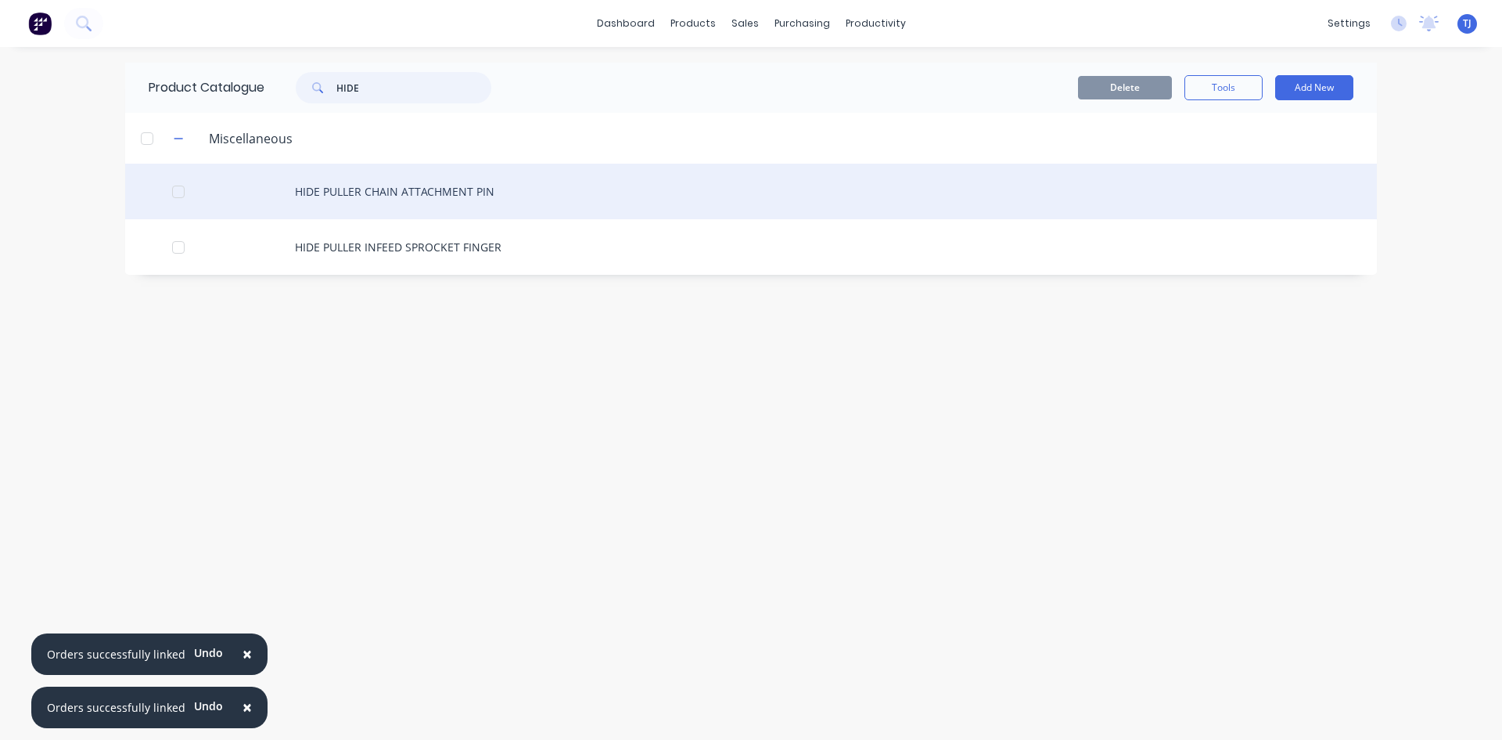
type input "HIDE"
click at [418, 180] on div "HIDE PULLER CHAIN ATTACHMENT PIN" at bounding box center [751, 192] width 1252 height 56
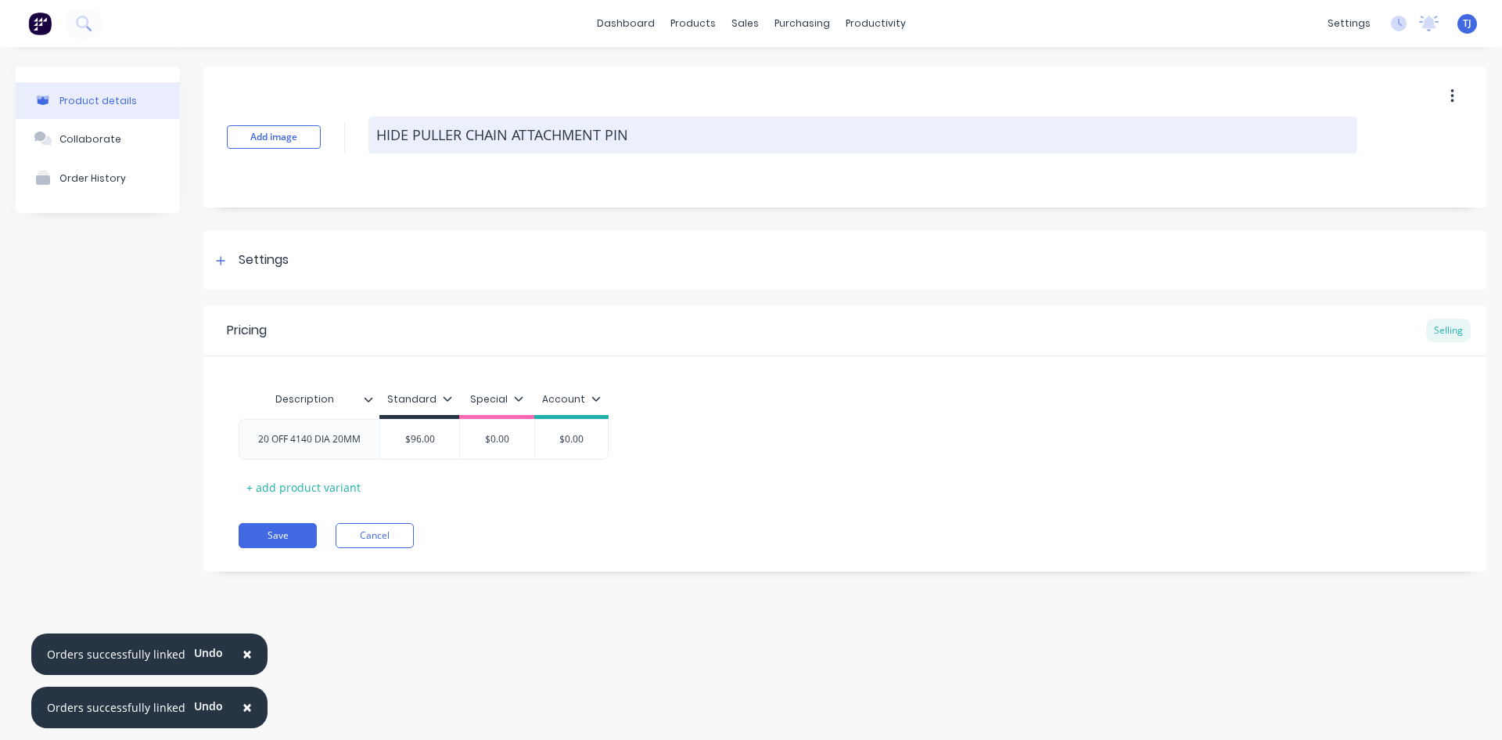
click at [682, 137] on textarea "HIDE PULLER CHAIN ATTACHMENT PIN" at bounding box center [863, 135] width 989 height 37
type textarea "x"
type textarea "HIDE PULLER CHAIN ATTACHMENT PIN"
type textarea "x"
type textarea "HIDE PULLER CHAIN ATTACHMENT PIN ("
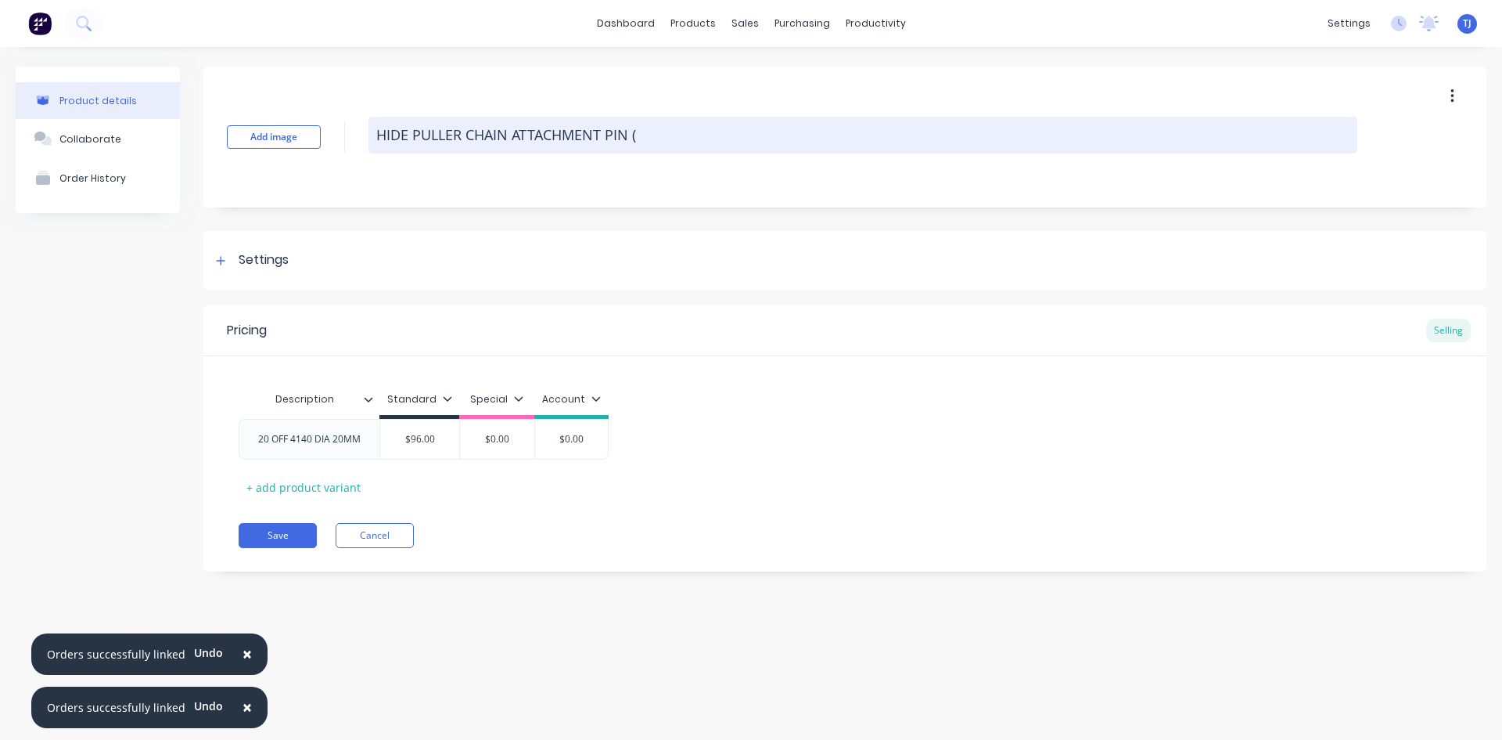
type textarea "x"
type textarea "HIDE PULLER CHAIN ATTACHMENT PIN (N"
type textarea "x"
type textarea "HIDE PULLER CHAIN ATTACHMENT PIN (NO"
type textarea "x"
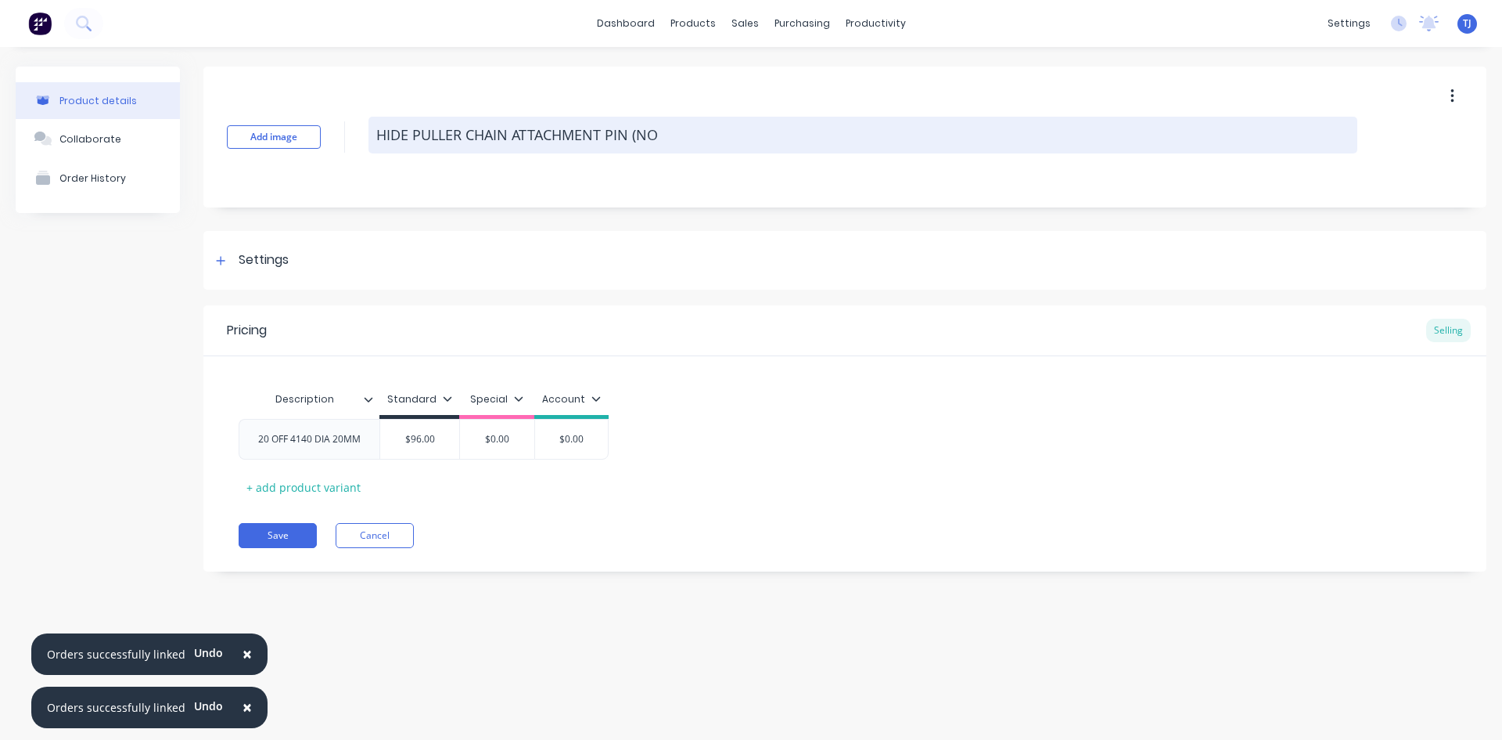
type textarea "HIDE PULLER CHAIN ATTACHMENT PIN (NOT"
type textarea "x"
type textarea "HIDE PULLER CHAIN ATTACHMENT PIN (NOT"
type textarea "x"
type textarea "HIDE PULLER CHAIN ATTACHMENT PIN (NOT D"
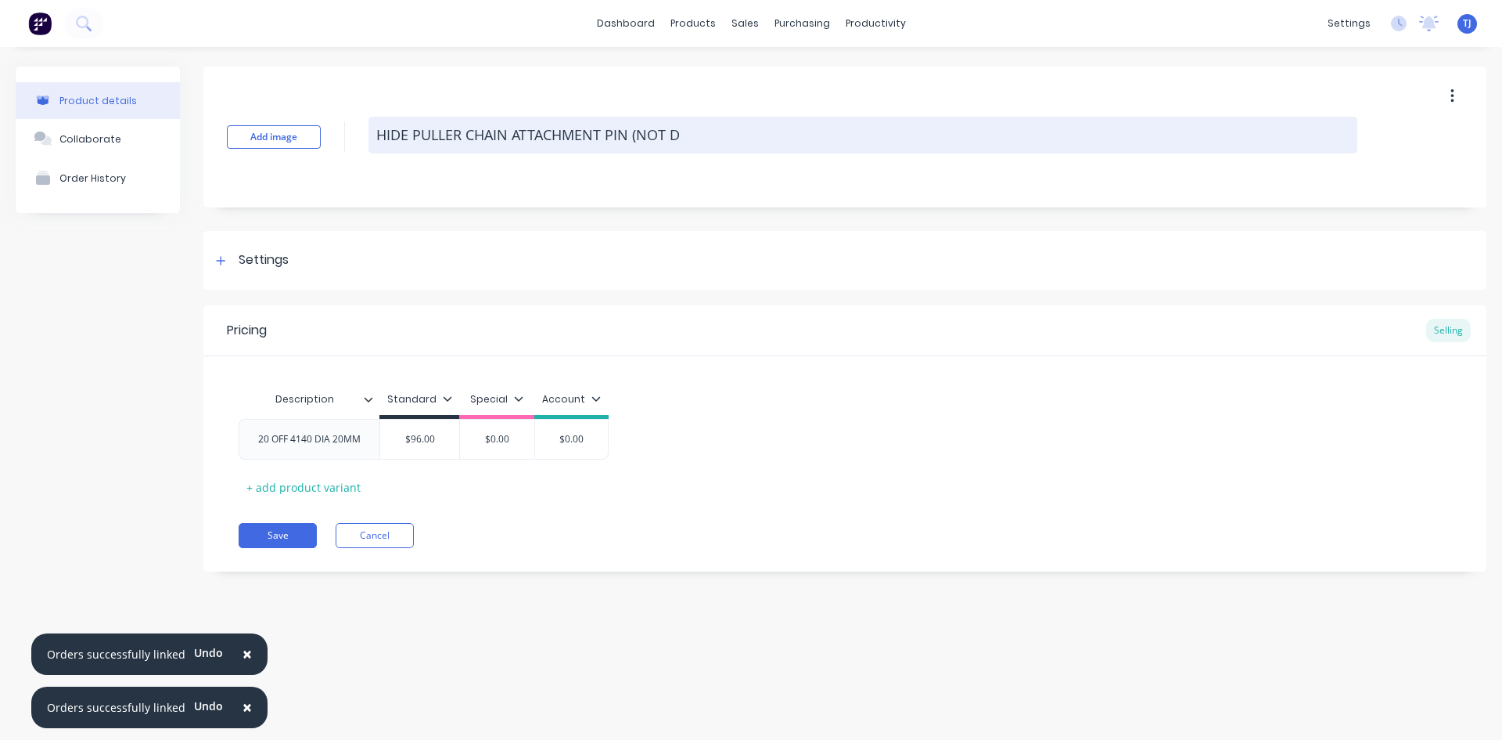
type textarea "x"
type textarea "HIDE PULLER CHAIN ATTACHMENT PIN (NOT DO"
type textarea "x"
type textarea "HIDE PULLER CHAIN ATTACHMENT PIN (NOT DON"
type textarea "x"
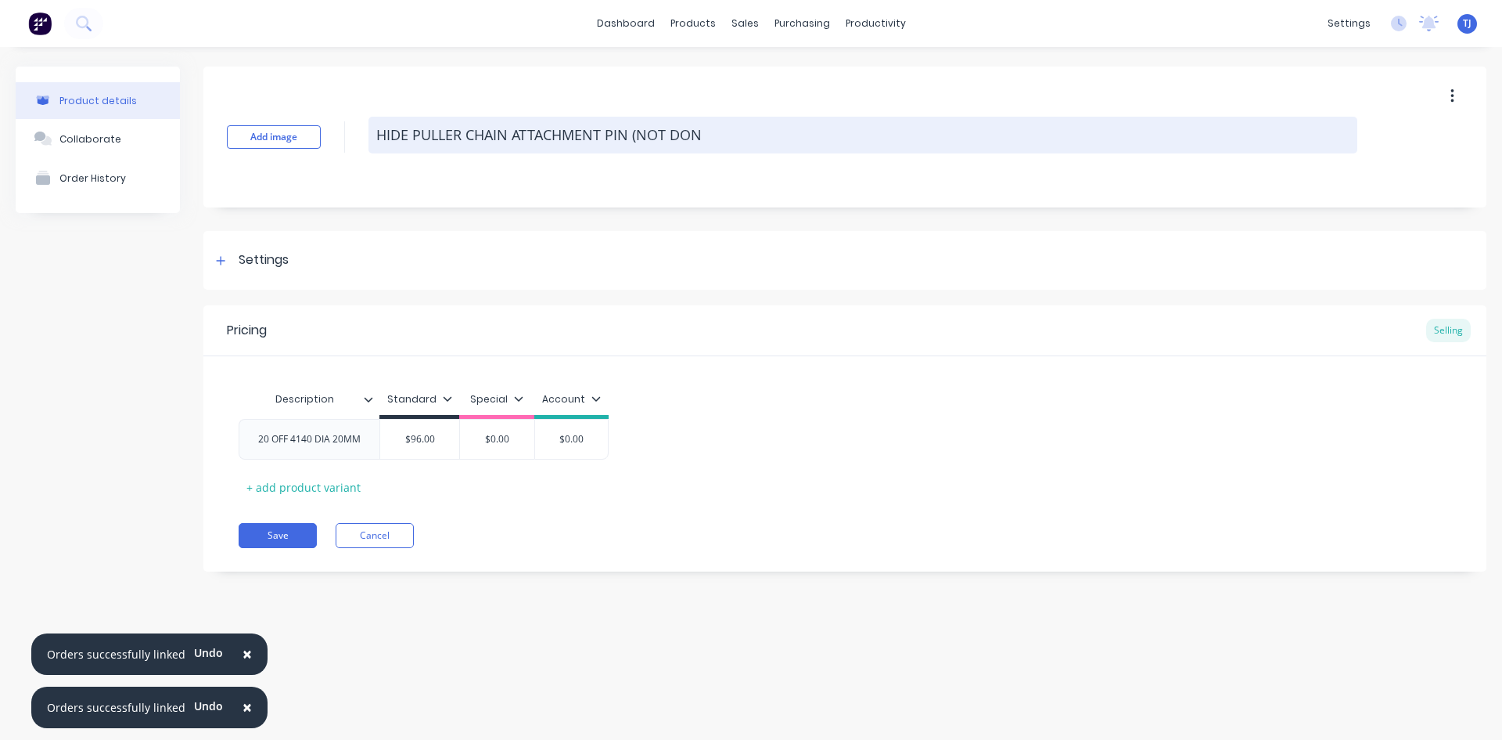
type textarea "HIDE PULLER CHAIN ATTACHMENT PIN (NOT DONE"
type textarea "x"
type textarea "HIDE PULLER CHAIN ATTACHMENT PIN (NOT DONE"
type textarea "x"
type textarea "HIDE PULLER CHAIN ATTACHMENT PIN (NOT DONE Y"
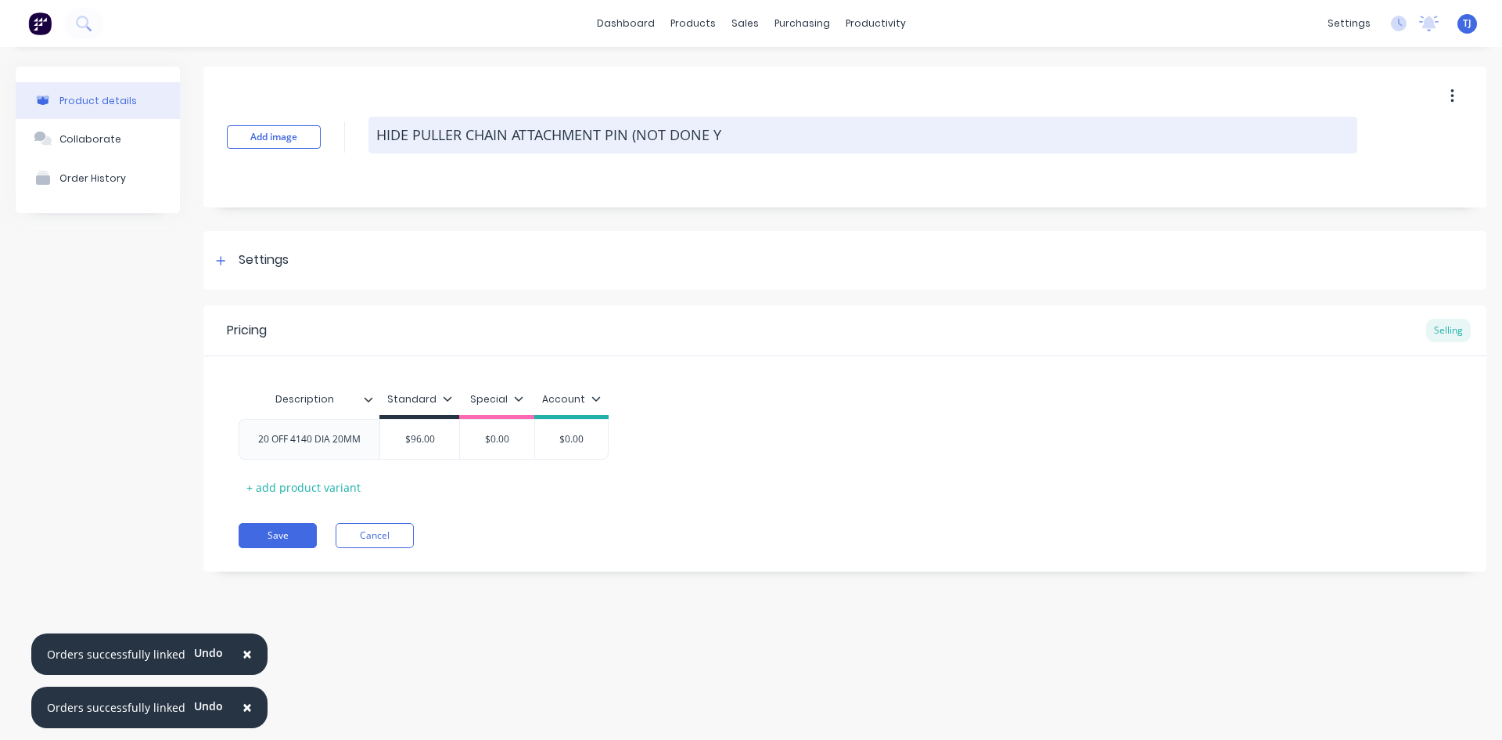
type textarea "x"
type textarea "HIDE PULLER CHAIN ATTACHMENT PIN (NOT DONE YE"
type textarea "x"
type textarea "HIDE PULLER CHAIN ATTACHMENT PIN (NOT DONE YET"
type textarea "x"
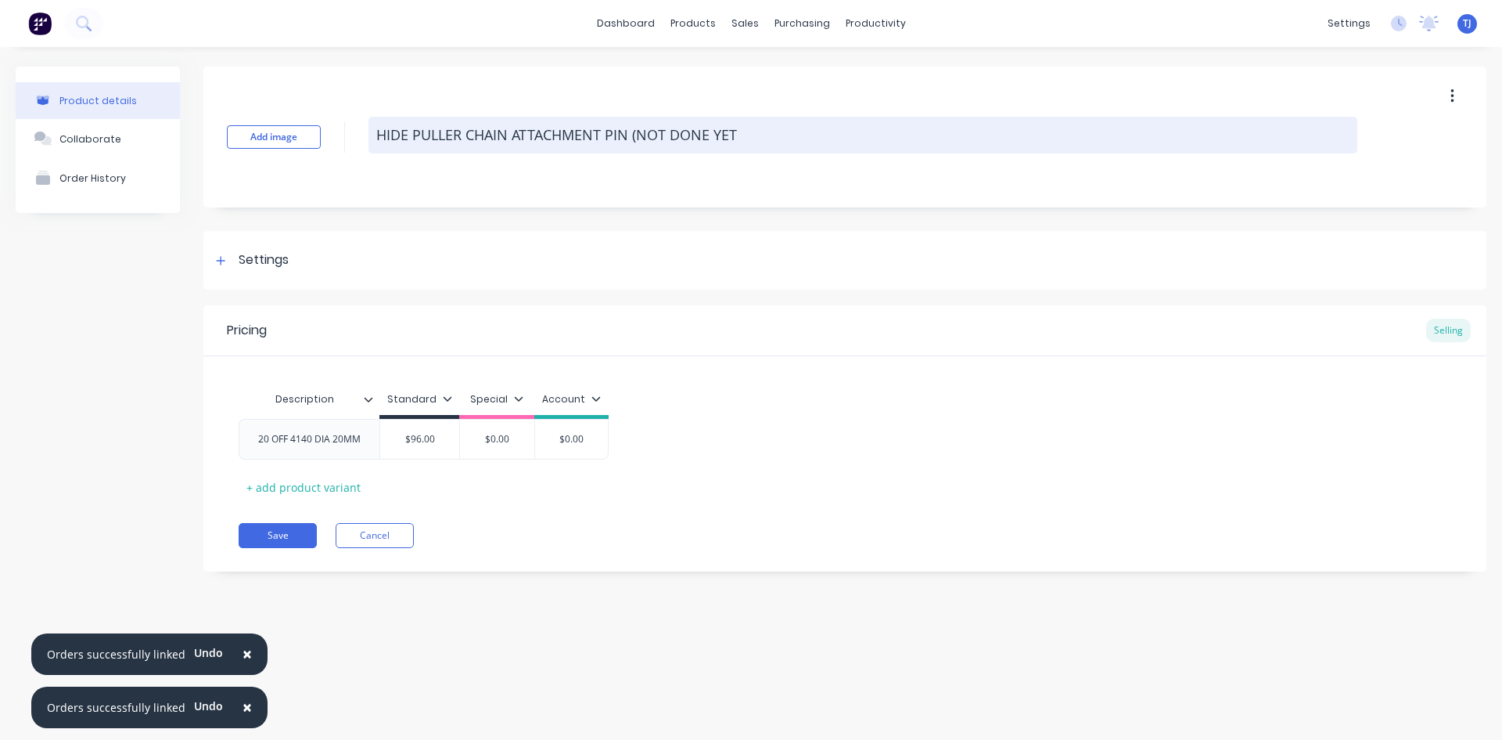
type textarea "HIDE PULLER CHAIN ATTACHMENT PIN (NOT DONE YET"
type textarea "x"
type textarea "HIDE PULLER CHAIN ATTACHMENT PIN (NOT DONE YET Q"
type textarea "x"
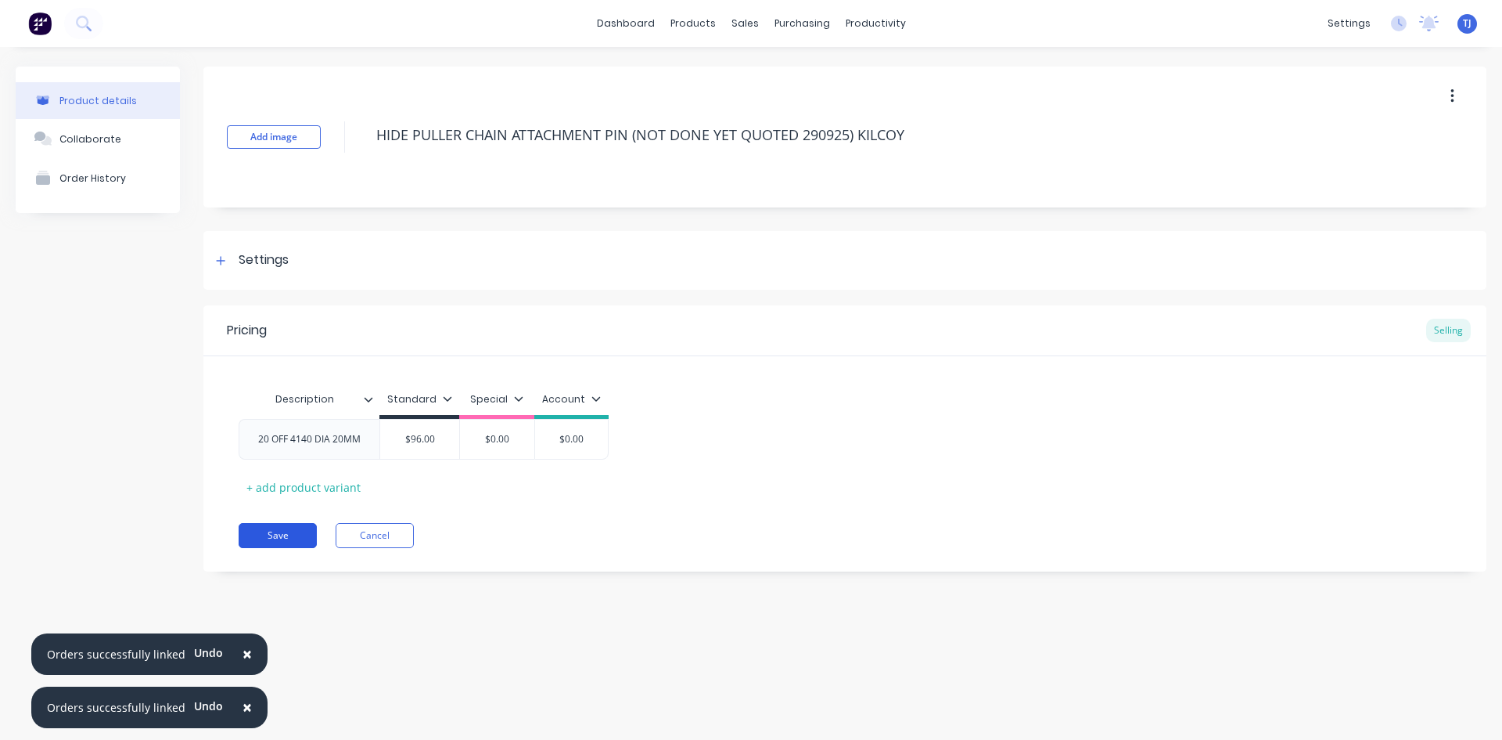
click at [271, 542] on button "Save" at bounding box center [278, 535] width 78 height 25
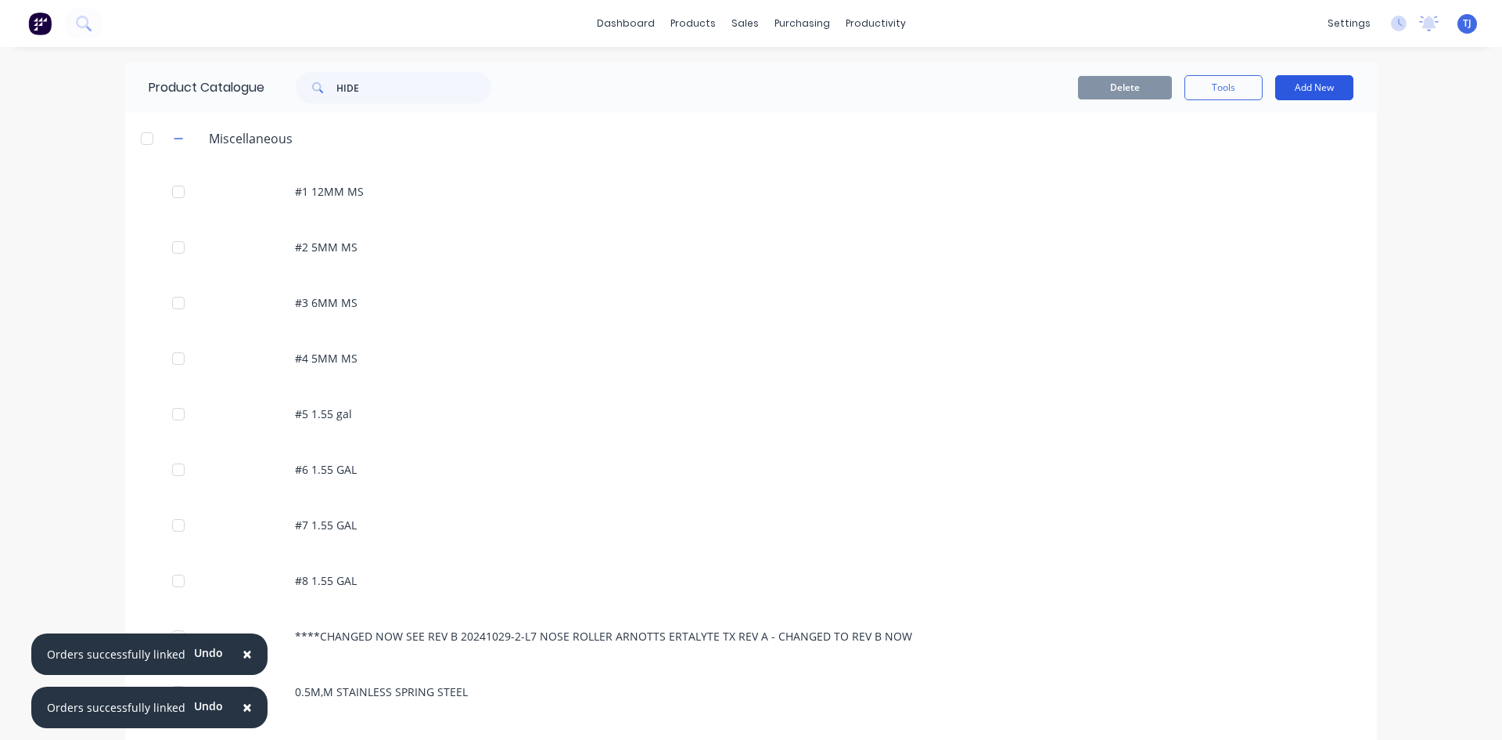
click at [1328, 88] on button "Add New" at bounding box center [1315, 87] width 78 height 25
click at [1251, 154] on div "Product" at bounding box center [1279, 159] width 121 height 23
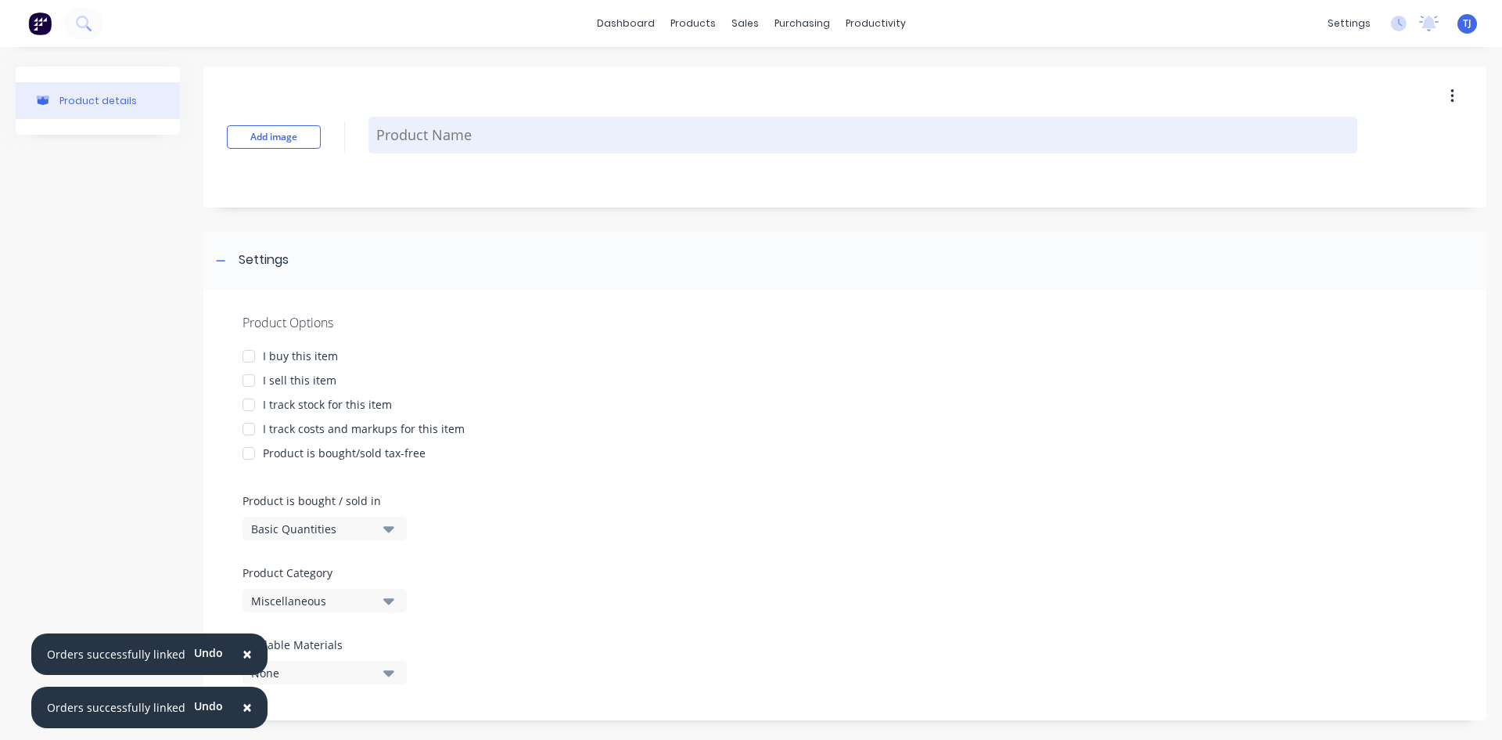
click at [567, 143] on textarea at bounding box center [863, 135] width 989 height 37
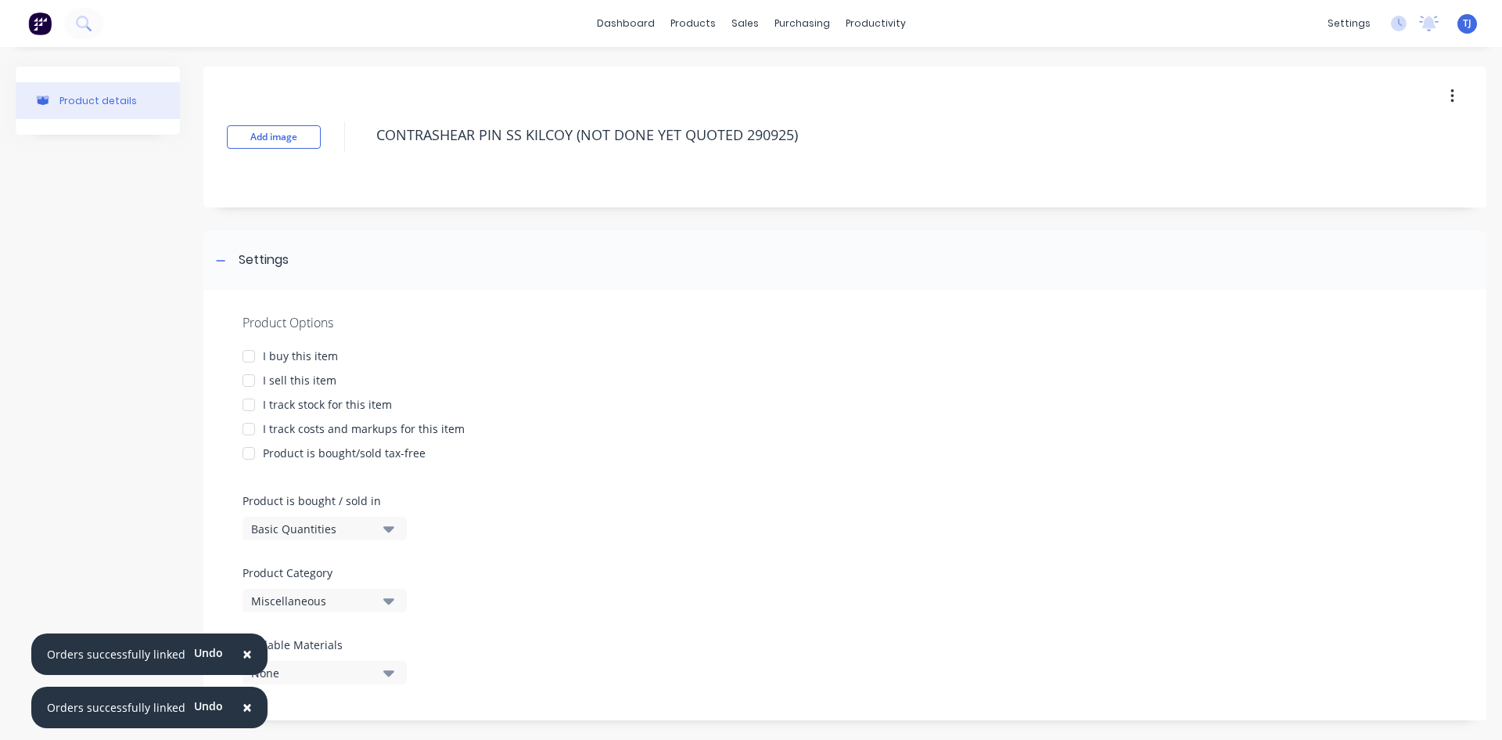
click at [255, 378] on div at bounding box center [248, 380] width 31 height 31
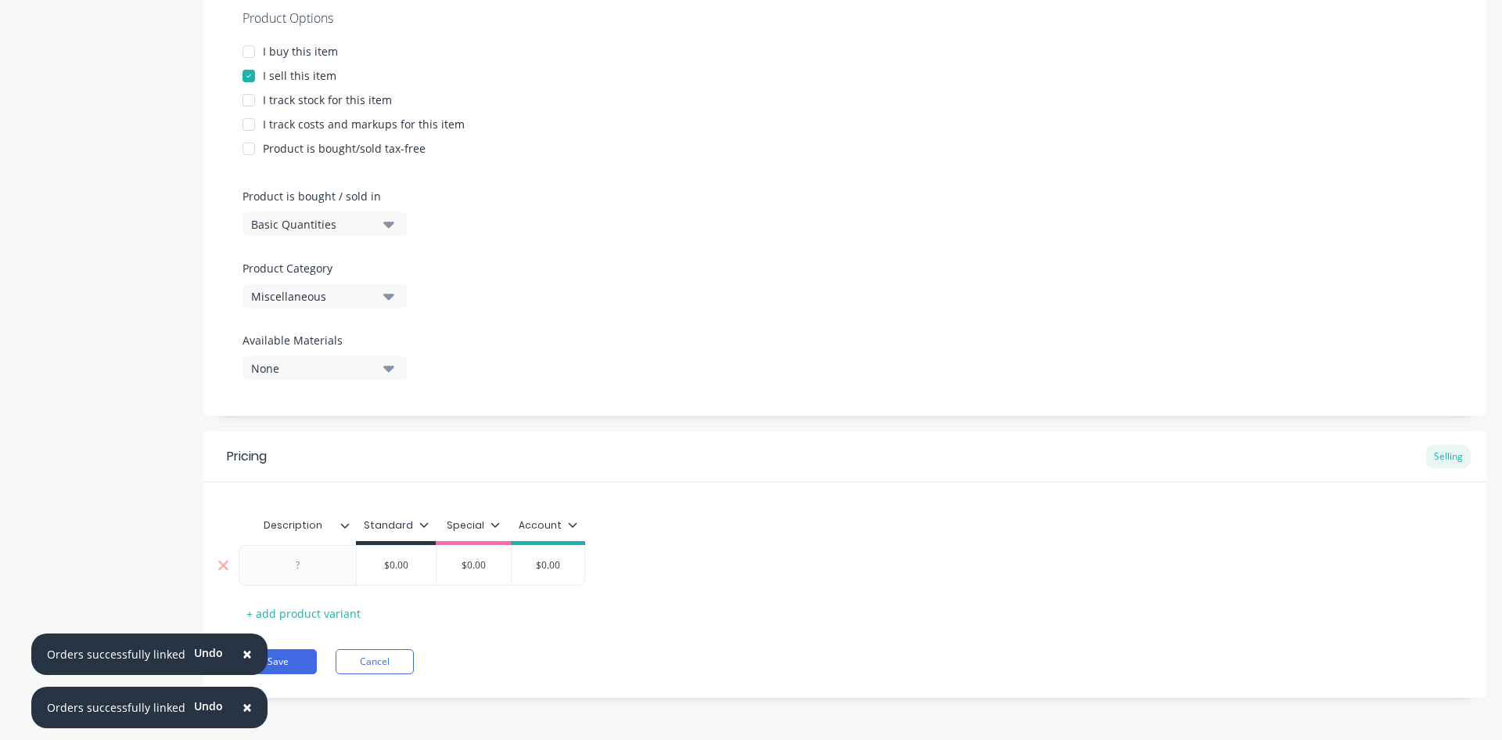
scroll to position [305, 0]
click at [331, 561] on div at bounding box center [298, 564] width 78 height 20
click at [415, 571] on div "$0.00 $0.00" at bounding box center [425, 564] width 79 height 39
click at [309, 659] on button "Save" at bounding box center [278, 660] width 78 height 25
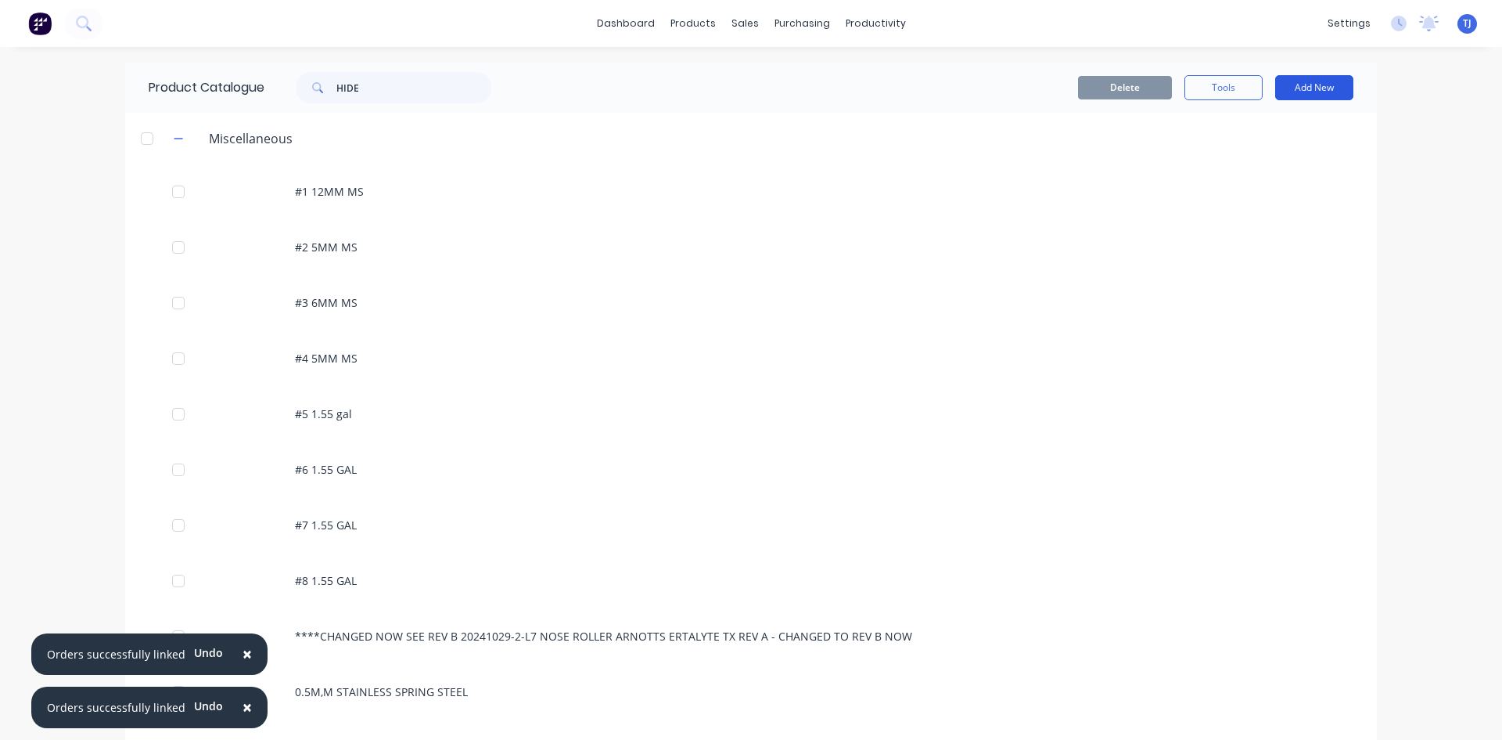
click at [1295, 85] on button "Add New" at bounding box center [1315, 87] width 78 height 25
click at [1223, 159] on div "Product" at bounding box center [1279, 159] width 121 height 23
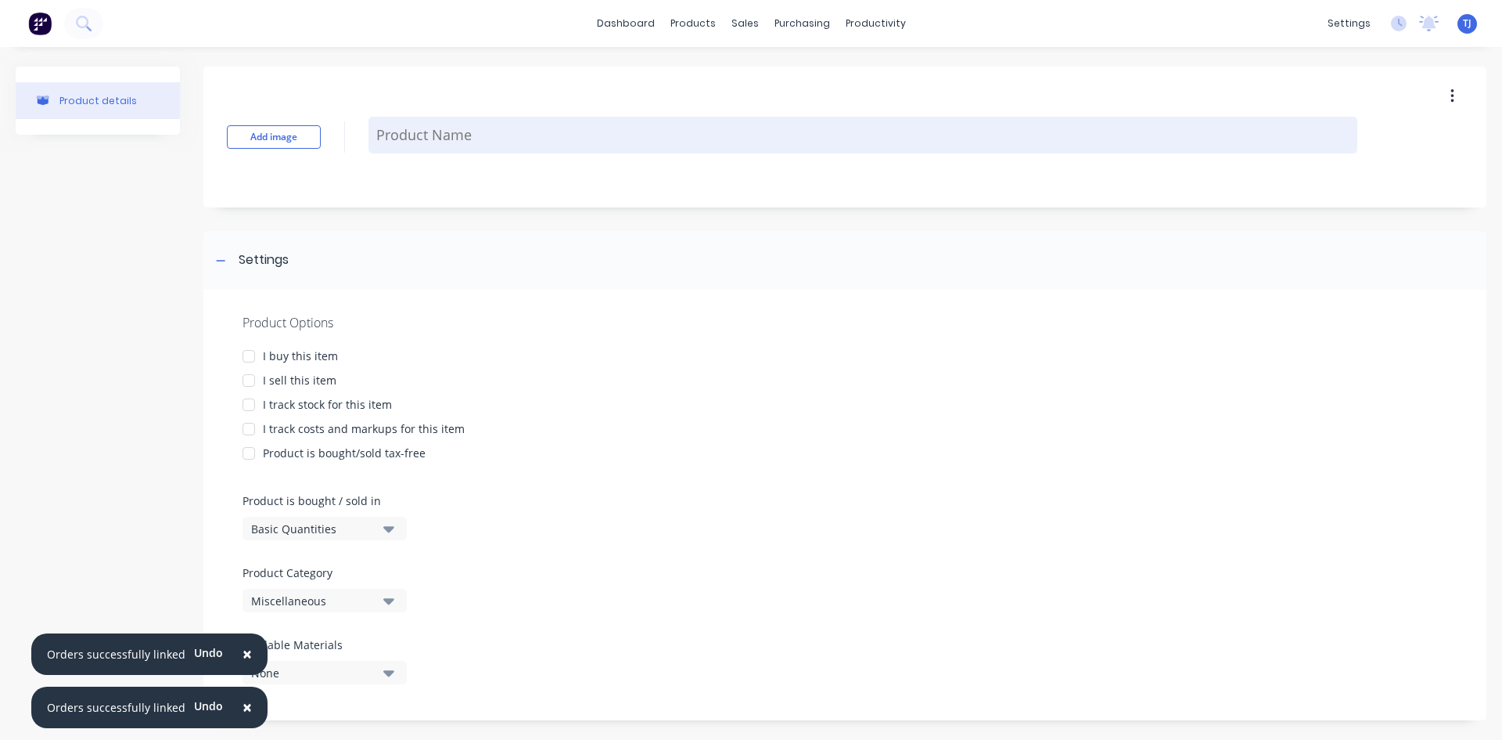
click at [394, 137] on textarea at bounding box center [863, 135] width 989 height 37
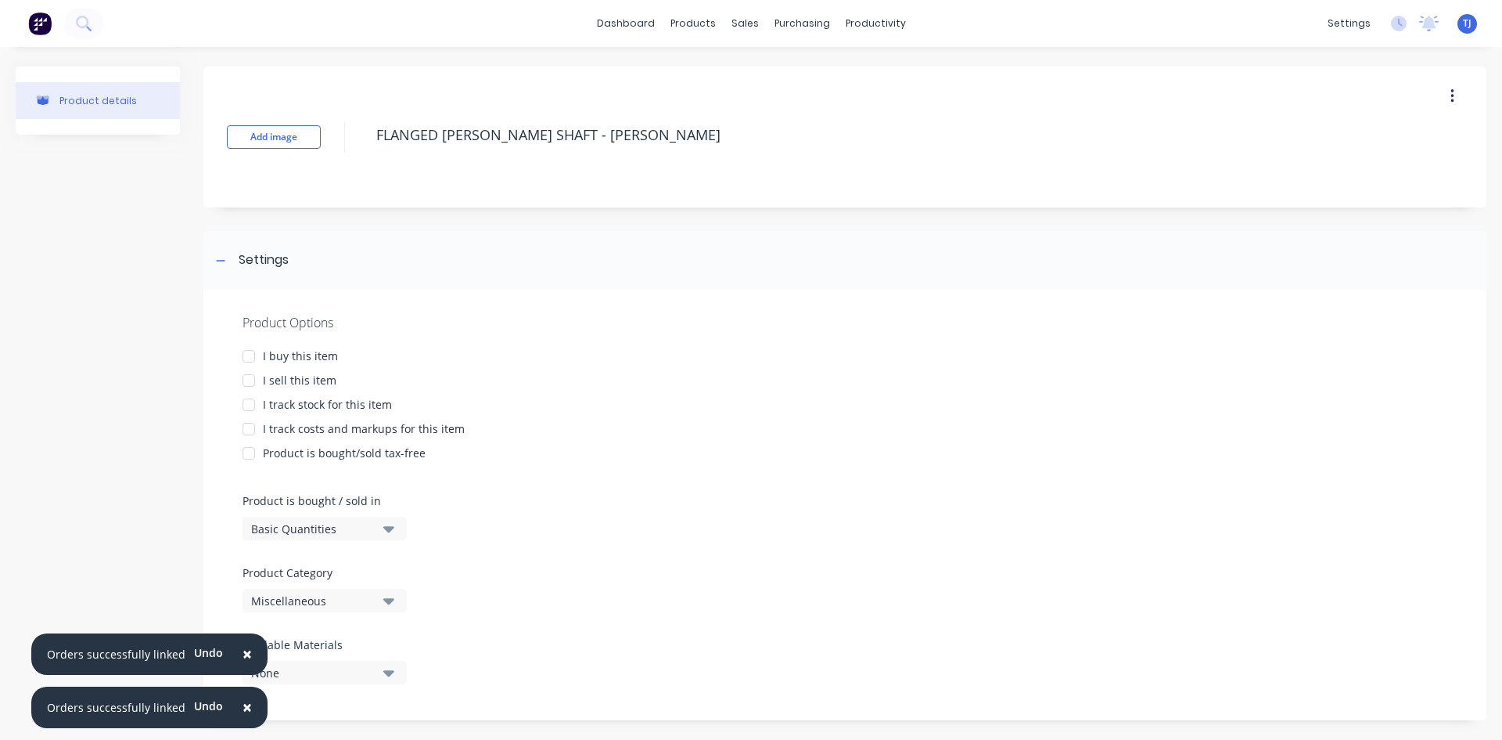
click at [250, 377] on div at bounding box center [248, 380] width 31 height 31
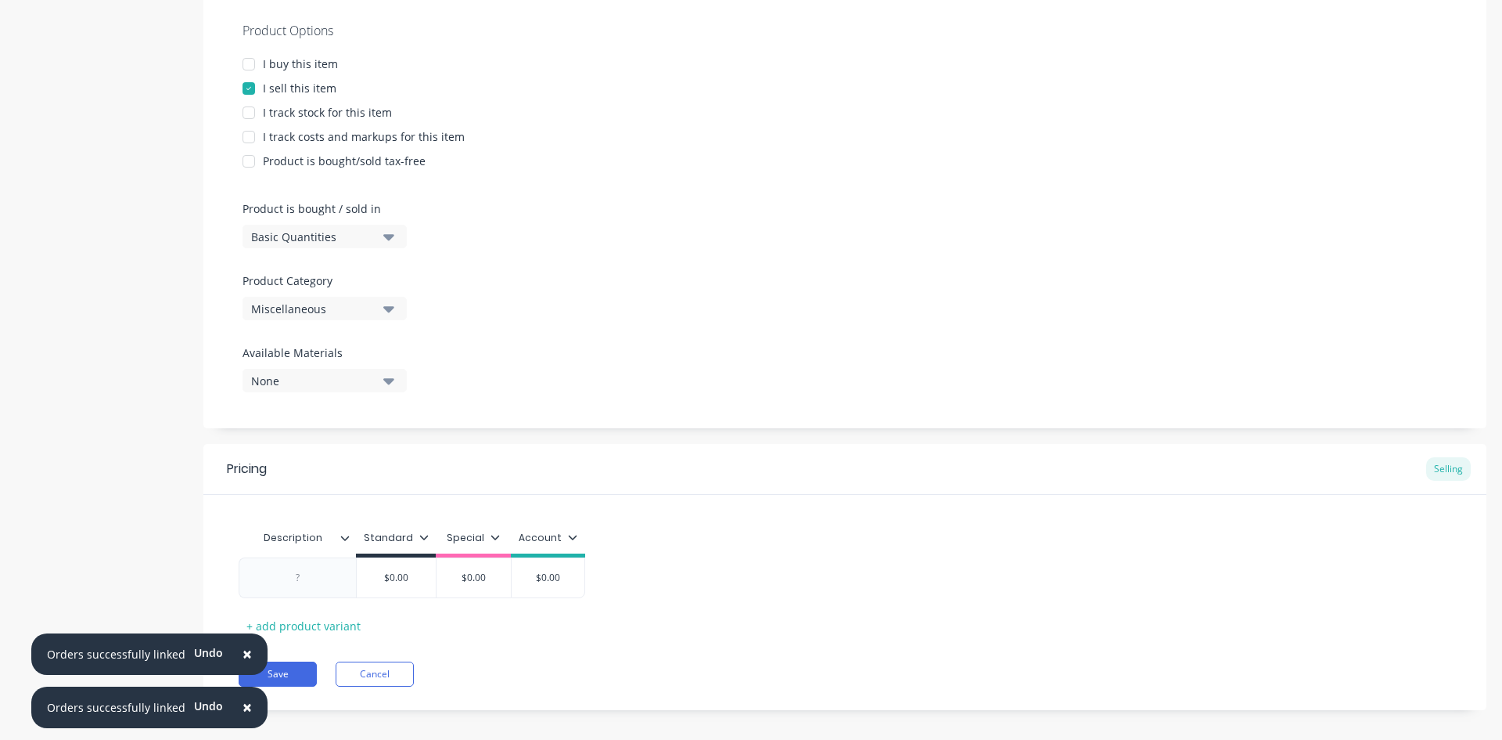
scroll to position [305, 0]
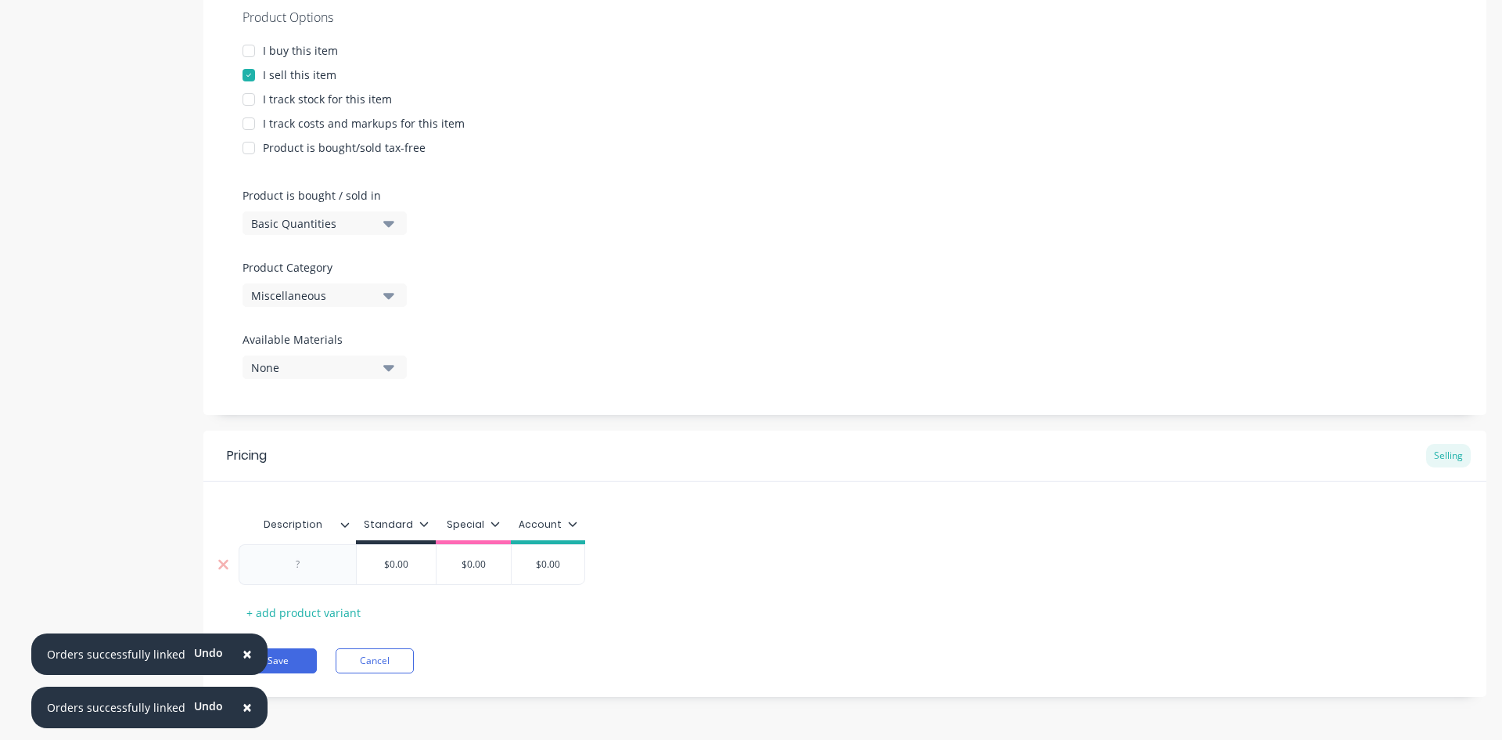
click at [334, 567] on div at bounding box center [298, 564] width 78 height 20
click at [405, 568] on input "$0.00" at bounding box center [419, 564] width 79 height 14
click at [304, 654] on button "Save" at bounding box center [278, 660] width 78 height 25
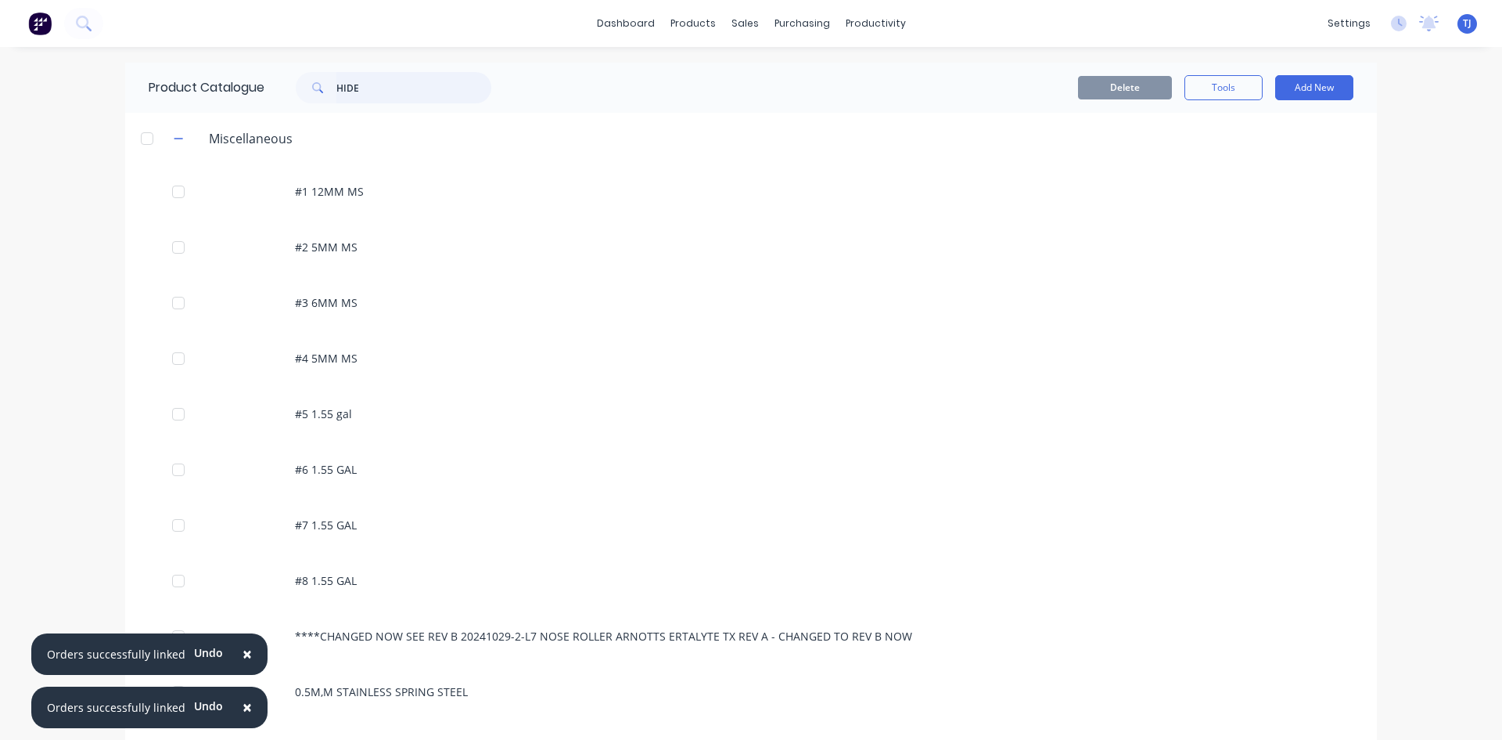
click at [376, 90] on input "HIDE" at bounding box center [413, 87] width 155 height 31
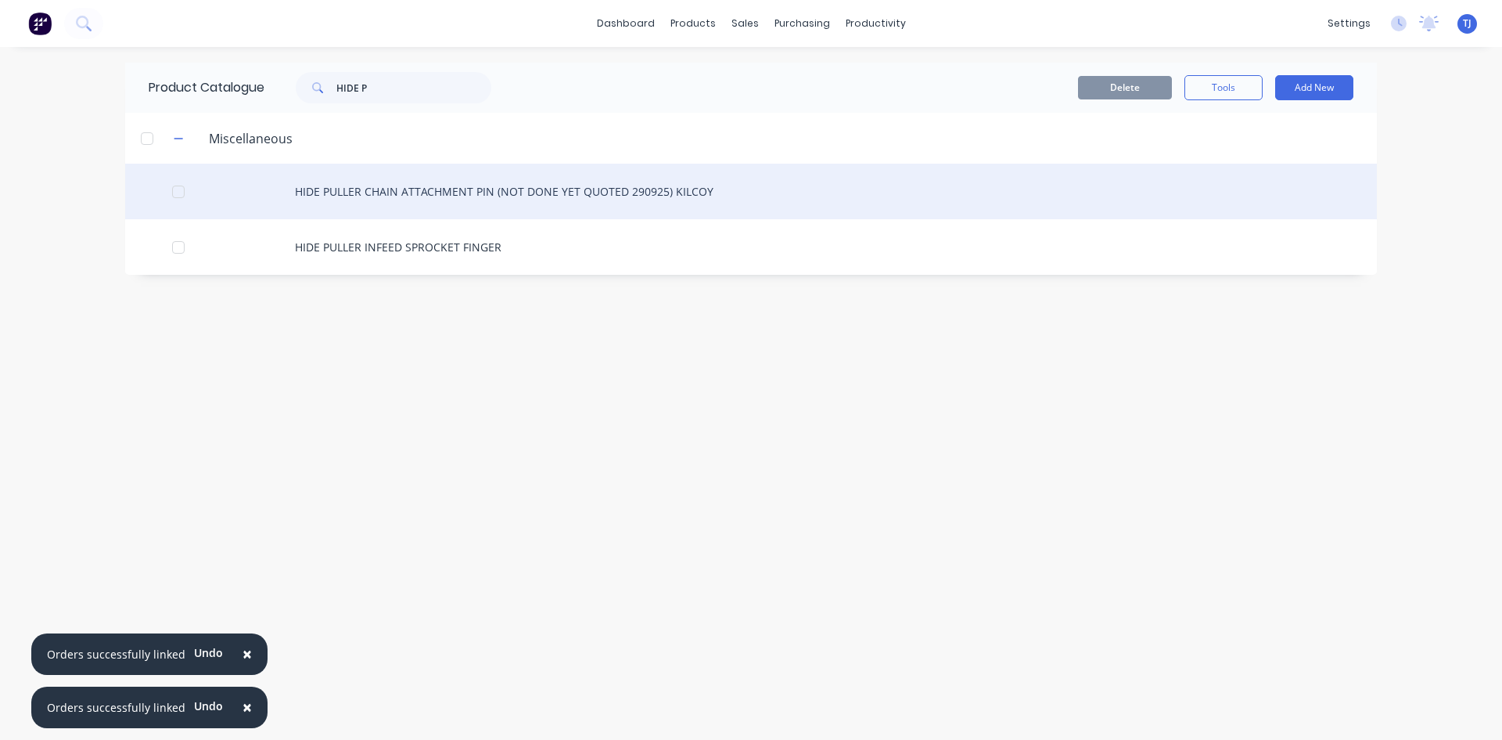
click at [463, 192] on div "HIDE PULLER CHAIN ATTACHMENT PIN (NOT DONE YET QUOTED 290925) KILCOY" at bounding box center [751, 192] width 1252 height 56
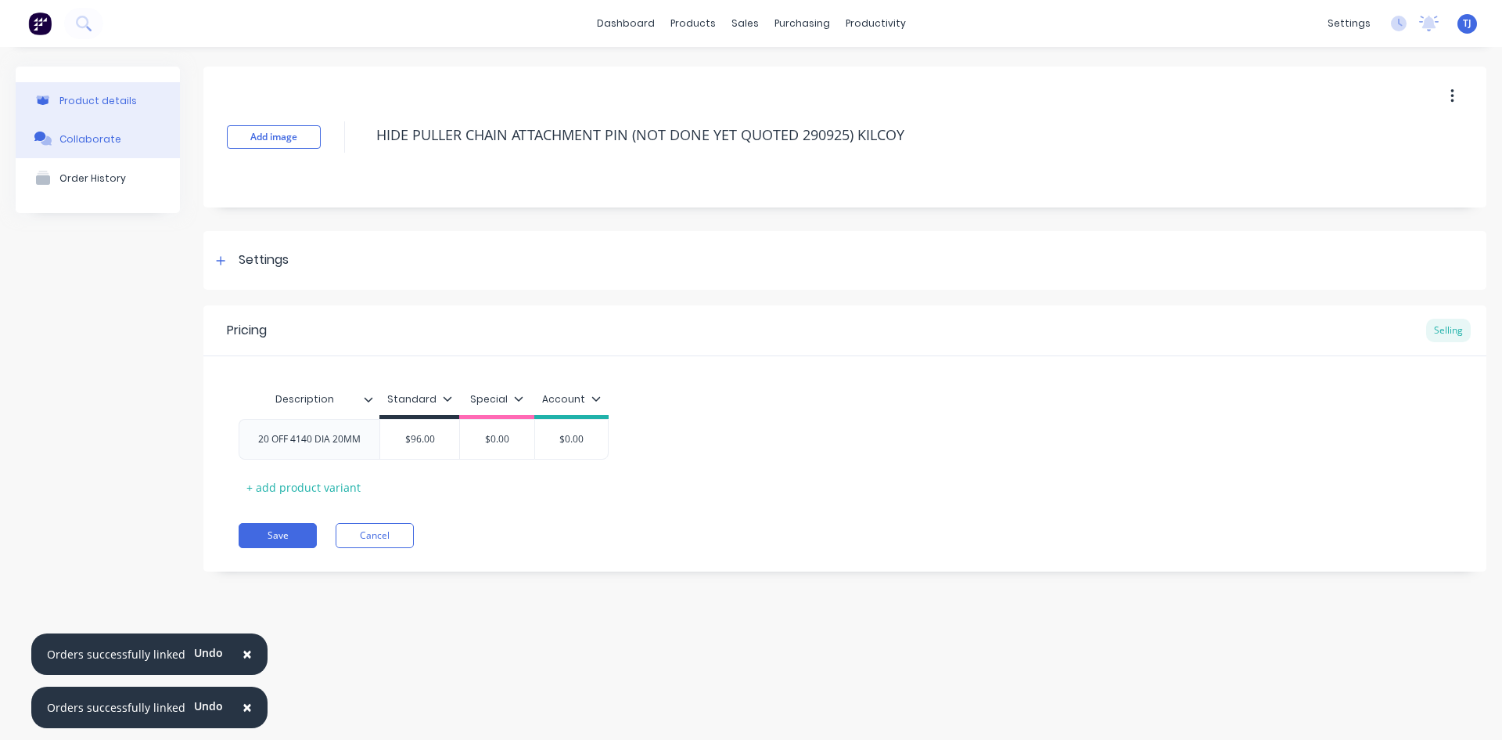
click at [66, 139] on div "Collaborate" at bounding box center [90, 139] width 62 height 12
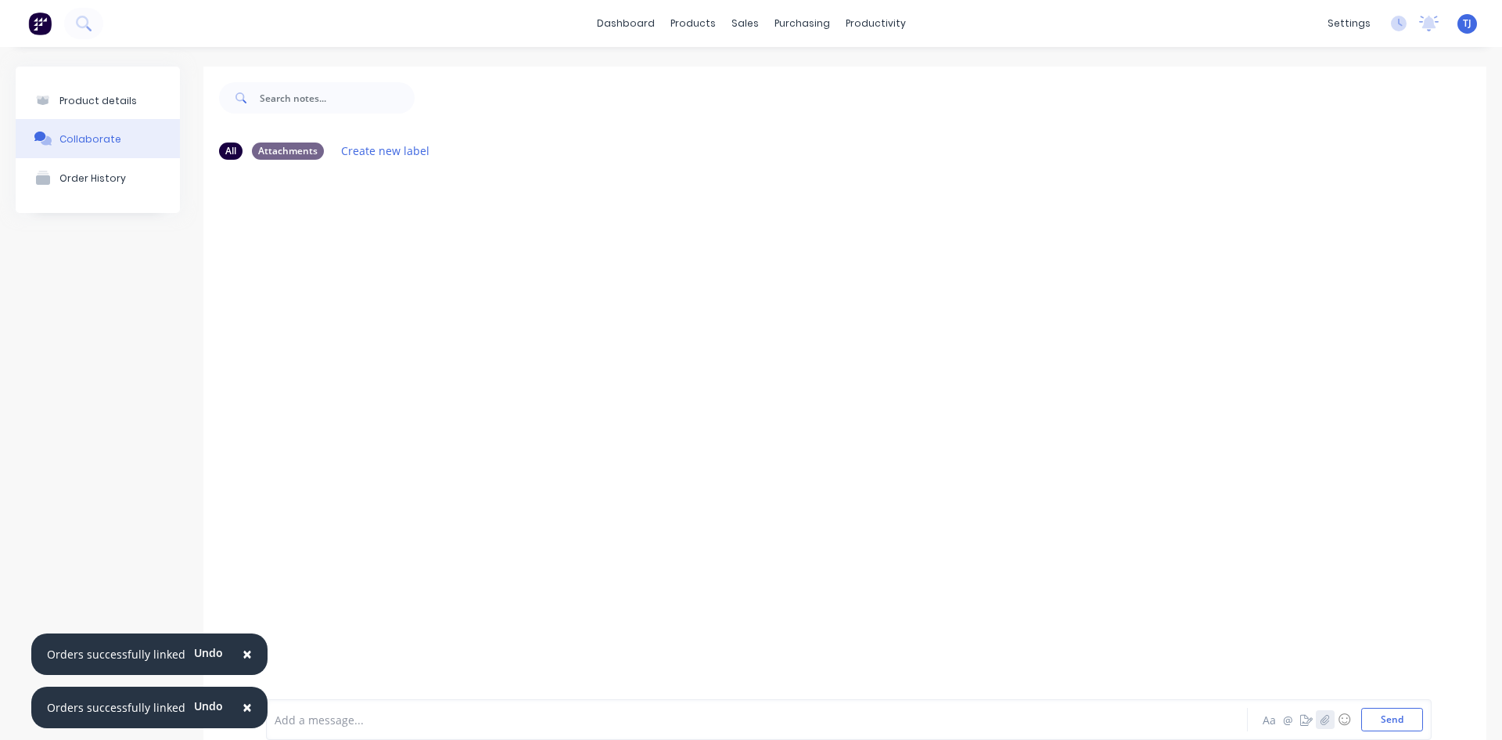
click at [1321, 718] on icon "button" at bounding box center [1325, 719] width 9 height 11
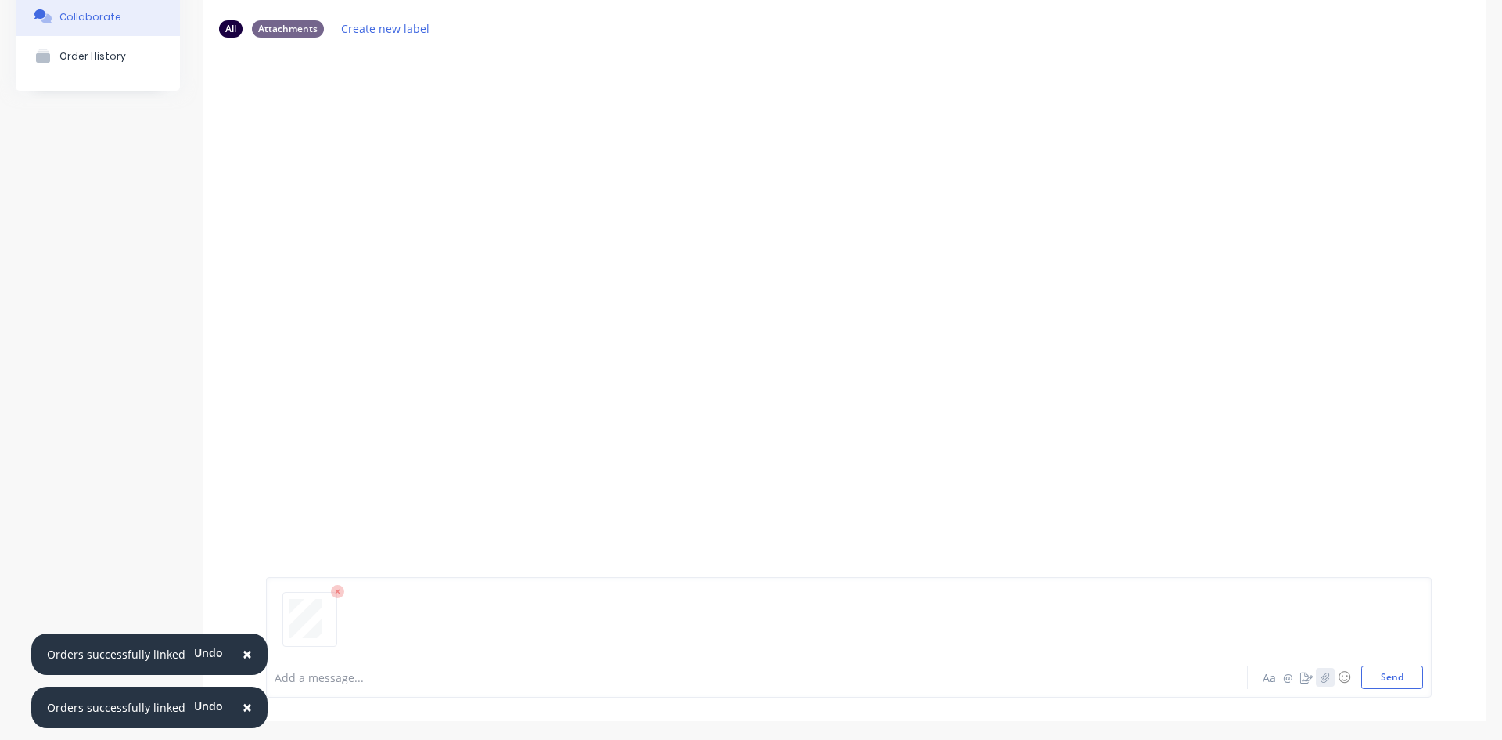
scroll to position [123, 0]
click at [1400, 669] on button "Send" at bounding box center [1393, 675] width 62 height 23
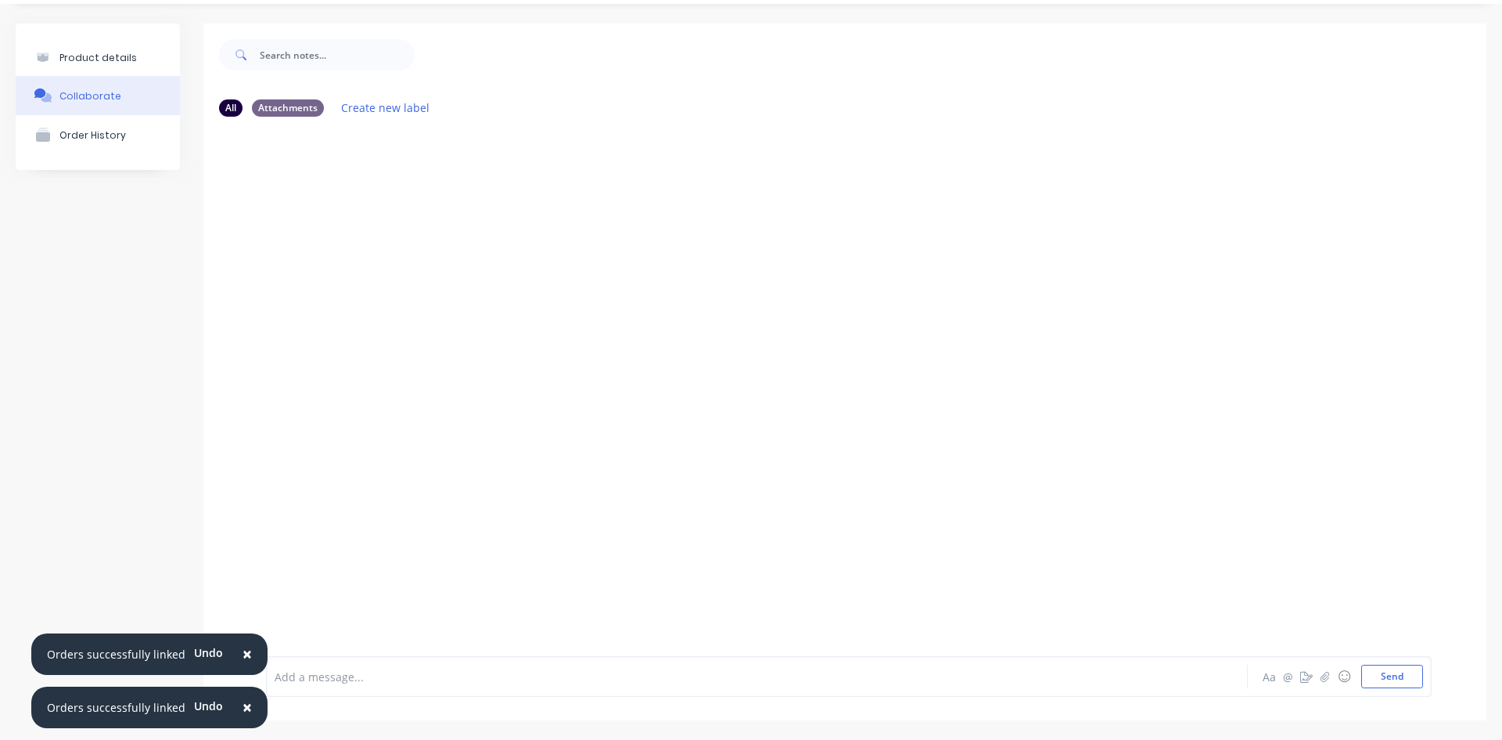
scroll to position [43, 0]
click at [390, 256] on icon "button" at bounding box center [392, 249] width 5 height 18
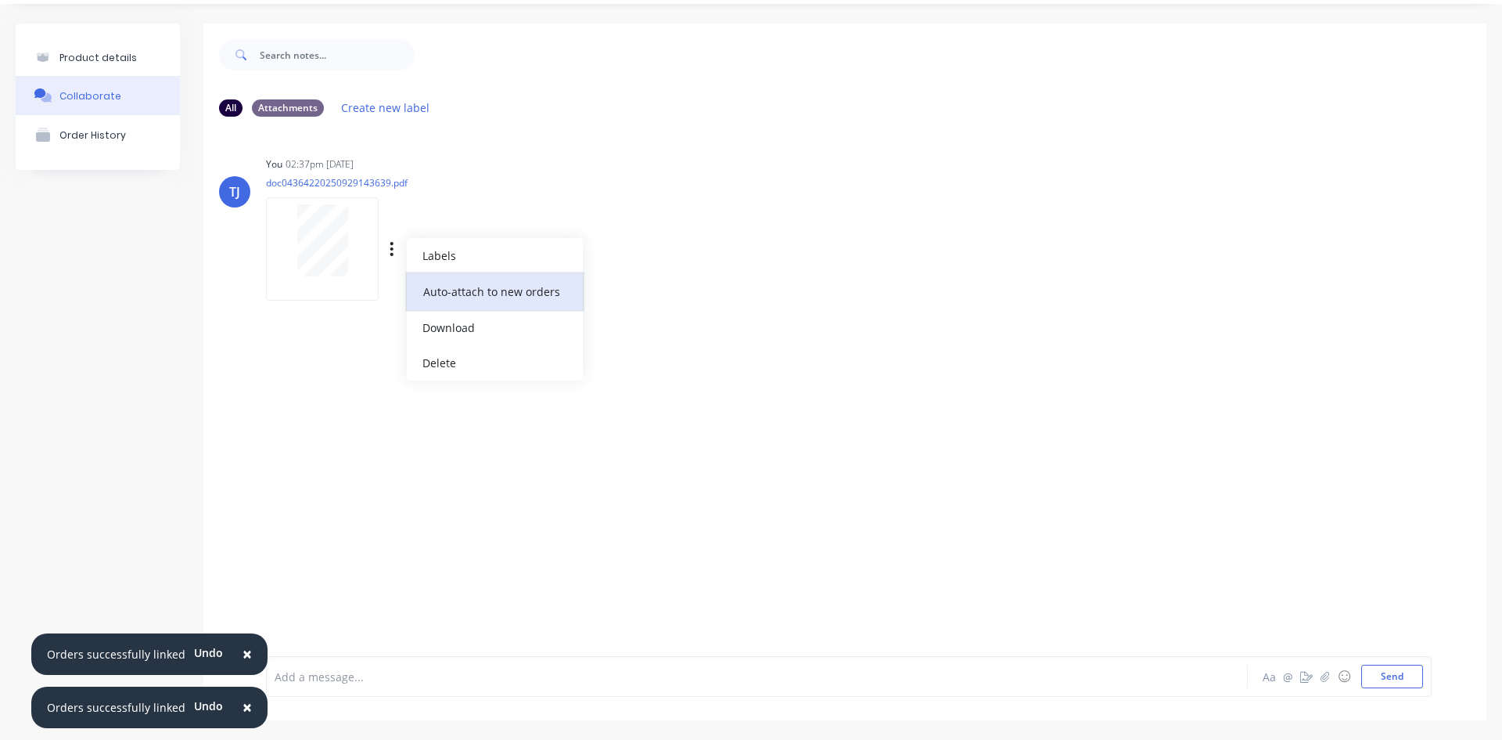
click at [499, 286] on button "Auto-attach to new orders" at bounding box center [495, 291] width 176 height 37
click at [646, 282] on label at bounding box center [646, 282] width 0 height 0
click at [621, 290] on input "checkbox" at bounding box center [615, 289] width 13 height 15
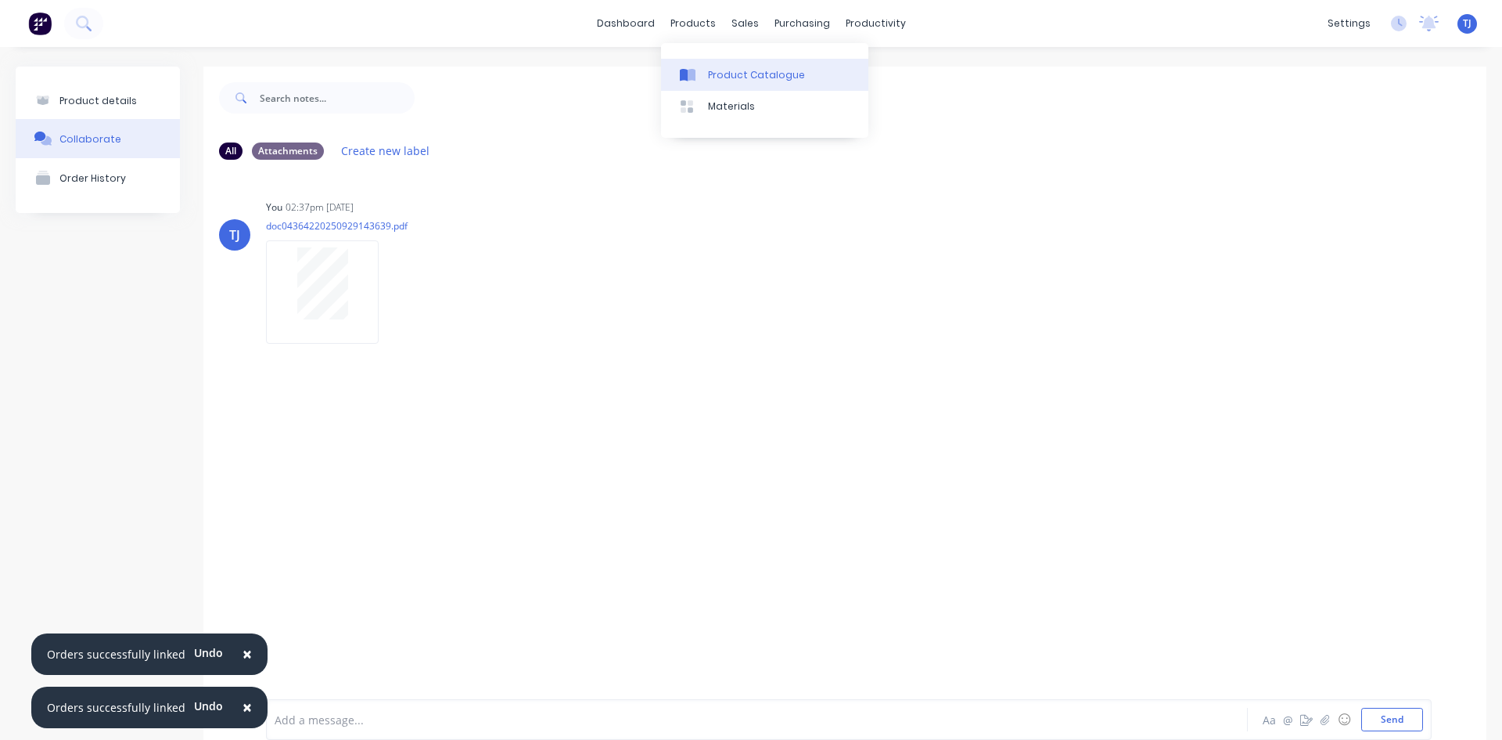
click at [729, 75] on div "Product Catalogue" at bounding box center [756, 75] width 97 height 14
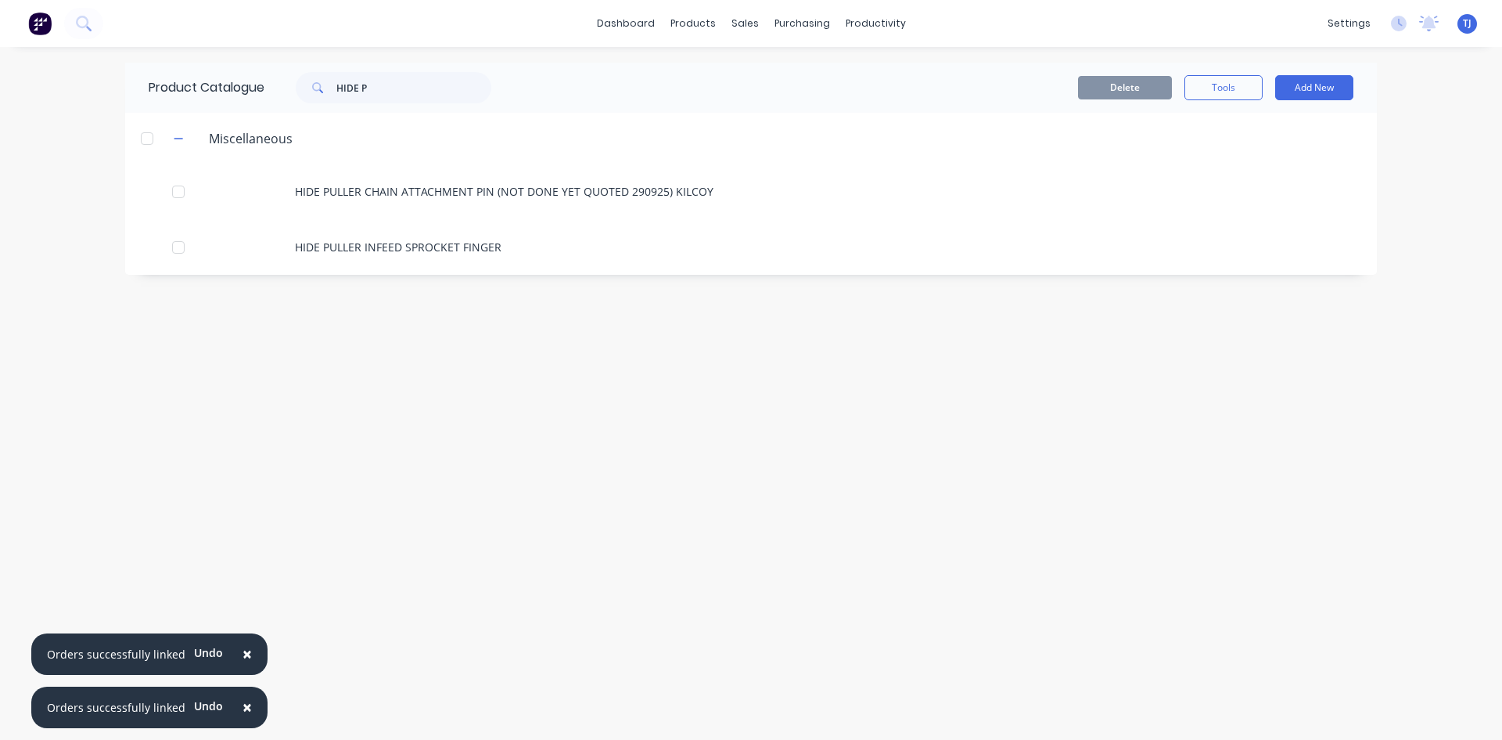
click at [333, 91] on span at bounding box center [316, 87] width 41 height 31
click at [340, 89] on input "HIDE P" at bounding box center [413, 87] width 155 height 31
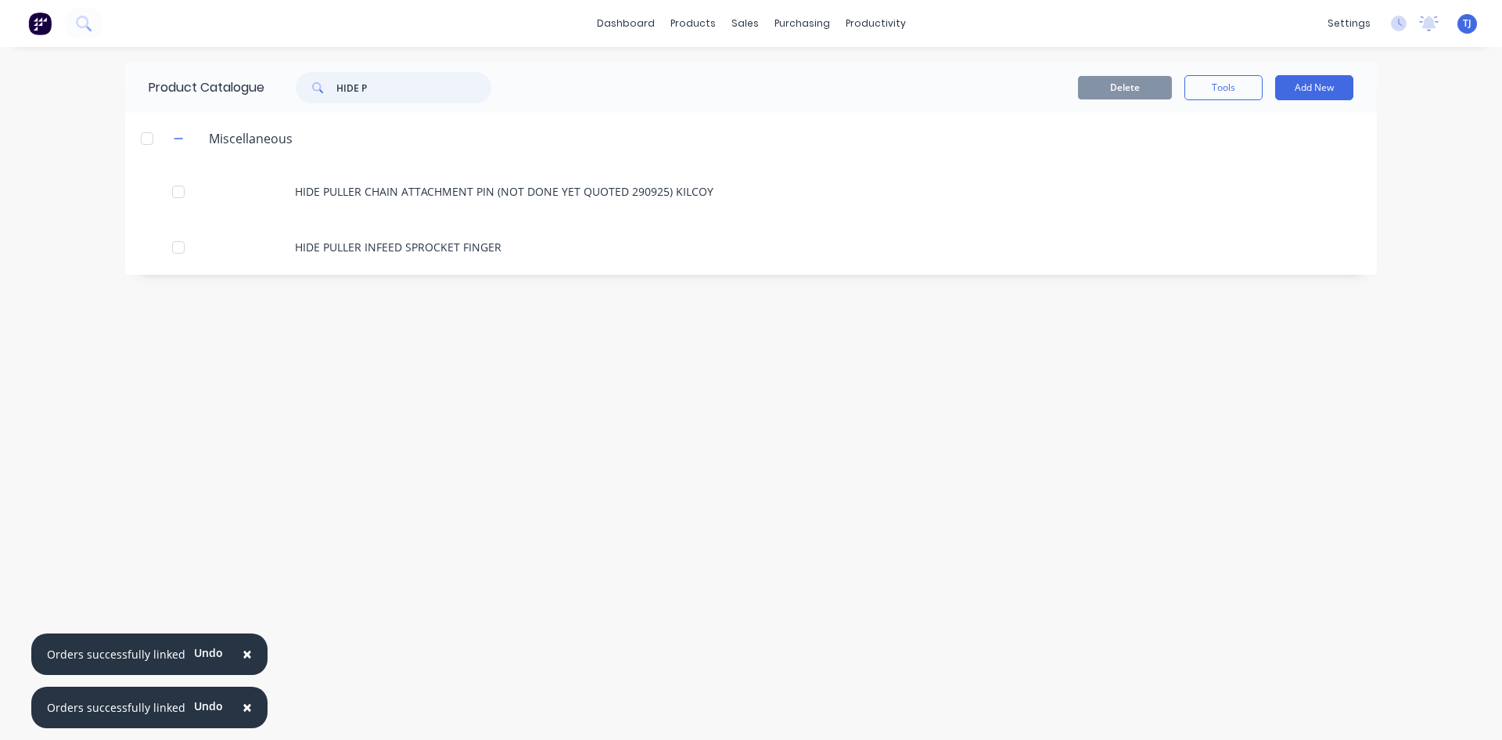
click at [340, 89] on input "HIDE P" at bounding box center [413, 87] width 155 height 31
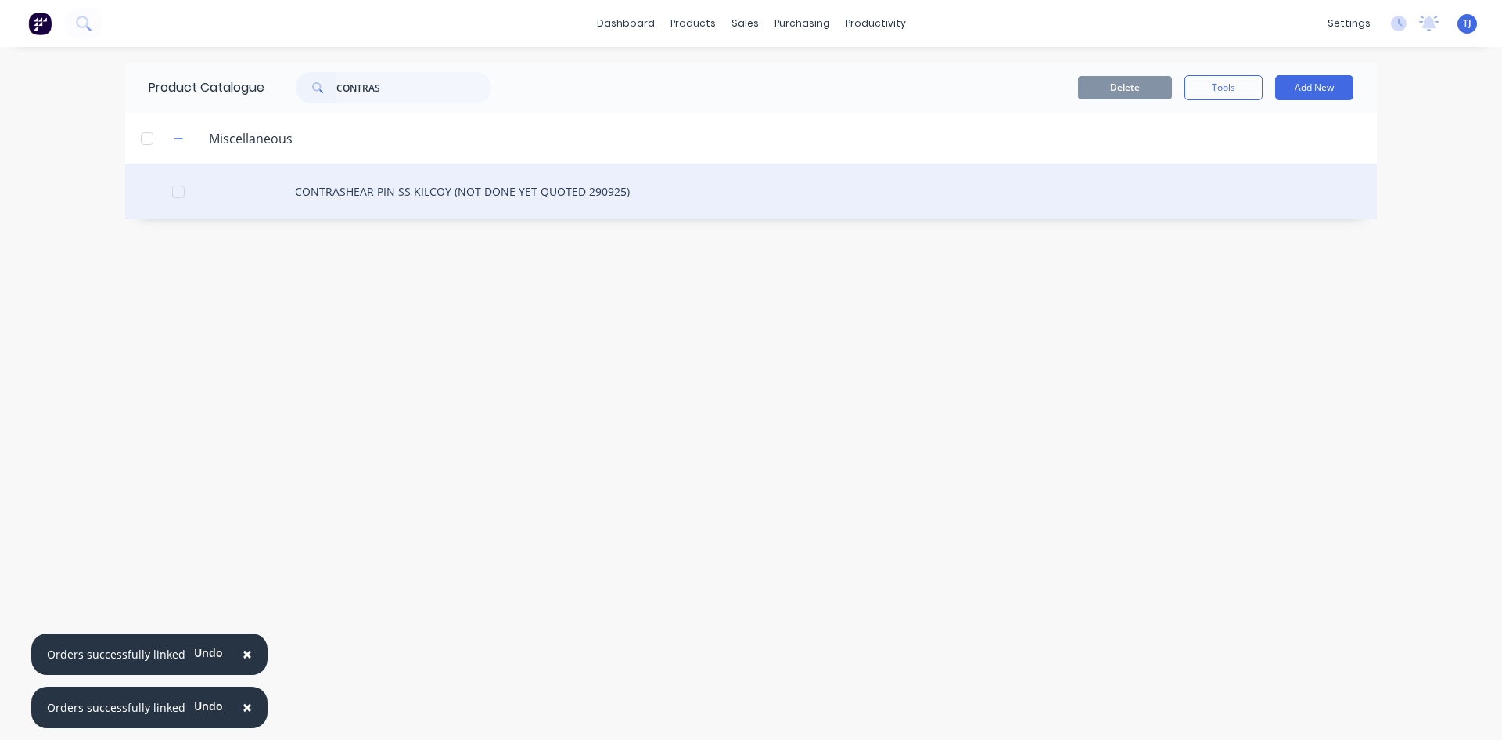
click at [502, 189] on div "CONTRASHEAR PIN SS KILCOY (NOT DONE YET QUOTED 290925)" at bounding box center [751, 192] width 1252 height 56
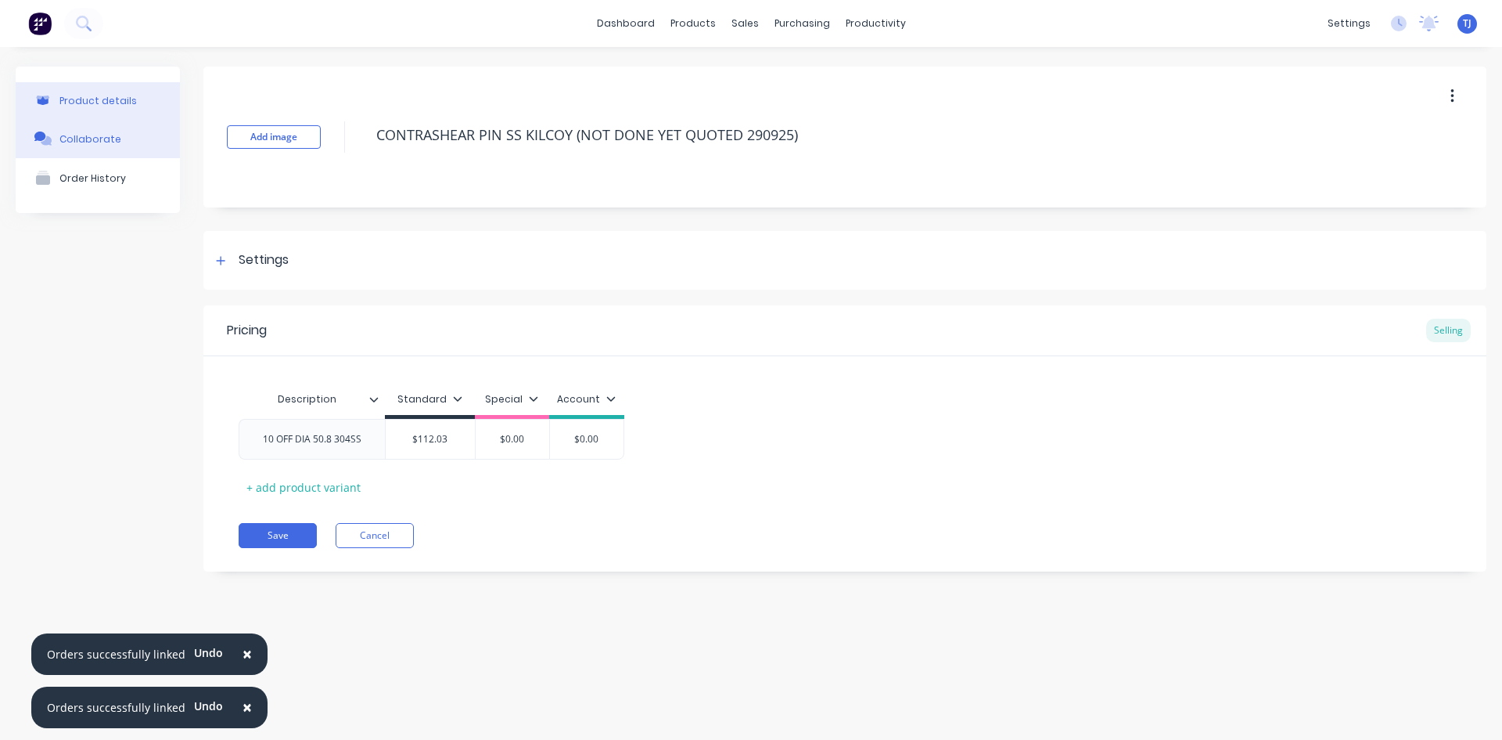
click at [117, 143] on button "Collaborate" at bounding box center [98, 138] width 164 height 39
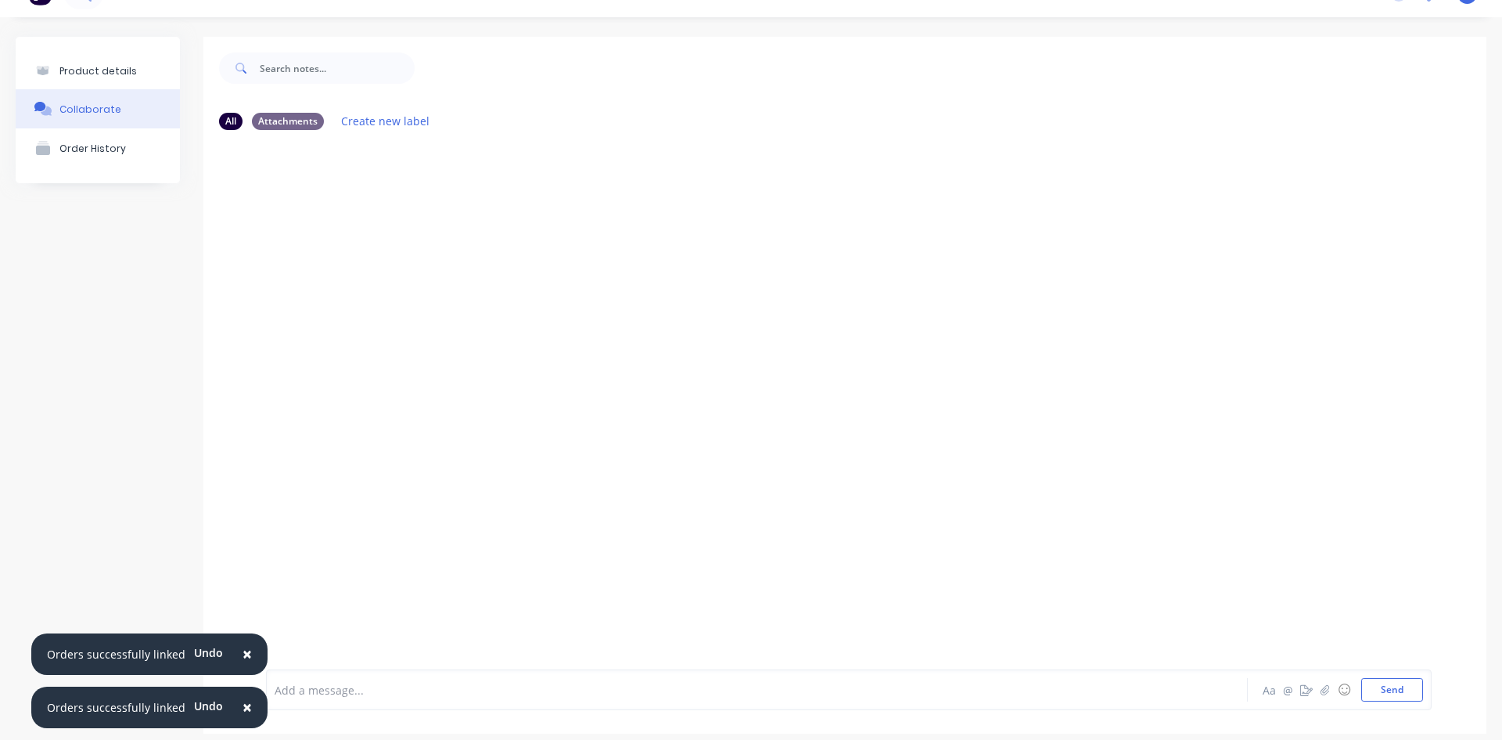
scroll to position [43, 0]
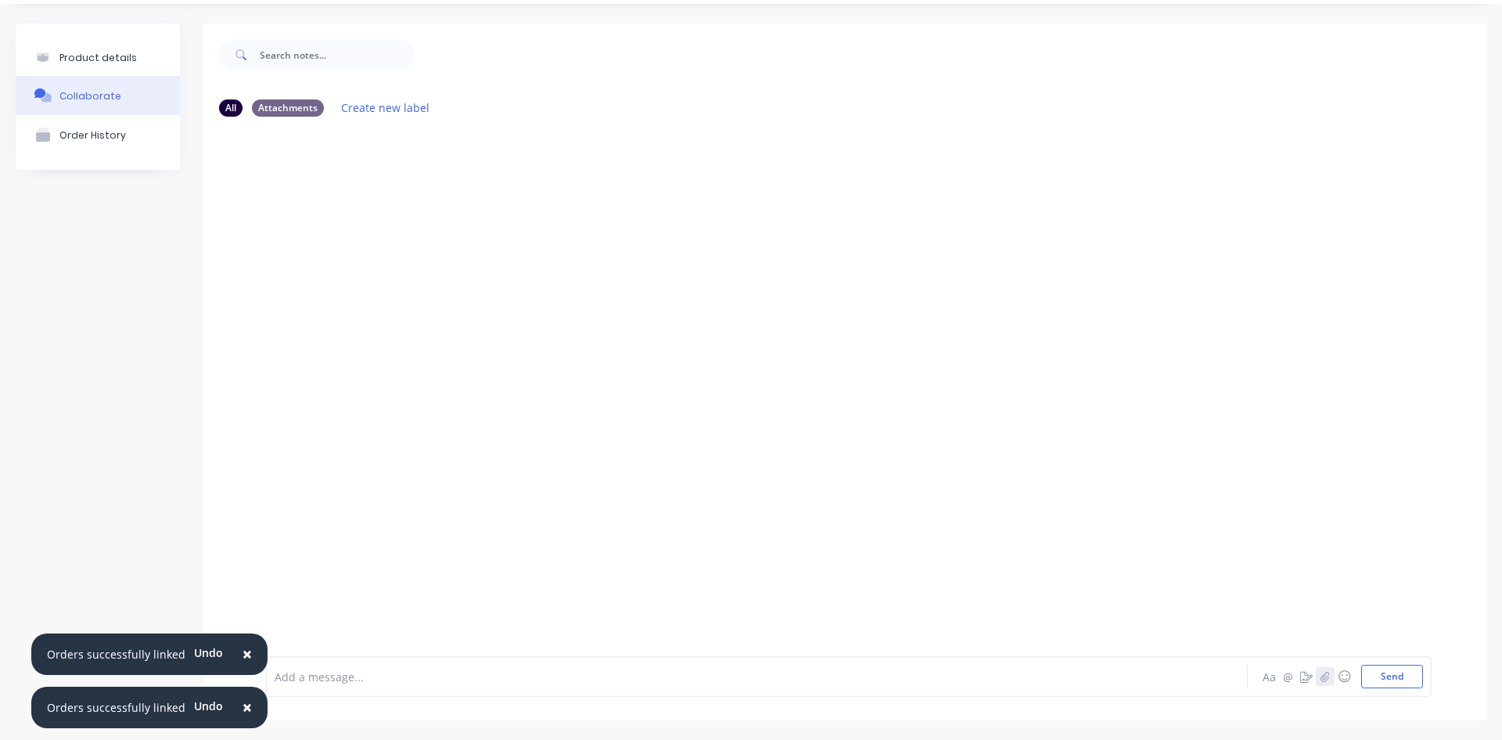
click at [1321, 671] on icon "button" at bounding box center [1325, 676] width 9 height 11
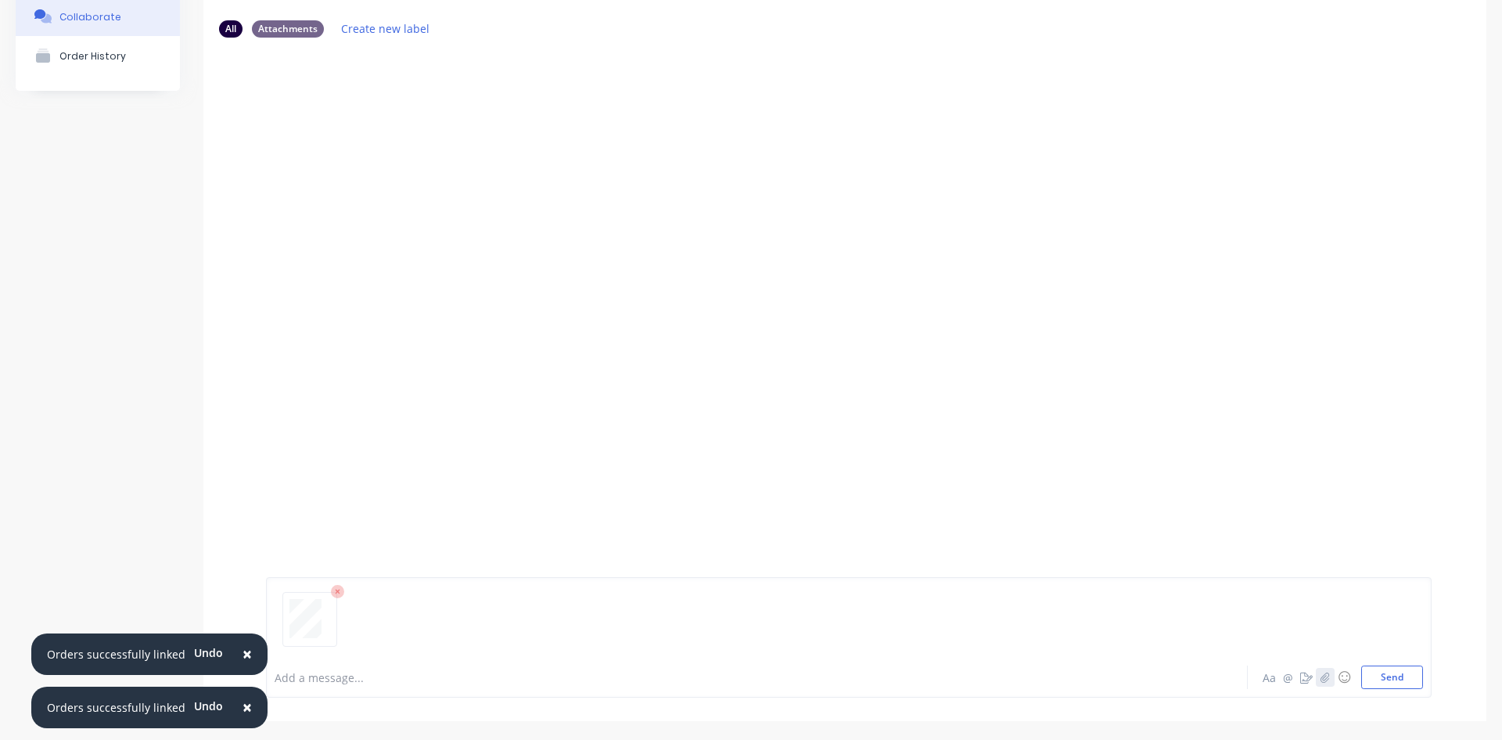
scroll to position [123, 0]
click at [1404, 679] on button "Send" at bounding box center [1393, 675] width 62 height 23
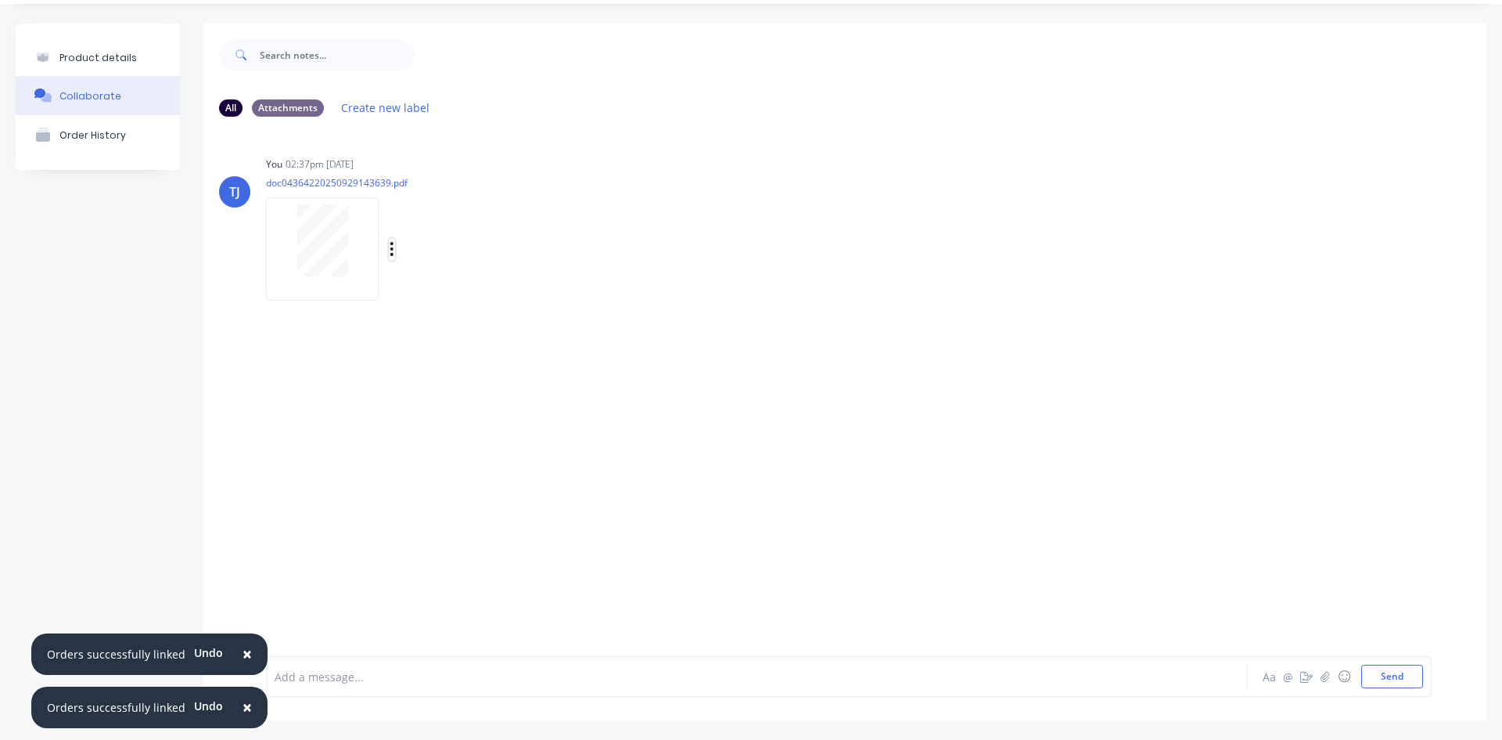
click at [394, 252] on icon "button" at bounding box center [392, 249] width 5 height 18
click at [482, 281] on button "Auto-attach to new orders" at bounding box center [495, 291] width 176 height 37
click at [646, 282] on label at bounding box center [646, 282] width 0 height 0
click at [621, 287] on input "checkbox" at bounding box center [615, 289] width 13 height 15
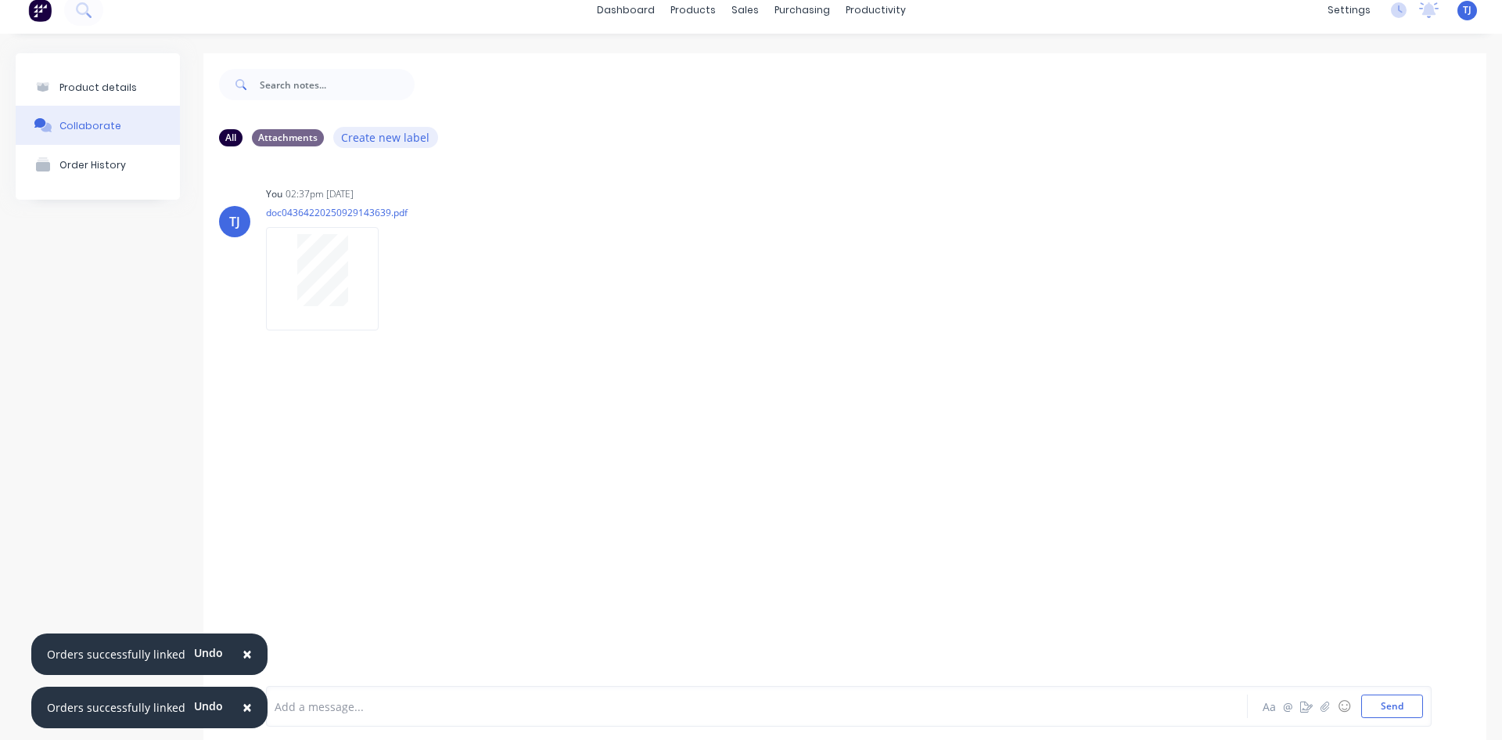
scroll to position [0, 0]
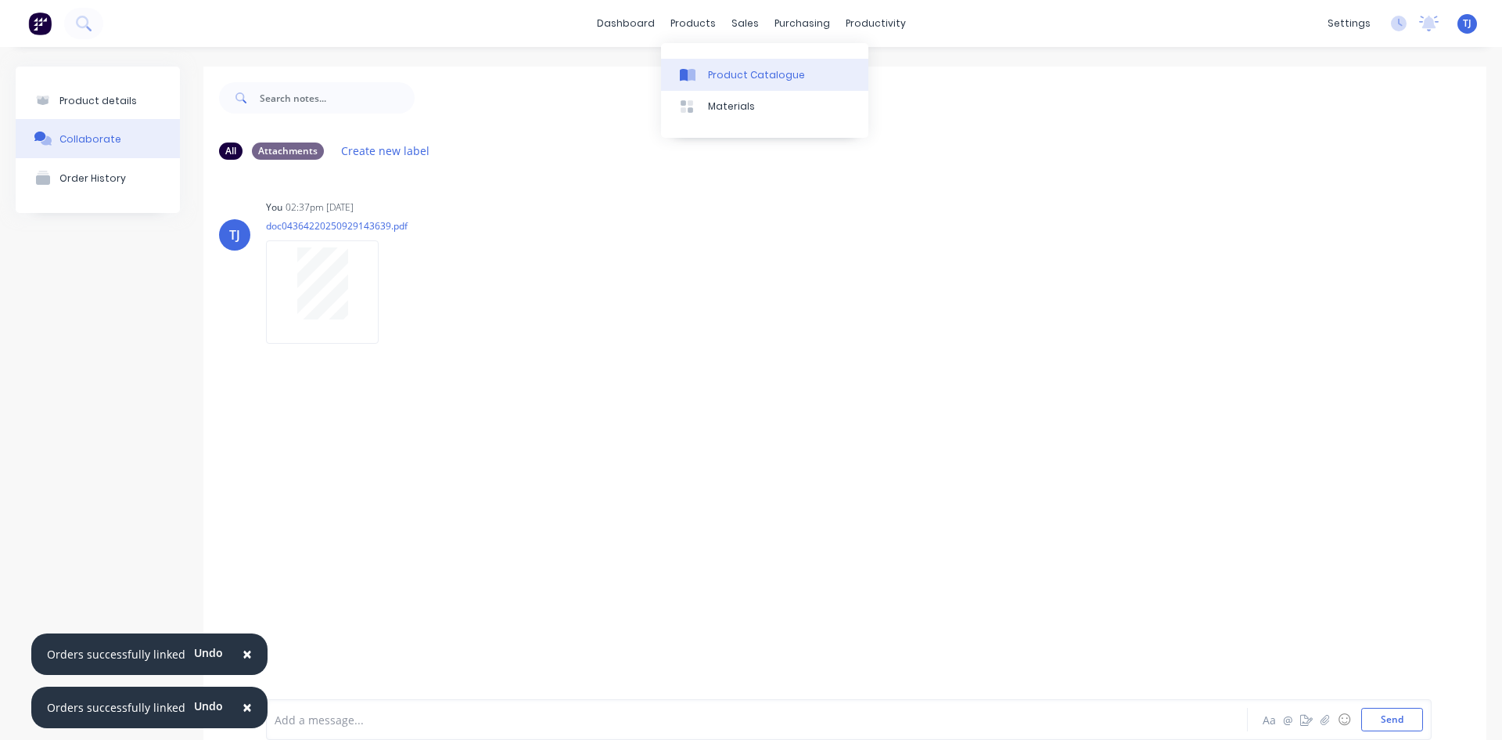
click at [712, 75] on div "Product Catalogue" at bounding box center [756, 75] width 97 height 14
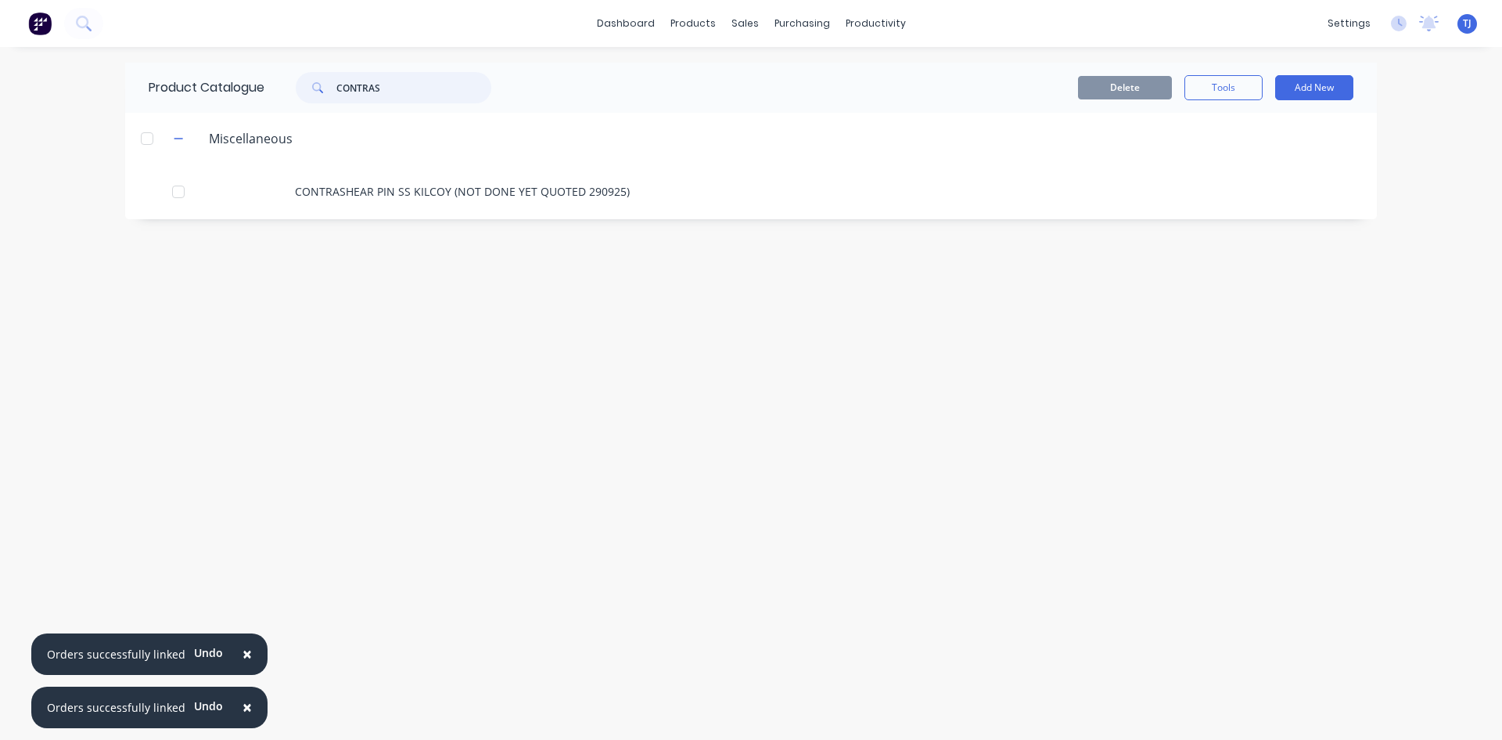
click at [401, 91] on input "CONTRAS" at bounding box center [413, 87] width 155 height 31
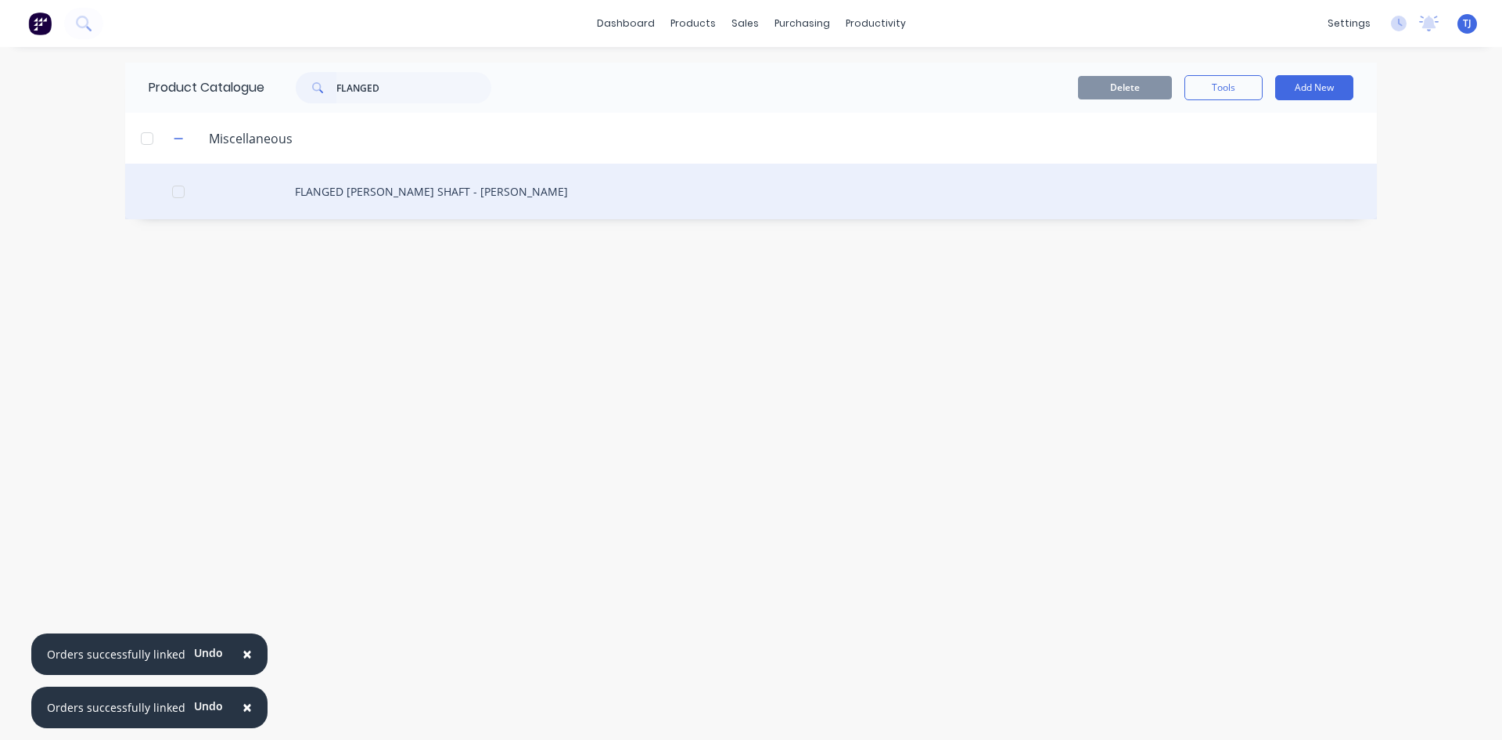
click at [431, 191] on div "FLANGED [PERSON_NAME] SHAFT - [PERSON_NAME]" at bounding box center [751, 192] width 1252 height 56
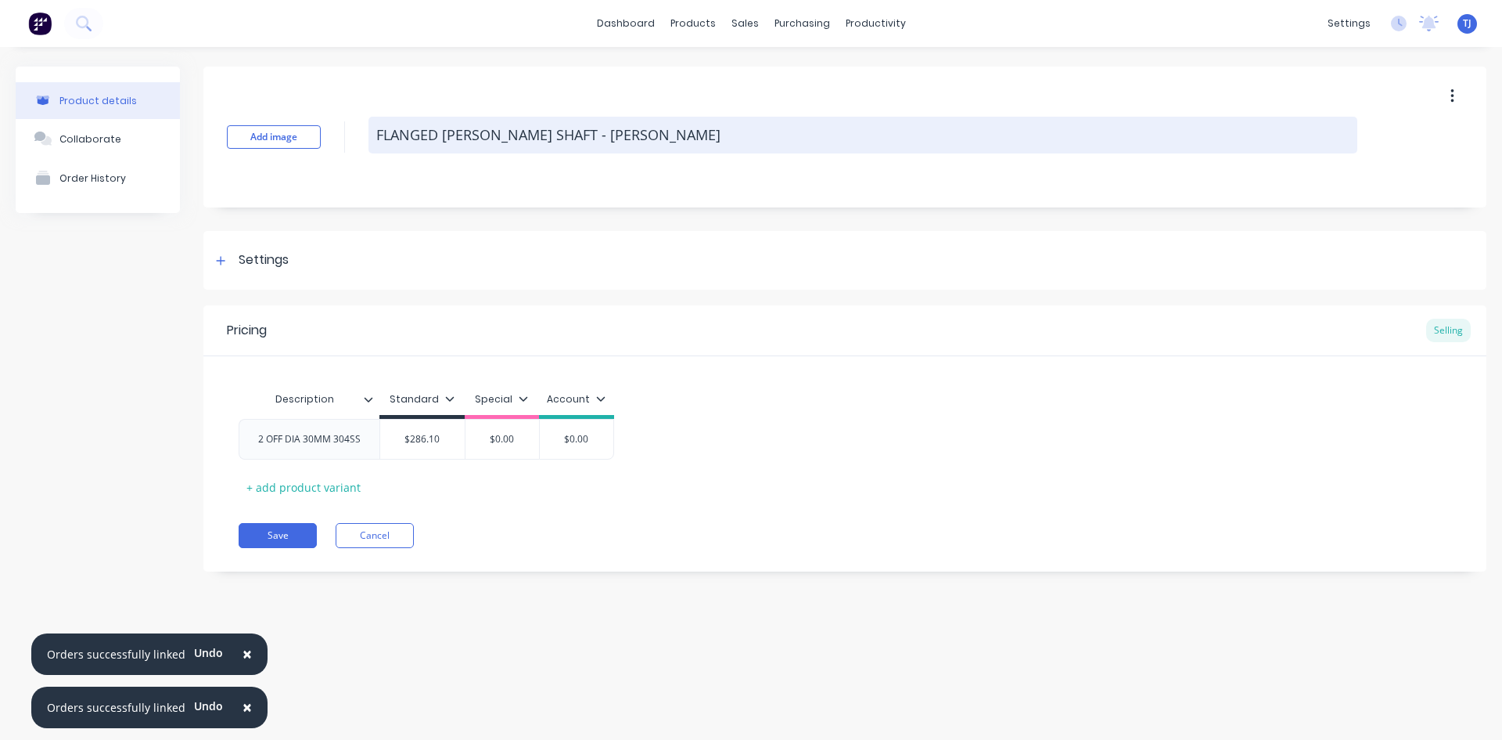
click at [645, 140] on textarea "FLANGED [PERSON_NAME] SHAFT - [PERSON_NAME]" at bounding box center [863, 135] width 989 height 37
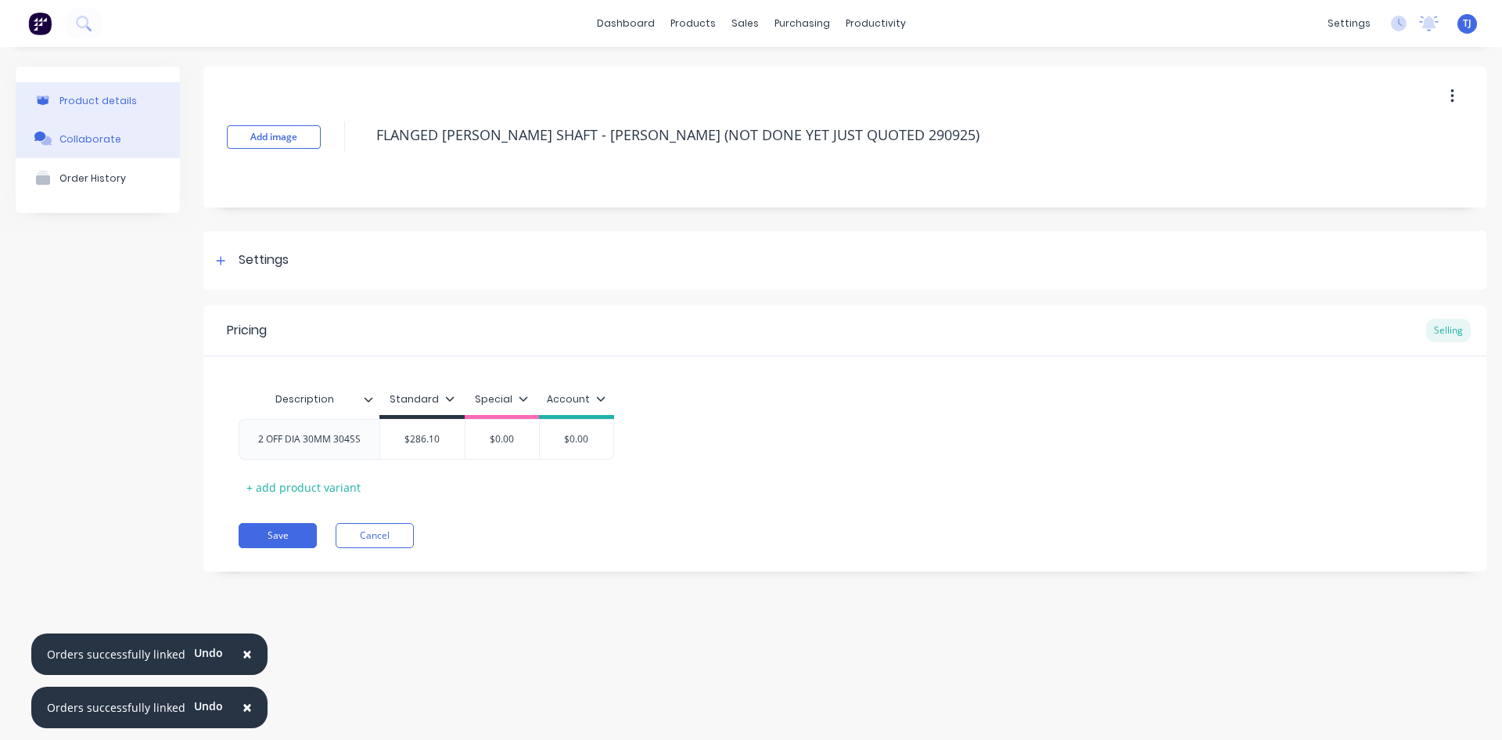
click at [68, 144] on div "Collaborate" at bounding box center [90, 139] width 62 height 12
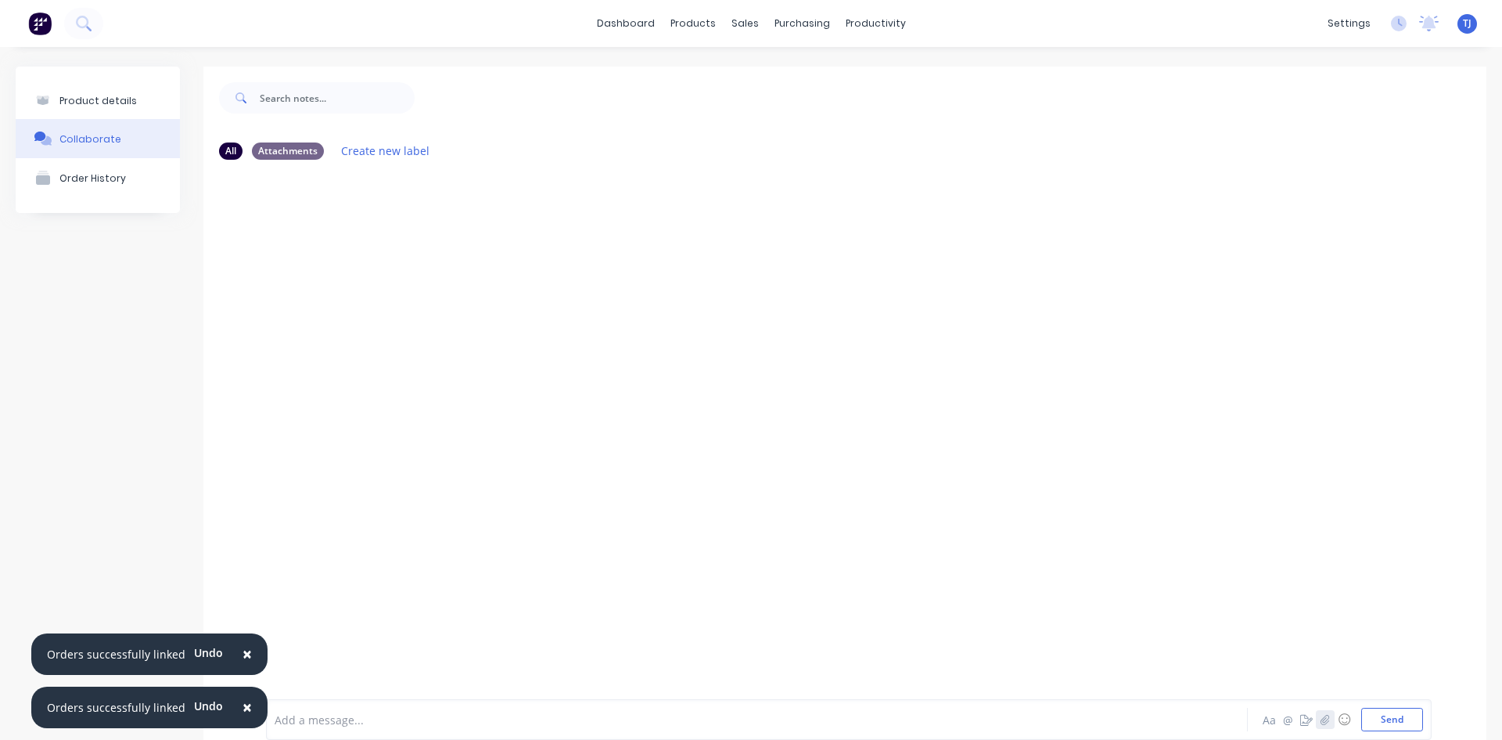
click at [1321, 716] on icon "button" at bounding box center [1325, 719] width 9 height 11
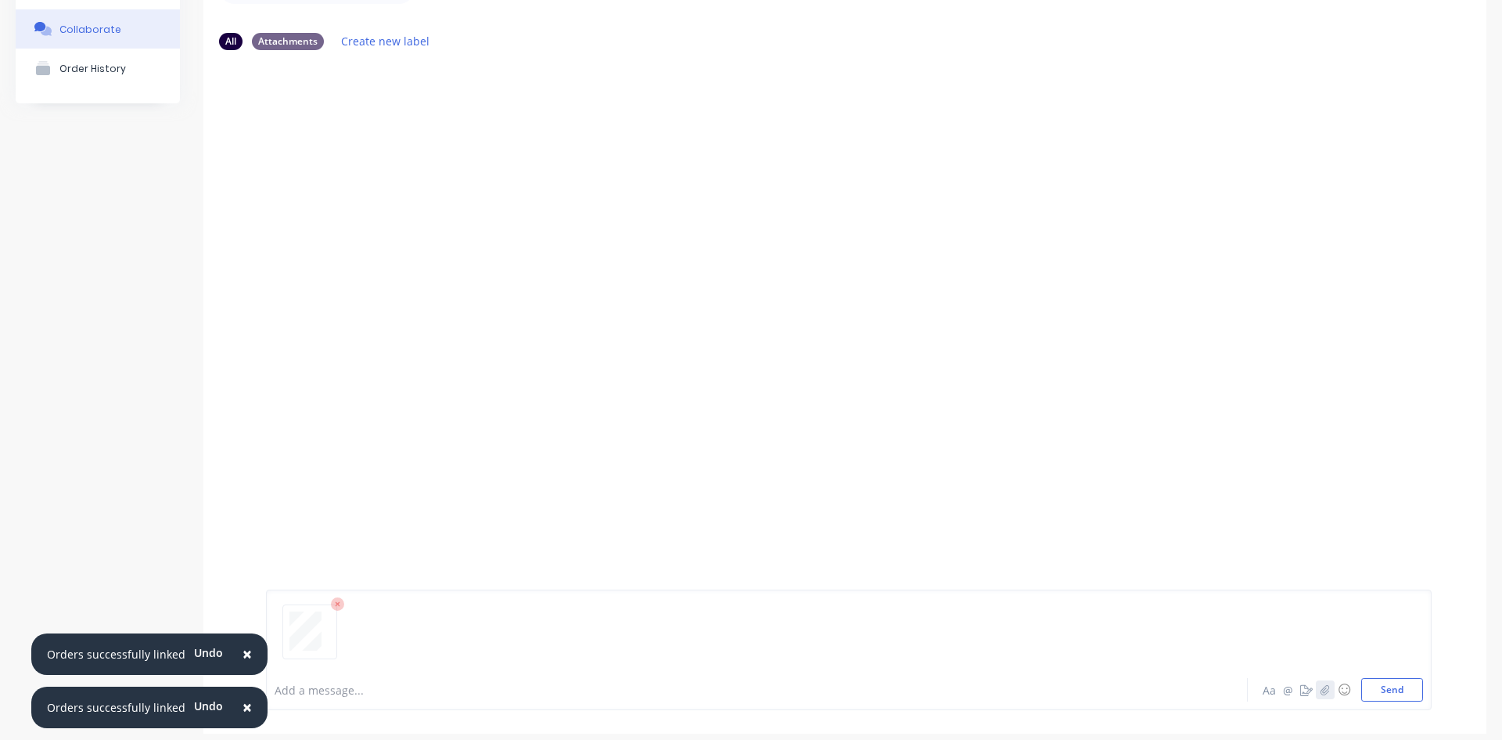
scroll to position [123, 0]
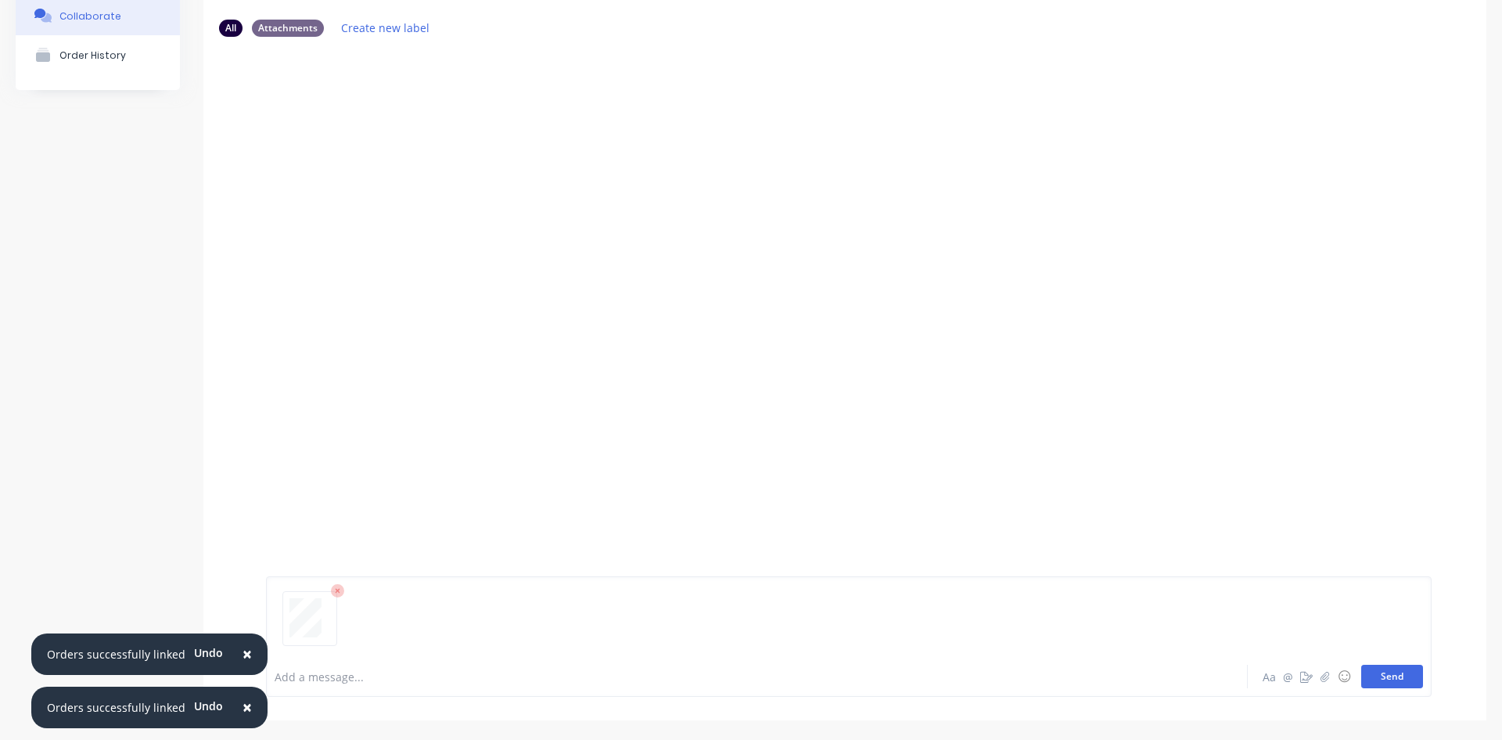
click at [1392, 678] on button "Send" at bounding box center [1393, 675] width 62 height 23
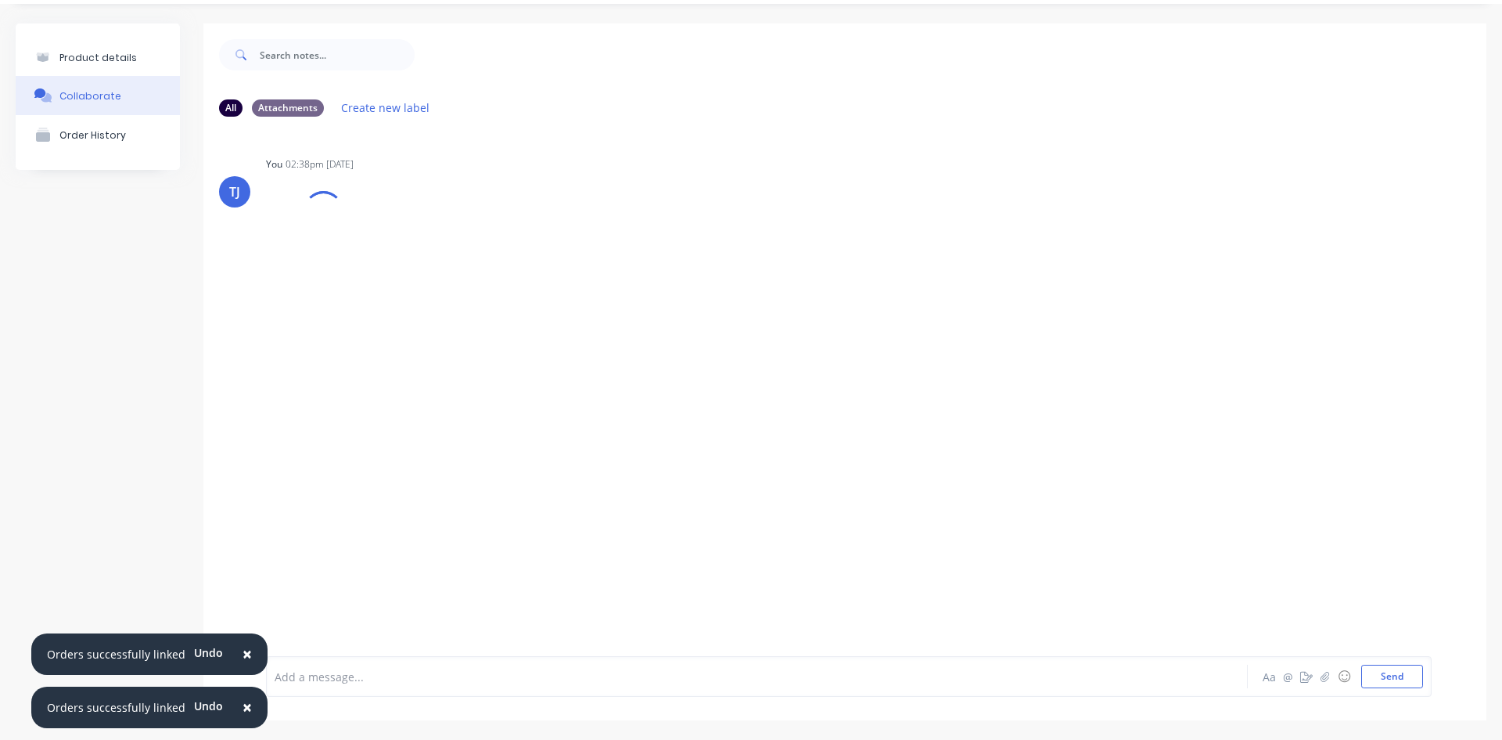
scroll to position [43, 0]
click at [390, 250] on icon "button" at bounding box center [392, 249] width 5 height 18
click at [496, 287] on button "Auto-attach to new orders" at bounding box center [495, 291] width 176 height 37
click at [646, 282] on label at bounding box center [646, 282] width 0 height 0
click at [621, 291] on input "checkbox" at bounding box center [615, 289] width 13 height 15
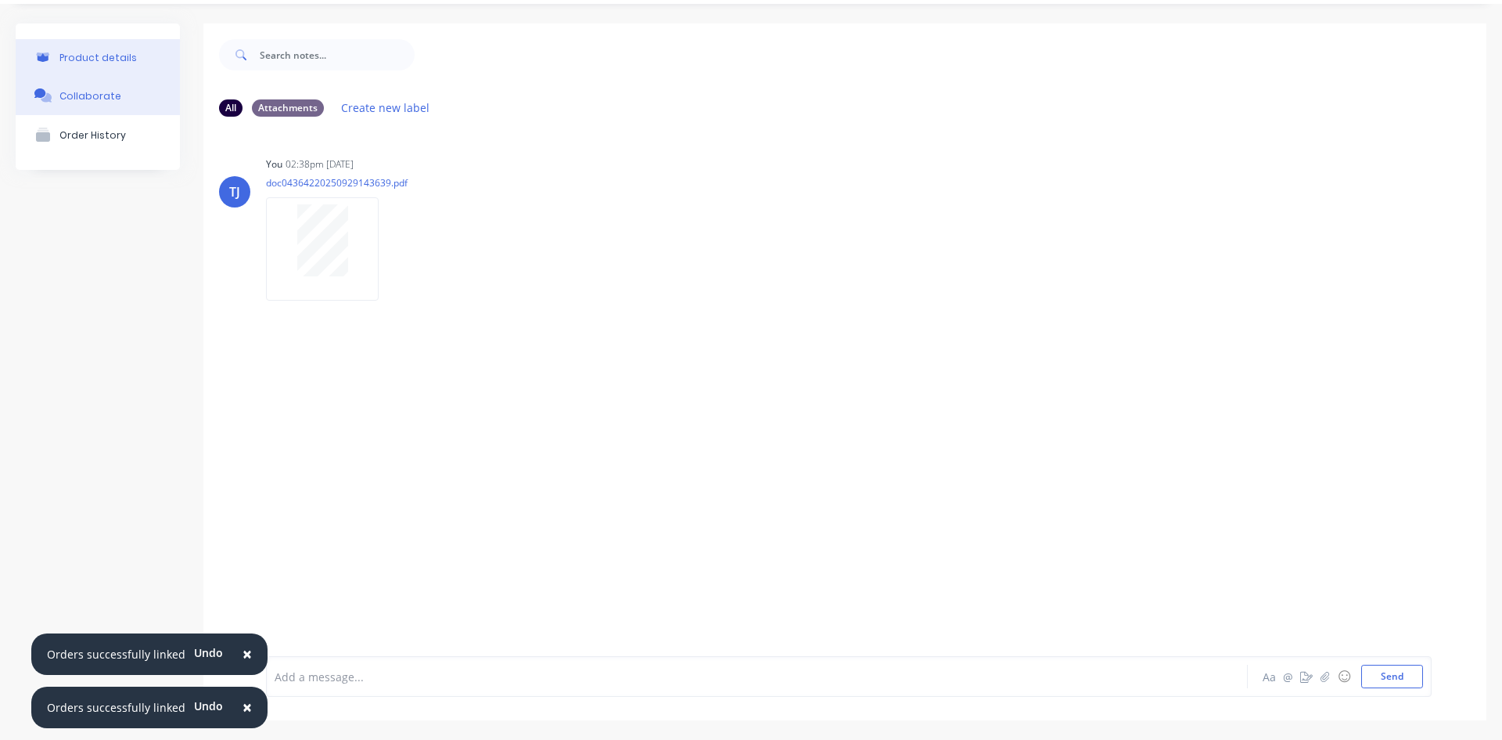
click at [79, 60] on div "Product details" at bounding box center [97, 58] width 77 height 12
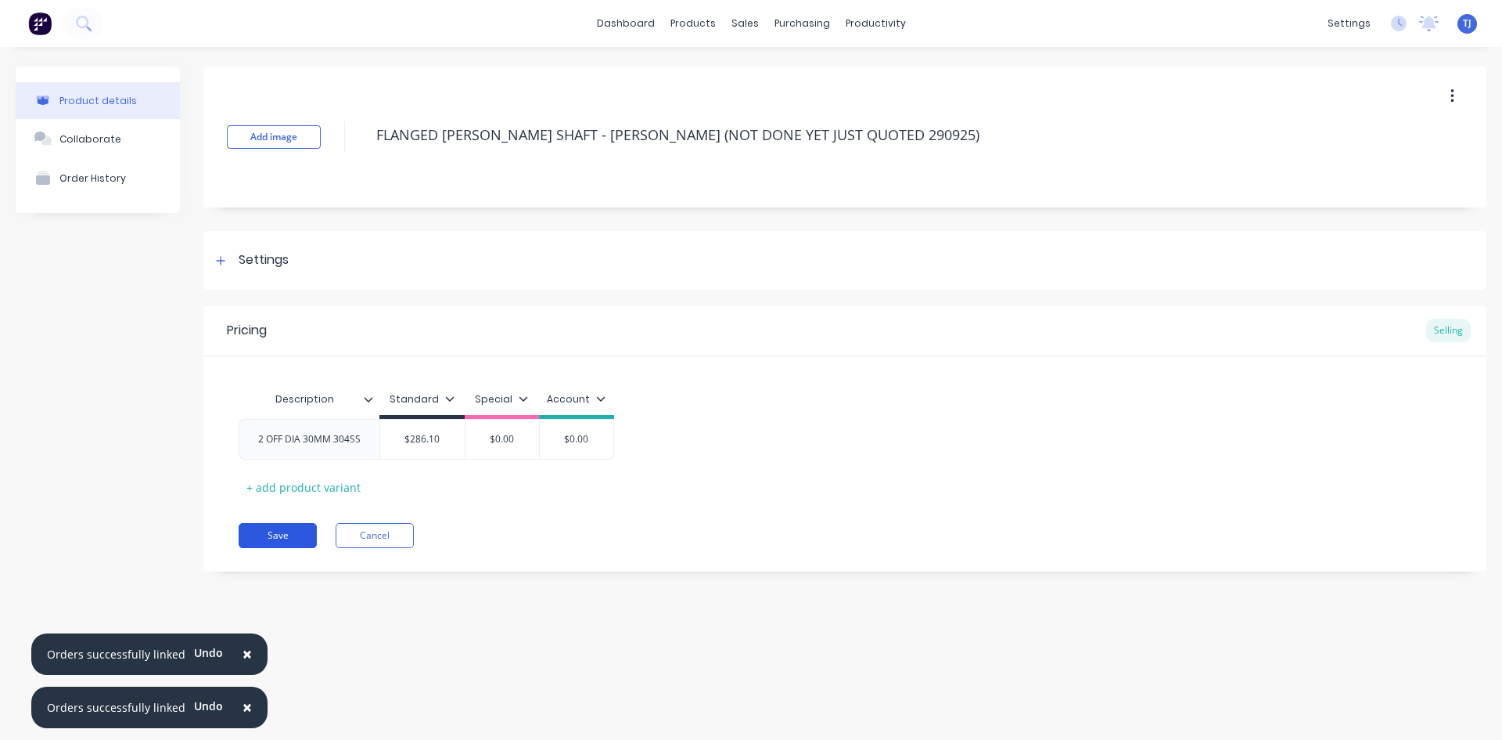
click at [289, 534] on button "Save" at bounding box center [278, 535] width 78 height 25
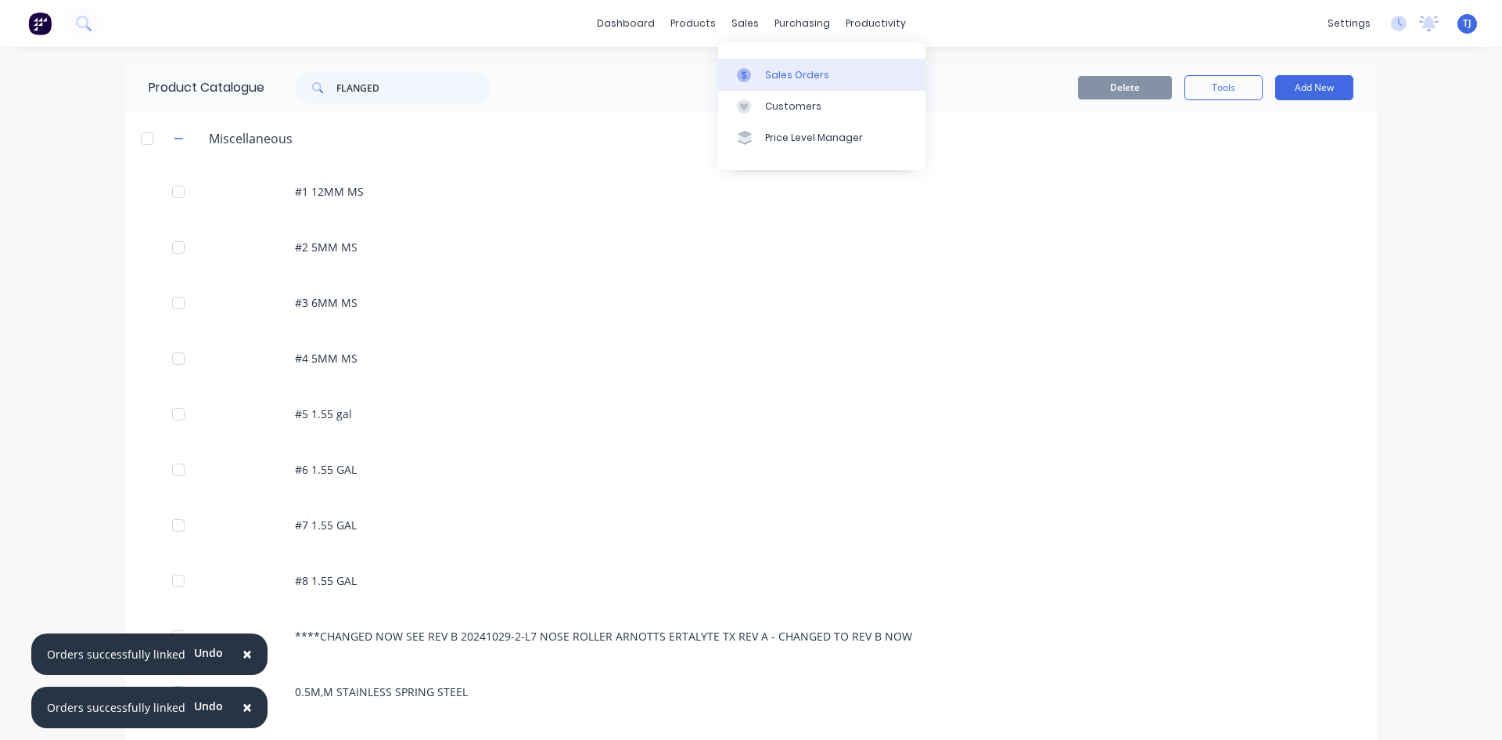
click at [771, 78] on div "Sales Orders" at bounding box center [797, 75] width 64 height 14
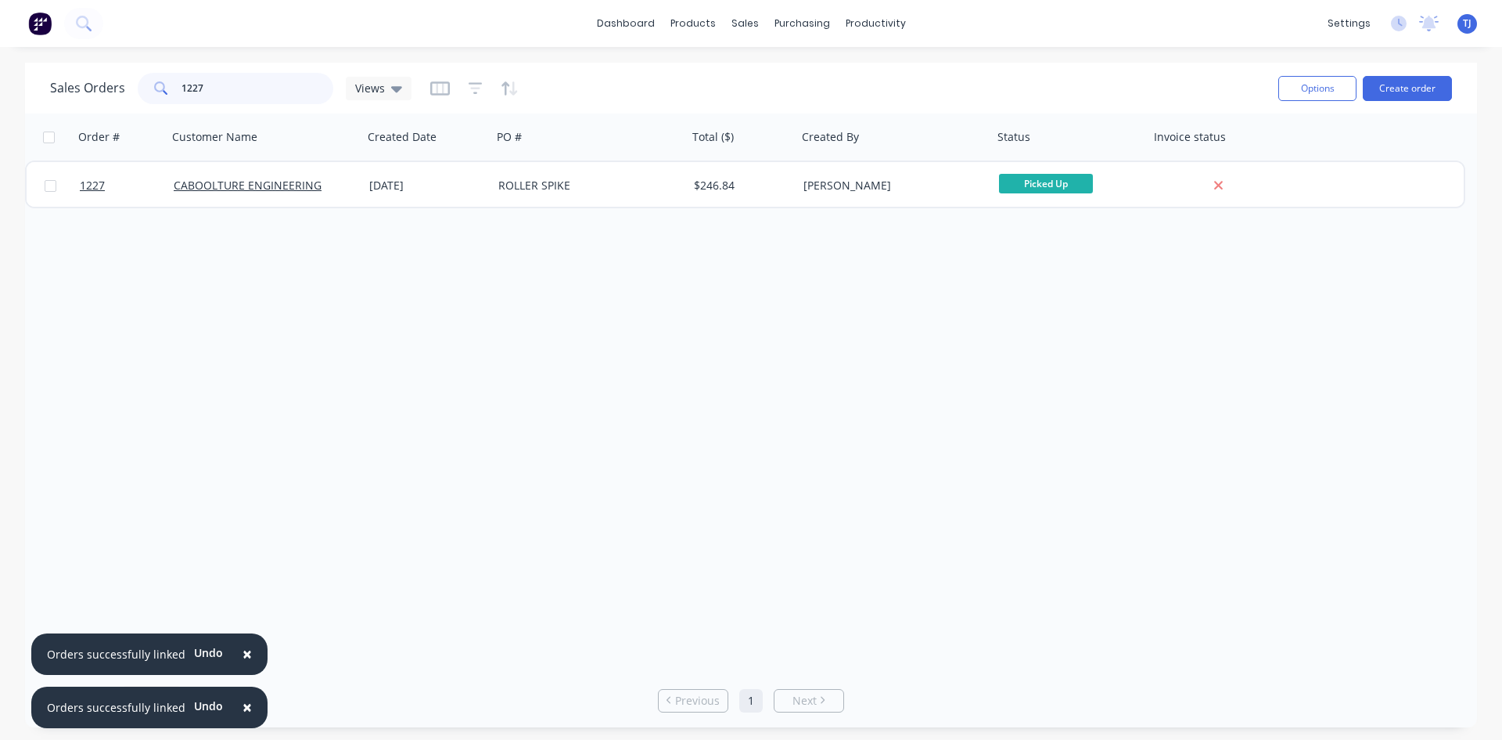
click at [227, 85] on input "1227" at bounding box center [258, 88] width 153 height 31
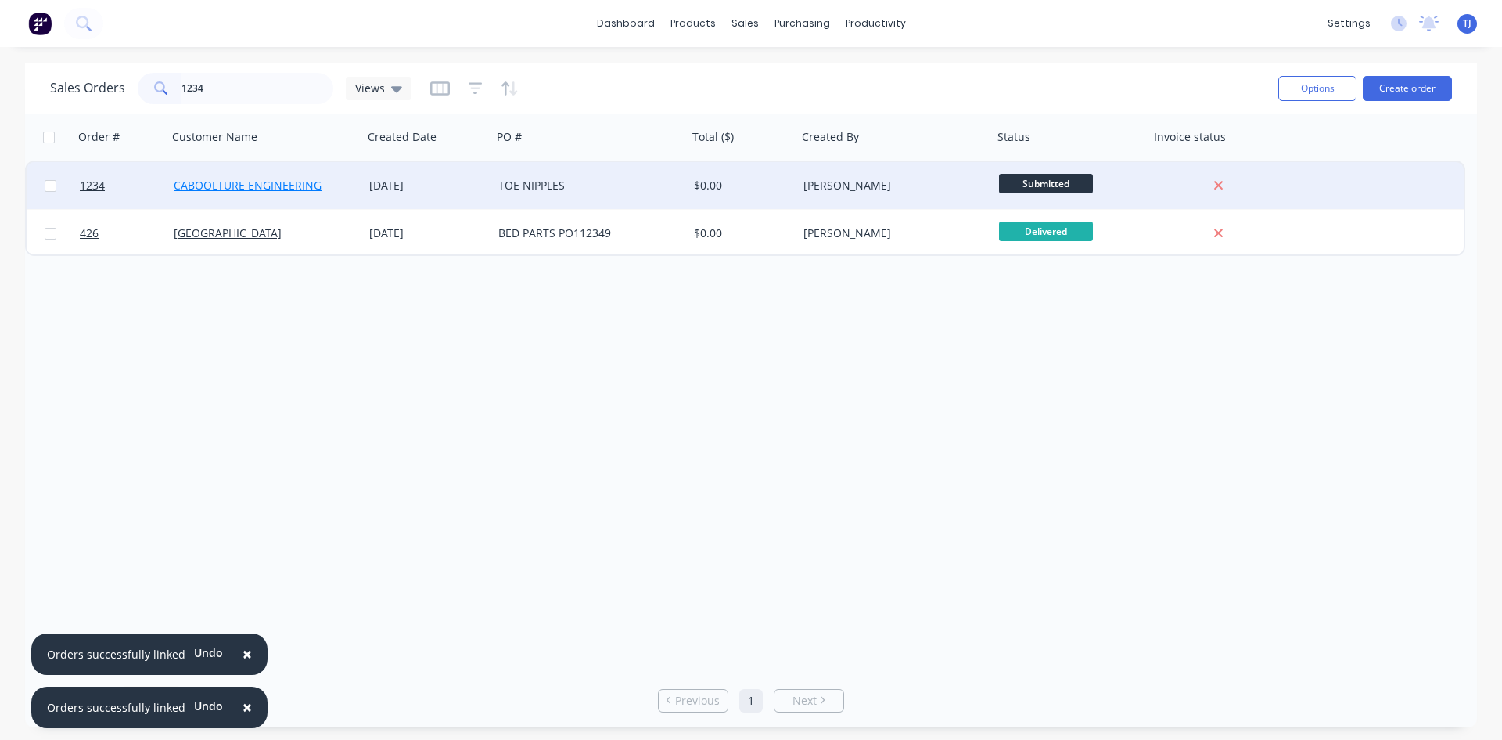
click at [261, 182] on link "CABOOLTURE ENGINEERING" at bounding box center [248, 185] width 148 height 15
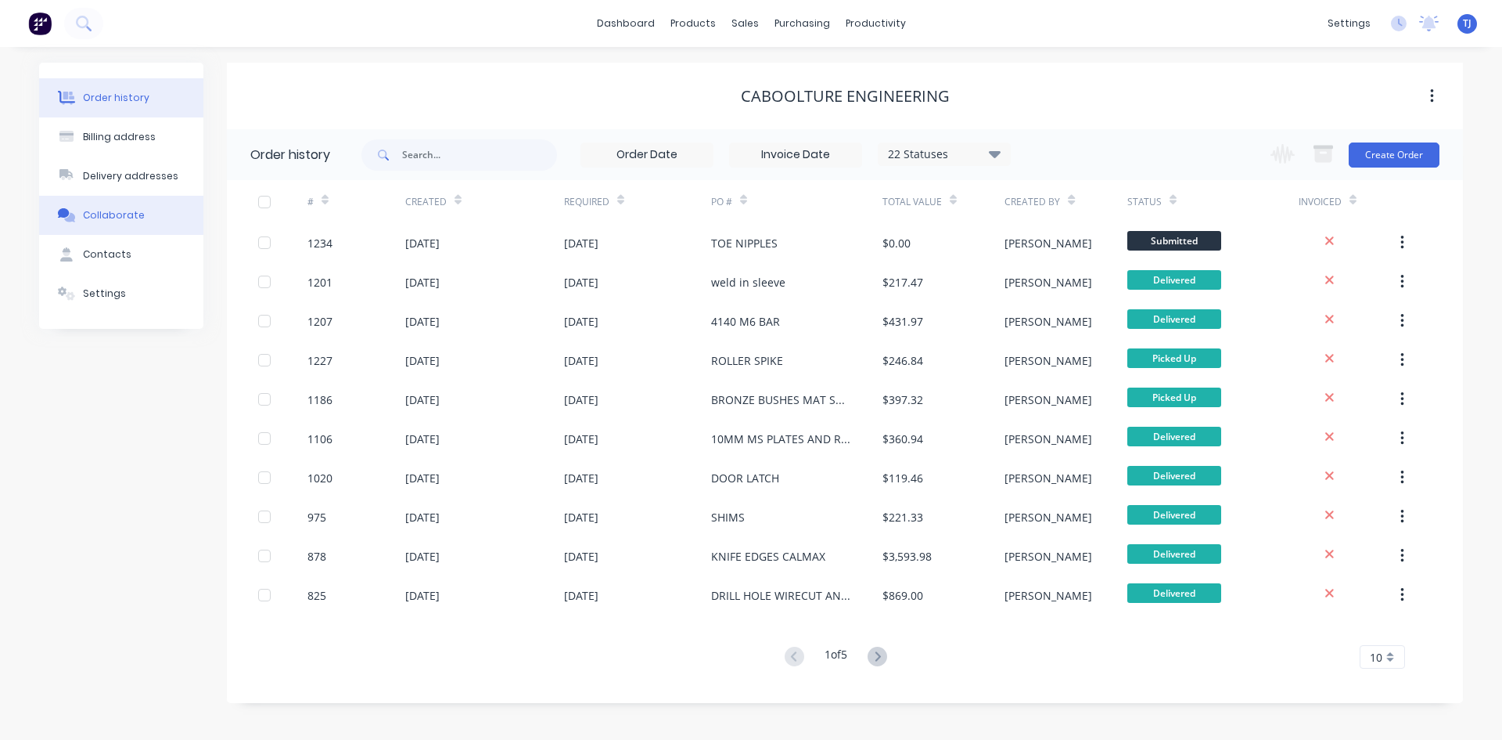
click at [108, 211] on div "Collaborate" at bounding box center [114, 215] width 62 height 14
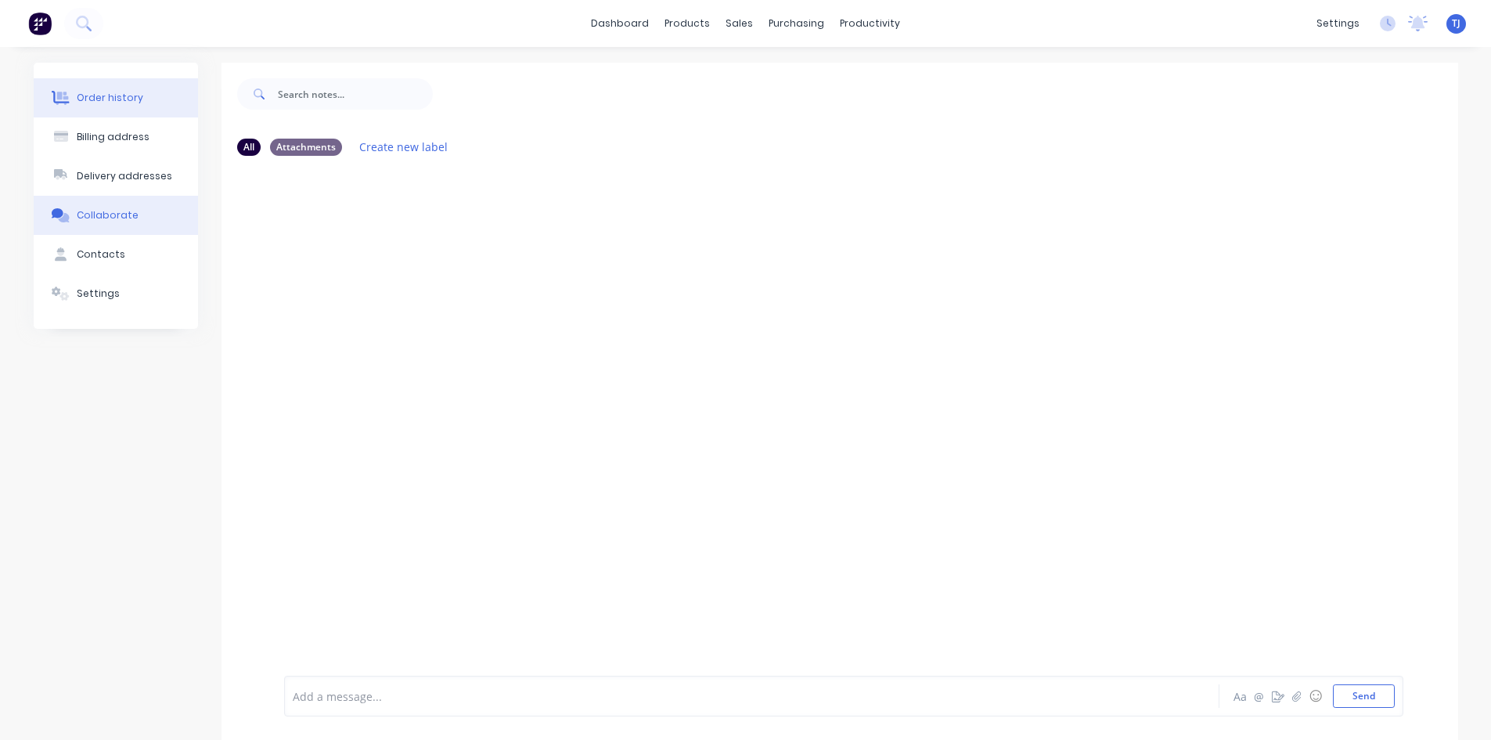
click at [82, 103] on div "Order history" at bounding box center [110, 98] width 67 height 14
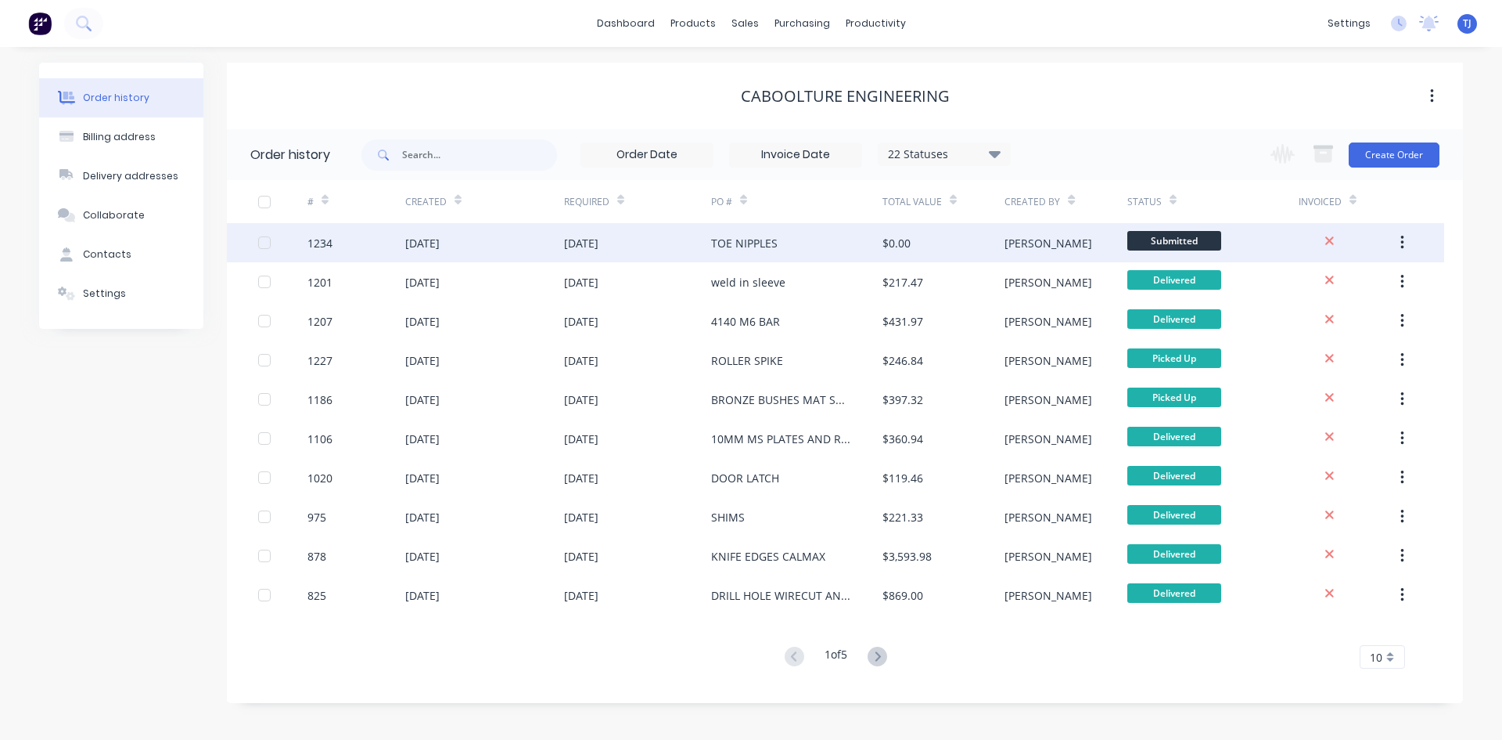
click at [734, 250] on div "TOE NIPPLES" at bounding box center [744, 243] width 67 height 16
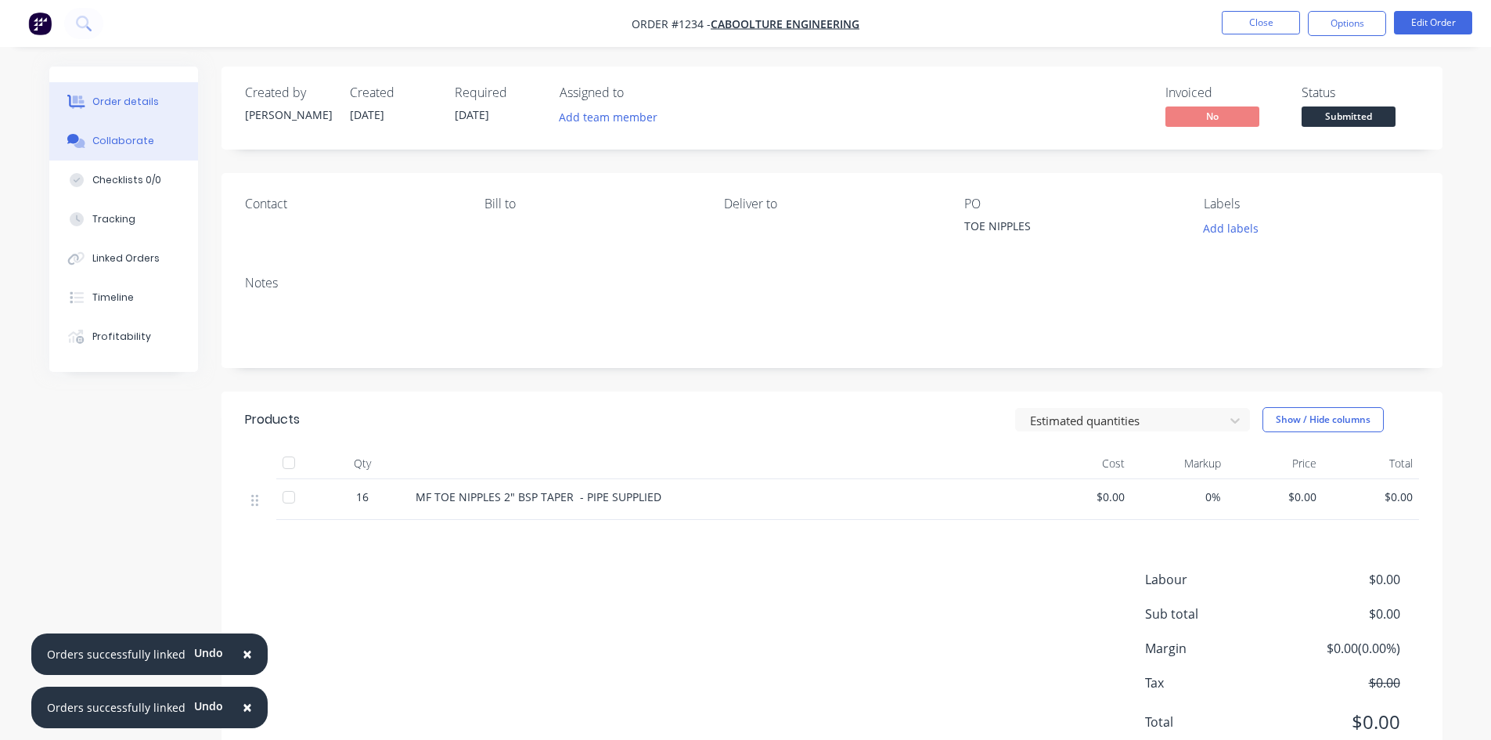
click at [135, 142] on div "Collaborate" at bounding box center [123, 141] width 62 height 14
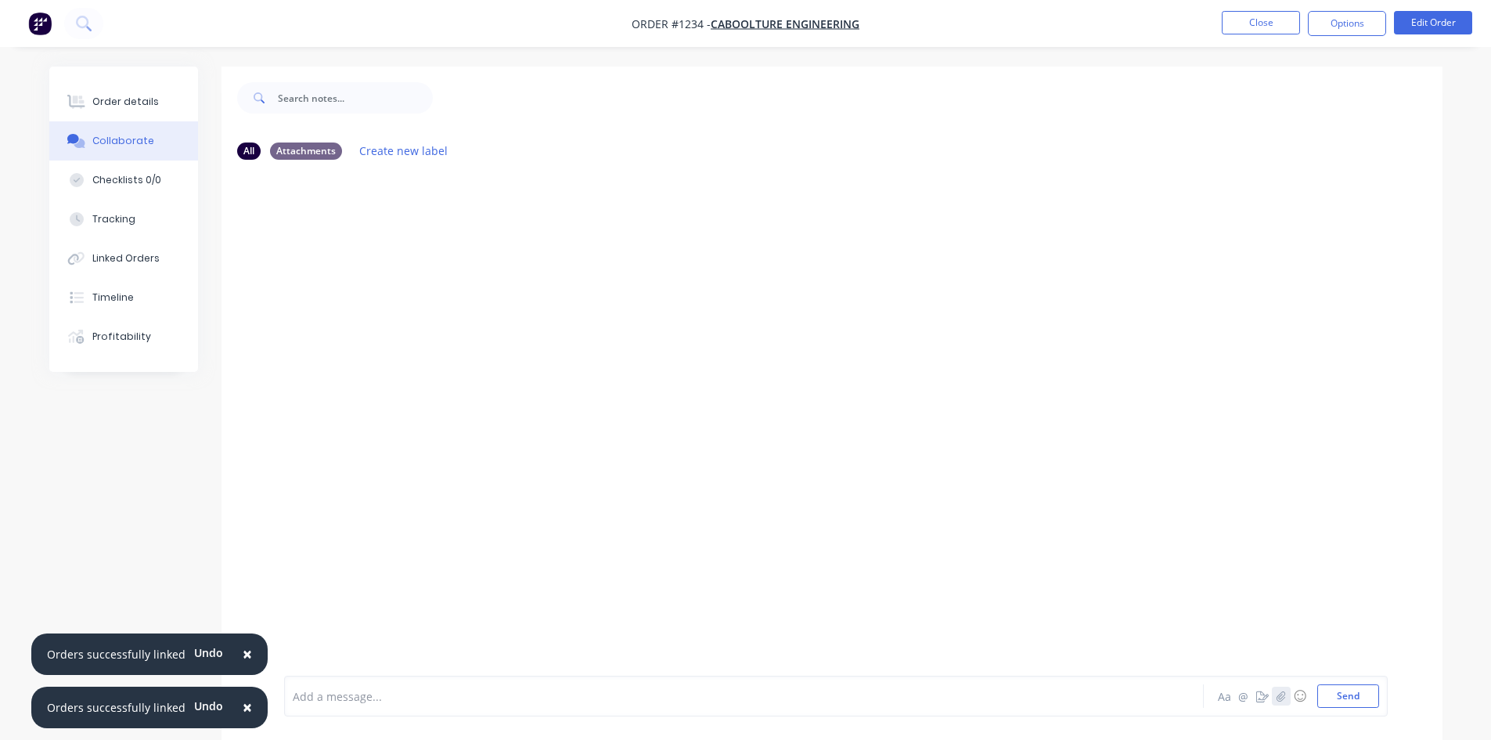
click at [1282, 694] on icon "button" at bounding box center [1280, 695] width 9 height 11
click at [1364, 697] on button "Send" at bounding box center [1348, 695] width 62 height 23
click at [411, 290] on icon "button" at bounding box center [410, 292] width 5 height 18
click at [135, 107] on div "Order details" at bounding box center [125, 102] width 67 height 14
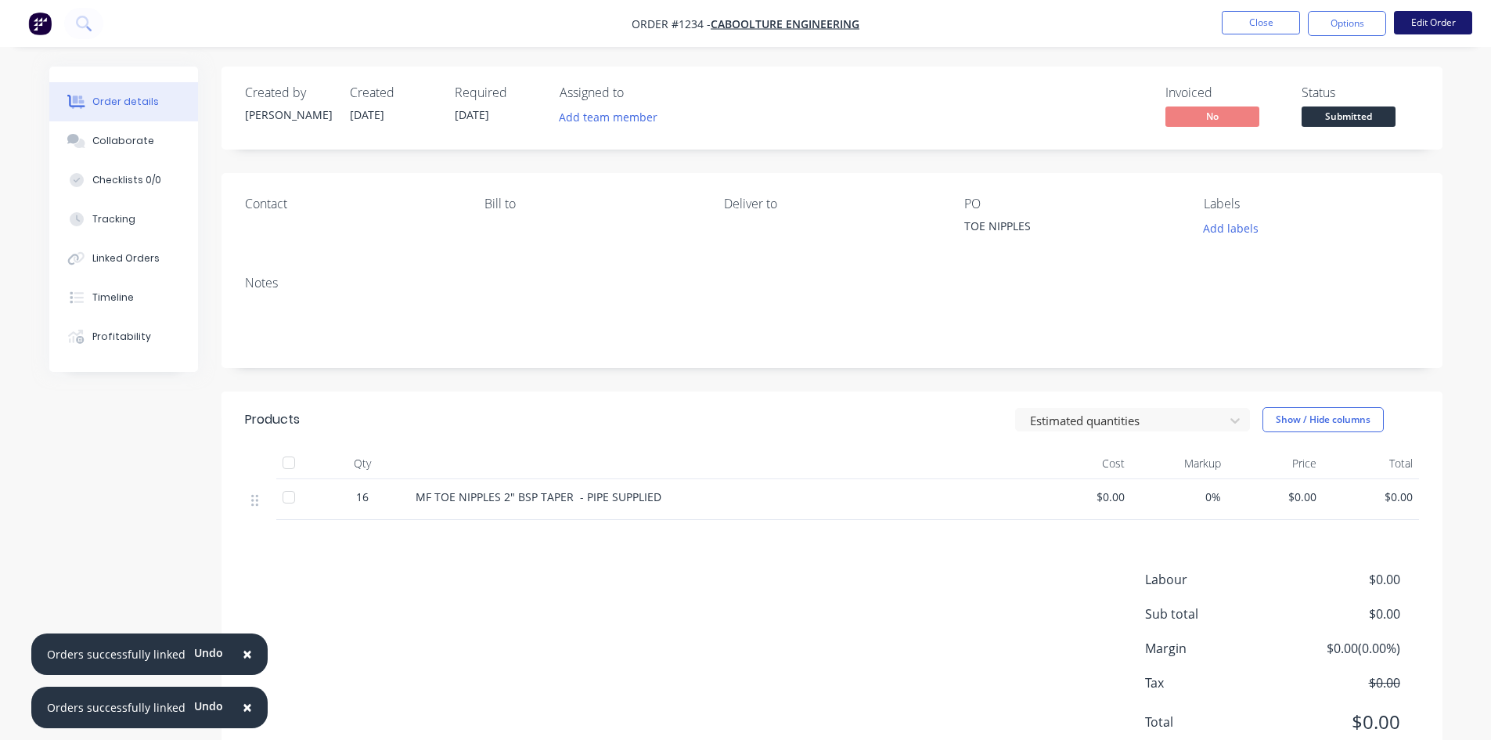
click at [1425, 16] on button "Edit Order" at bounding box center [1433, 22] width 78 height 23
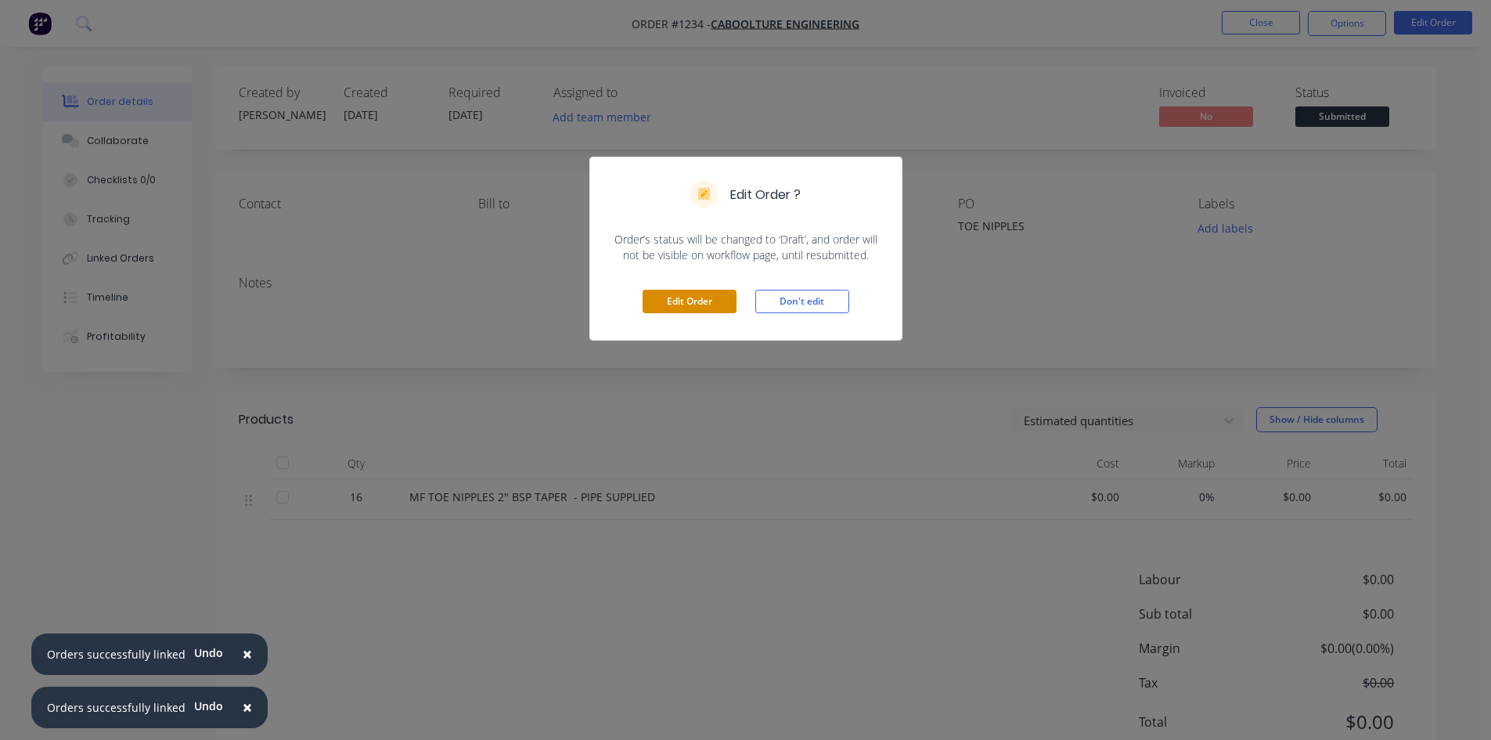
click at [712, 305] on button "Edit Order" at bounding box center [689, 301] width 94 height 23
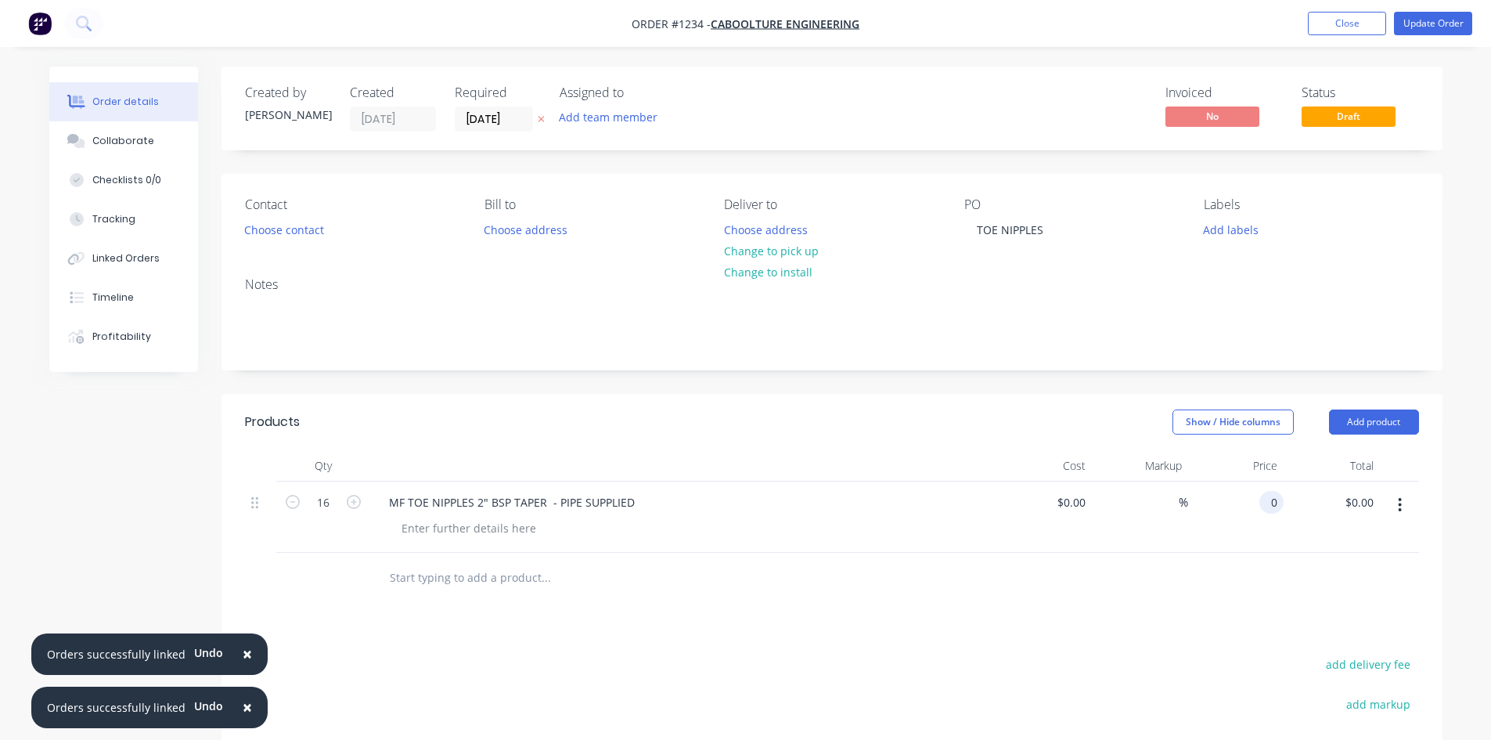
click at [1272, 500] on input "0" at bounding box center [1274, 502] width 18 height 23
click at [1457, 18] on button "Update Order" at bounding box center [1433, 23] width 78 height 23
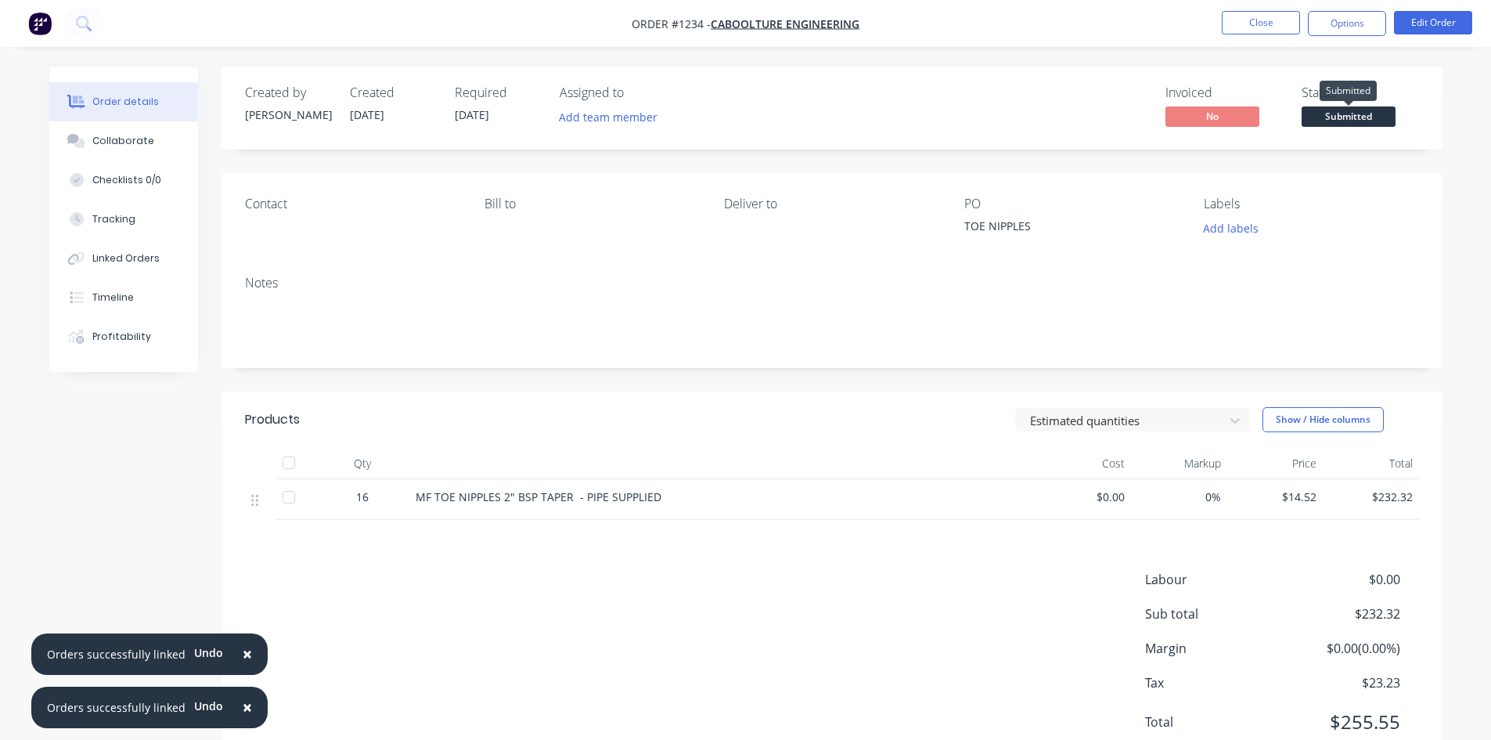
click at [1364, 113] on span "Submitted" at bounding box center [1348, 116] width 94 height 20
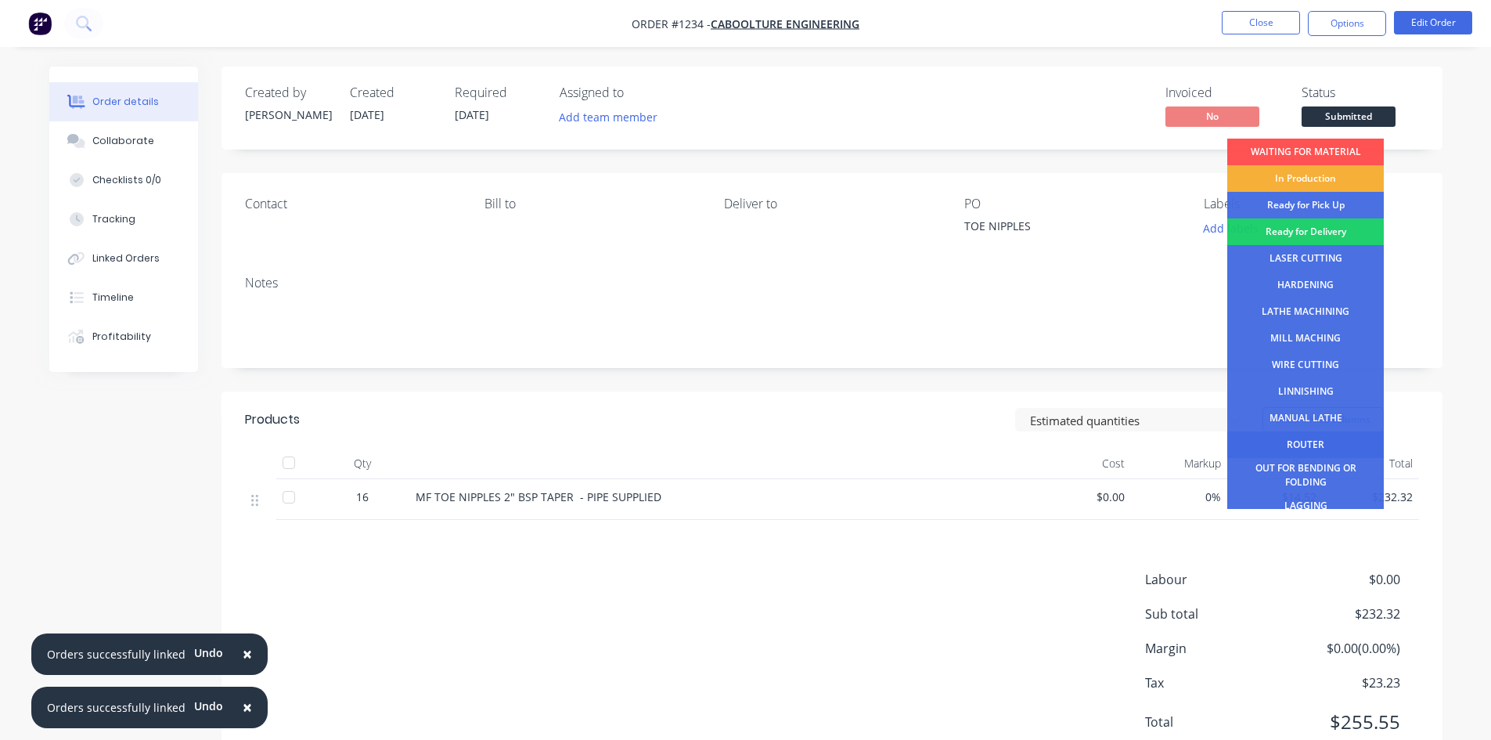
scroll to position [63, 0]
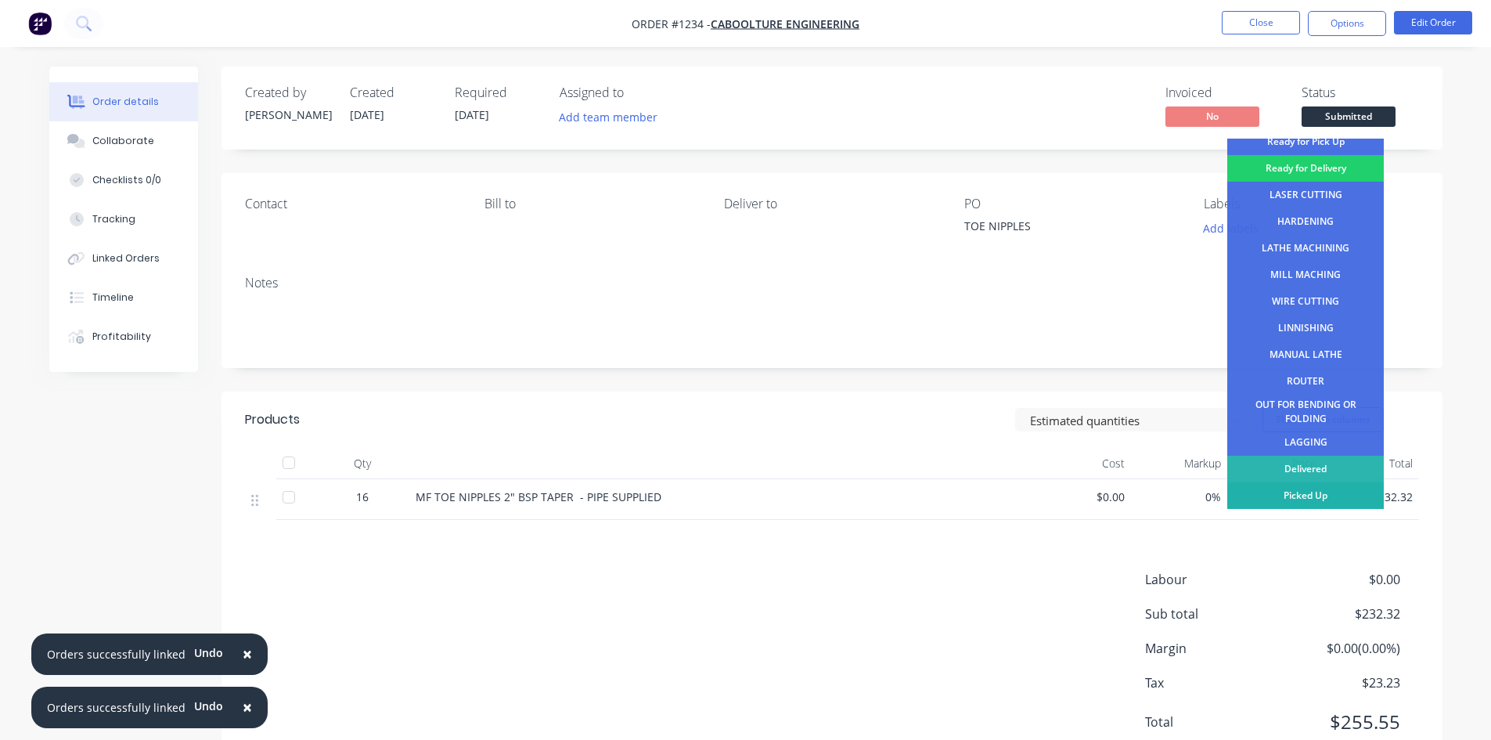
click at [1335, 498] on div "Picked Up" at bounding box center [1305, 495] width 157 height 27
